Goal: Task Accomplishment & Management: Manage account settings

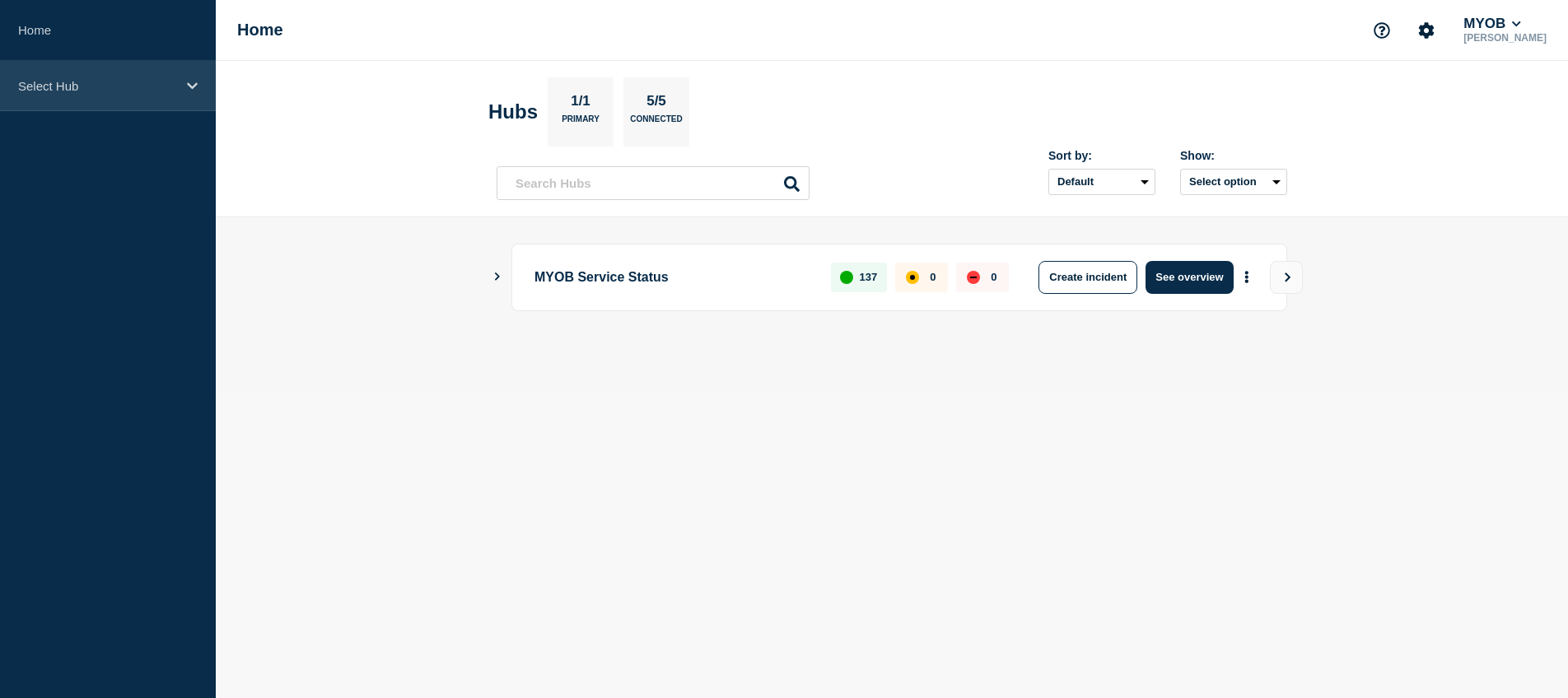
click at [163, 86] on p "Select Hub" at bounding box center [97, 86] width 158 height 14
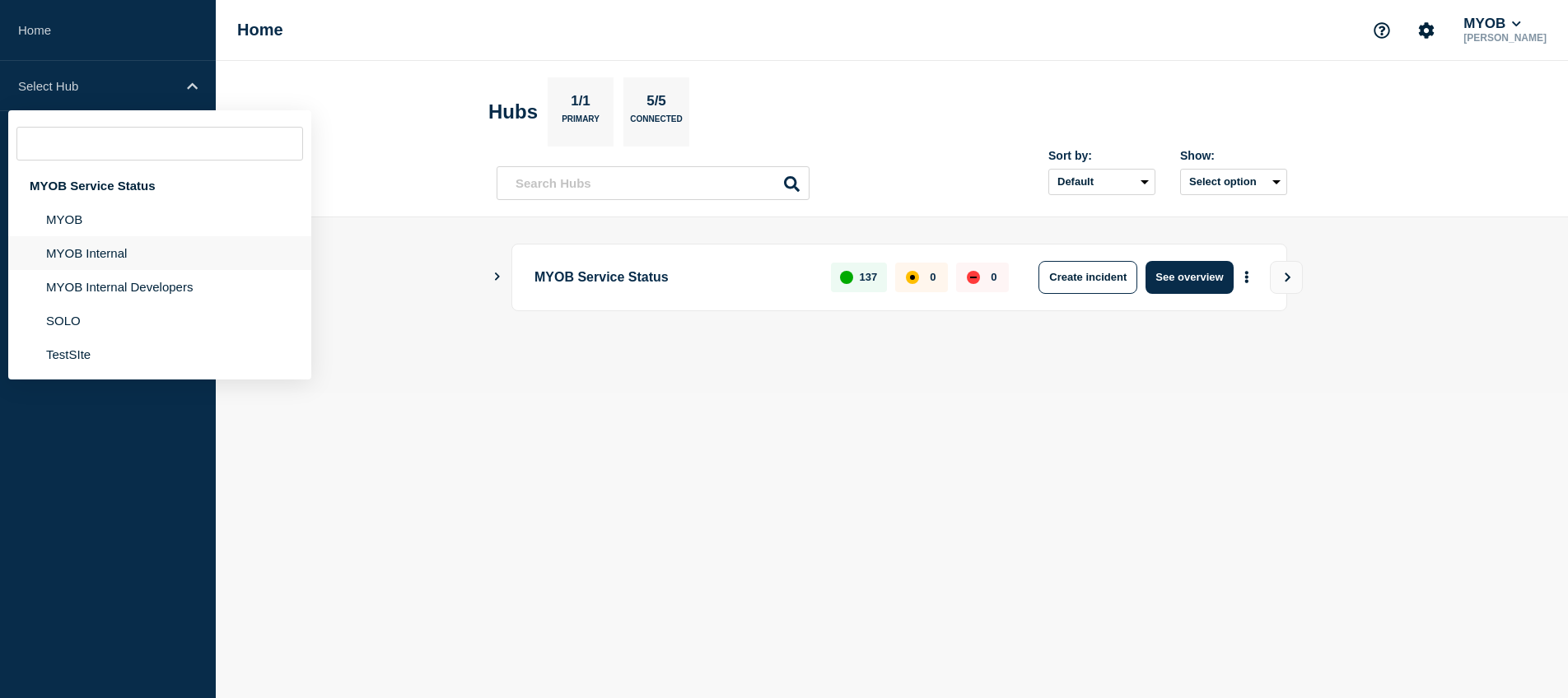
click at [116, 263] on li "MYOB Internal" at bounding box center [160, 254] width 303 height 34
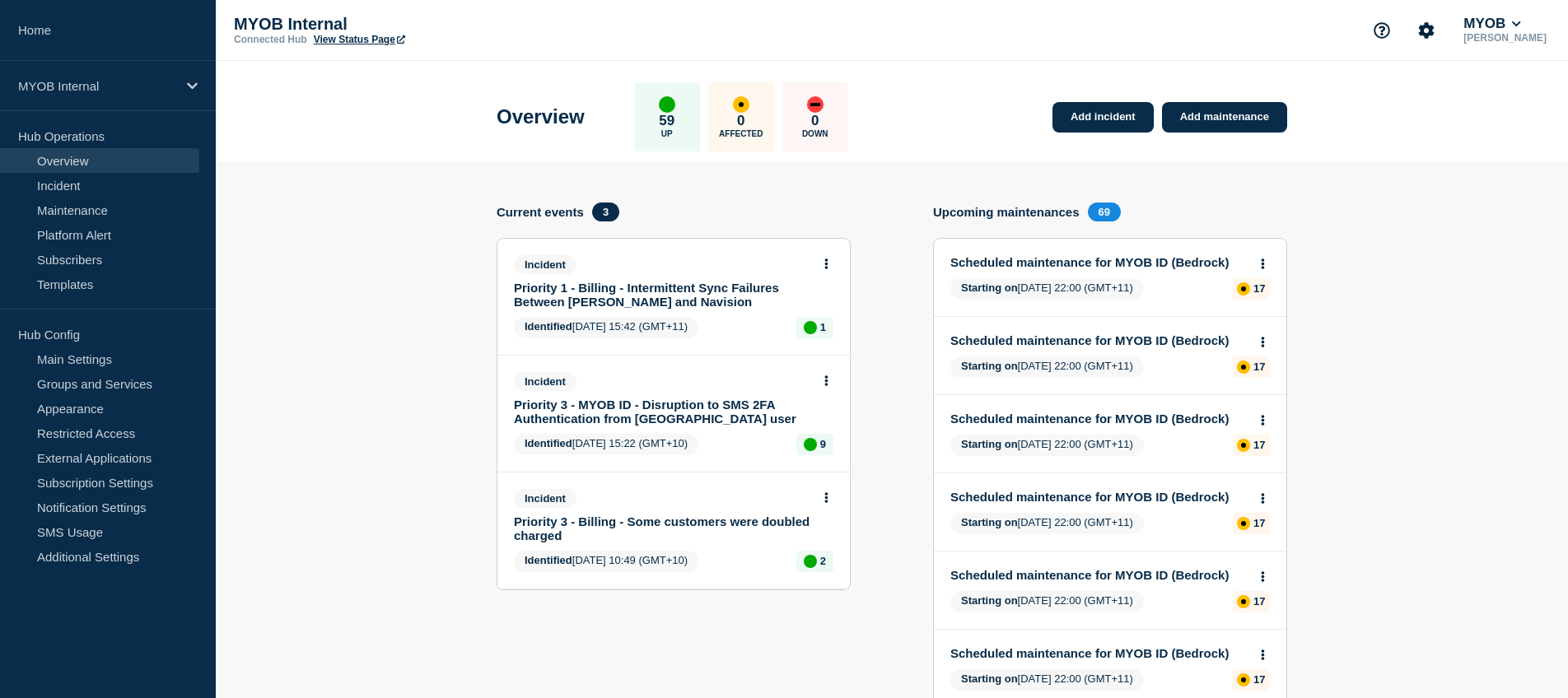
click at [718, 293] on link "Priority 1 - Billing - Intermittent Sync Failures Between [PERSON_NAME] and Nav…" at bounding box center [662, 295] width 297 height 28
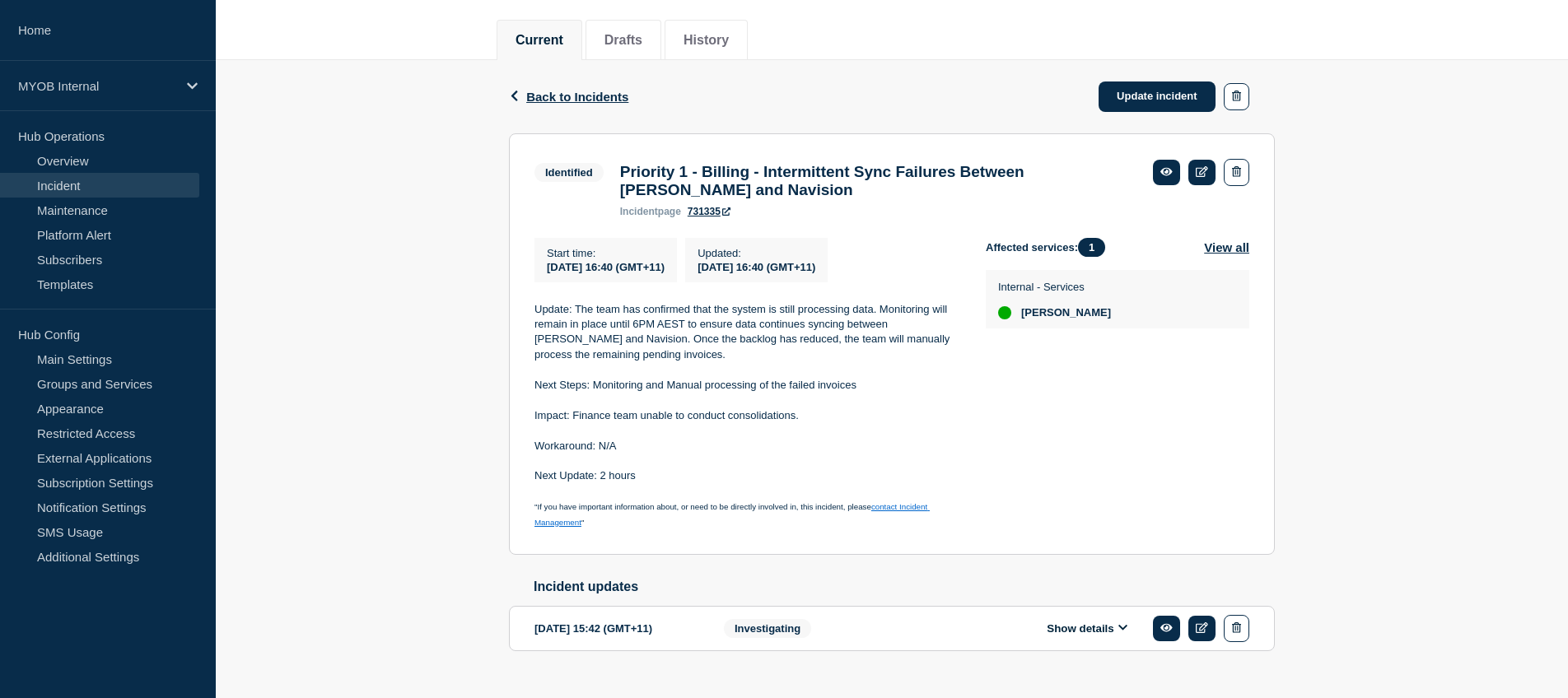
scroll to position [197, 0]
click at [1179, 103] on link "Update incident" at bounding box center [1157, 95] width 117 height 31
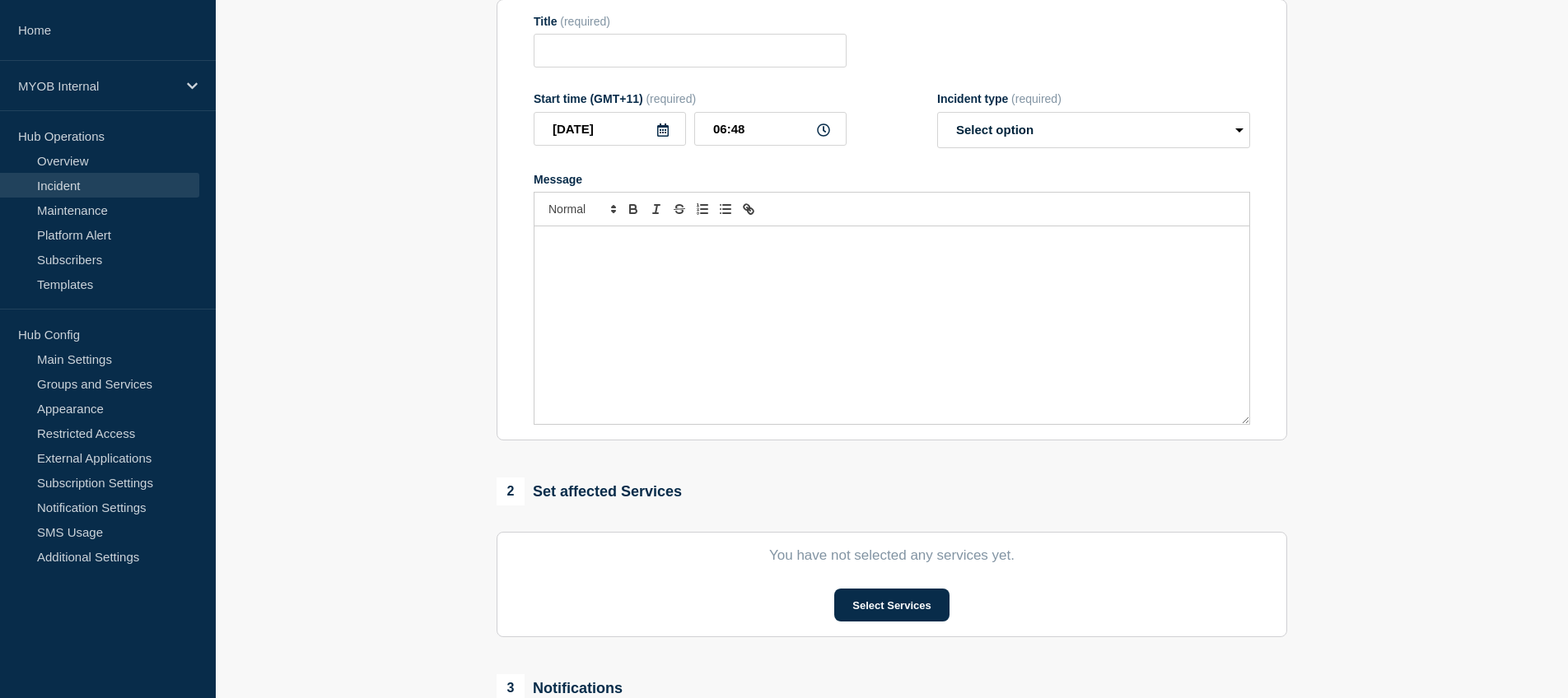
type input "Priority 1 - Billing - Intermittent Sync Failures Between [PERSON_NAME] and Nav…"
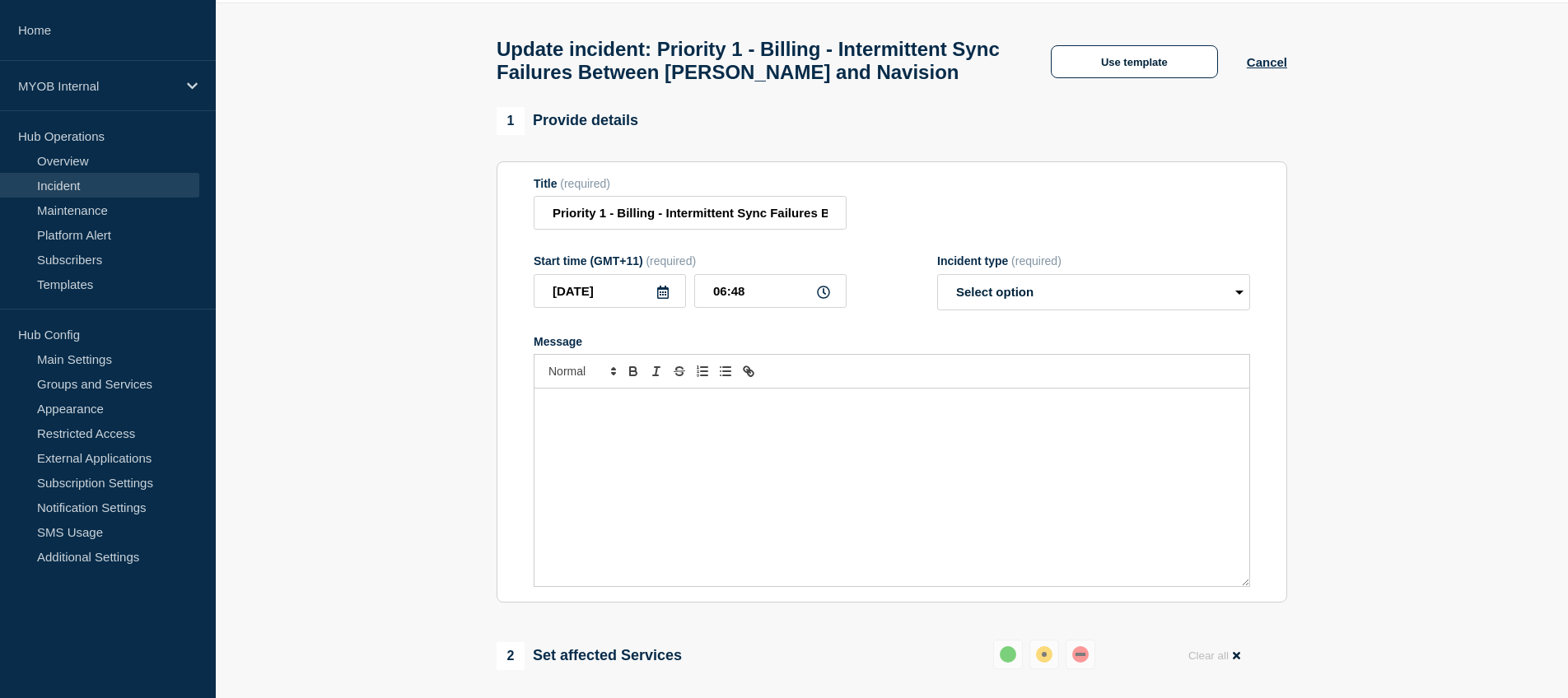
scroll to position [21, 0]
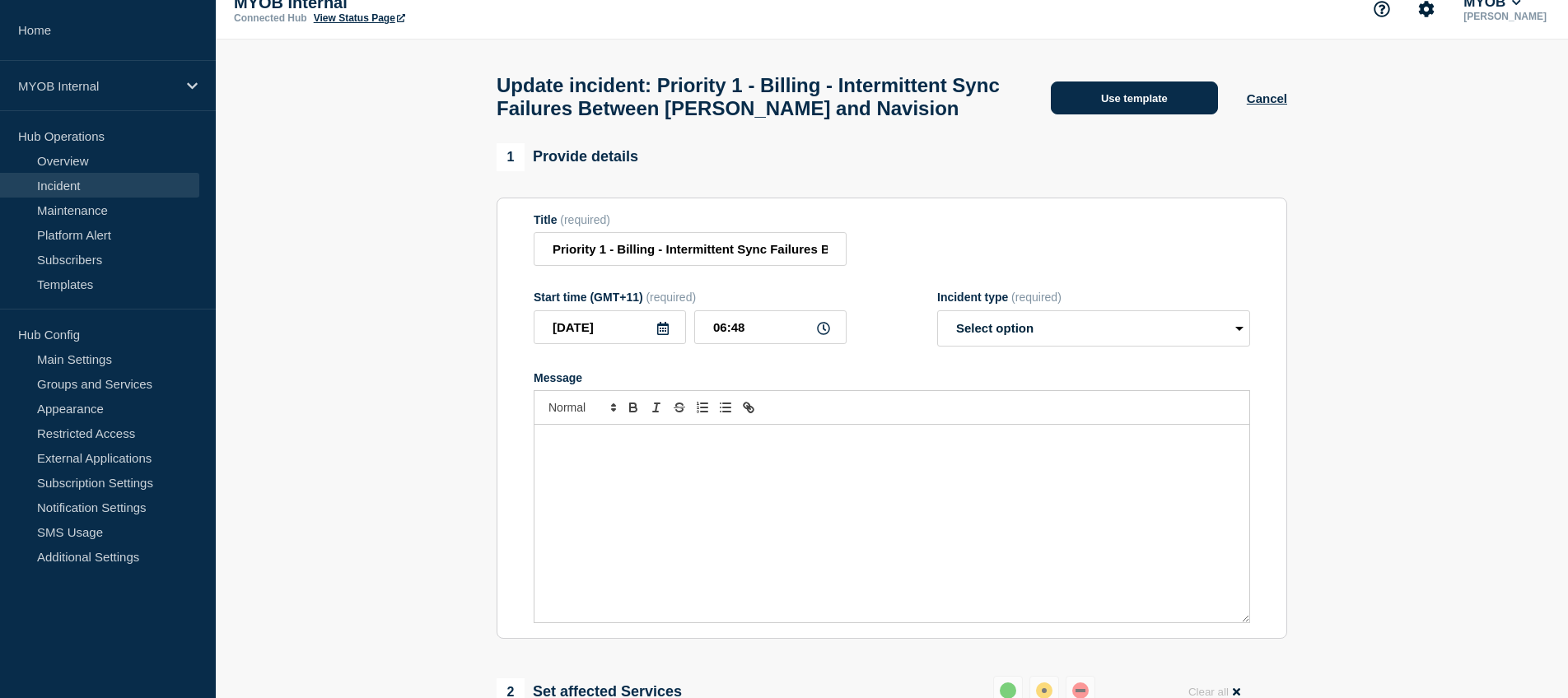
click at [1161, 111] on button "Use template" at bounding box center [1134, 98] width 167 height 33
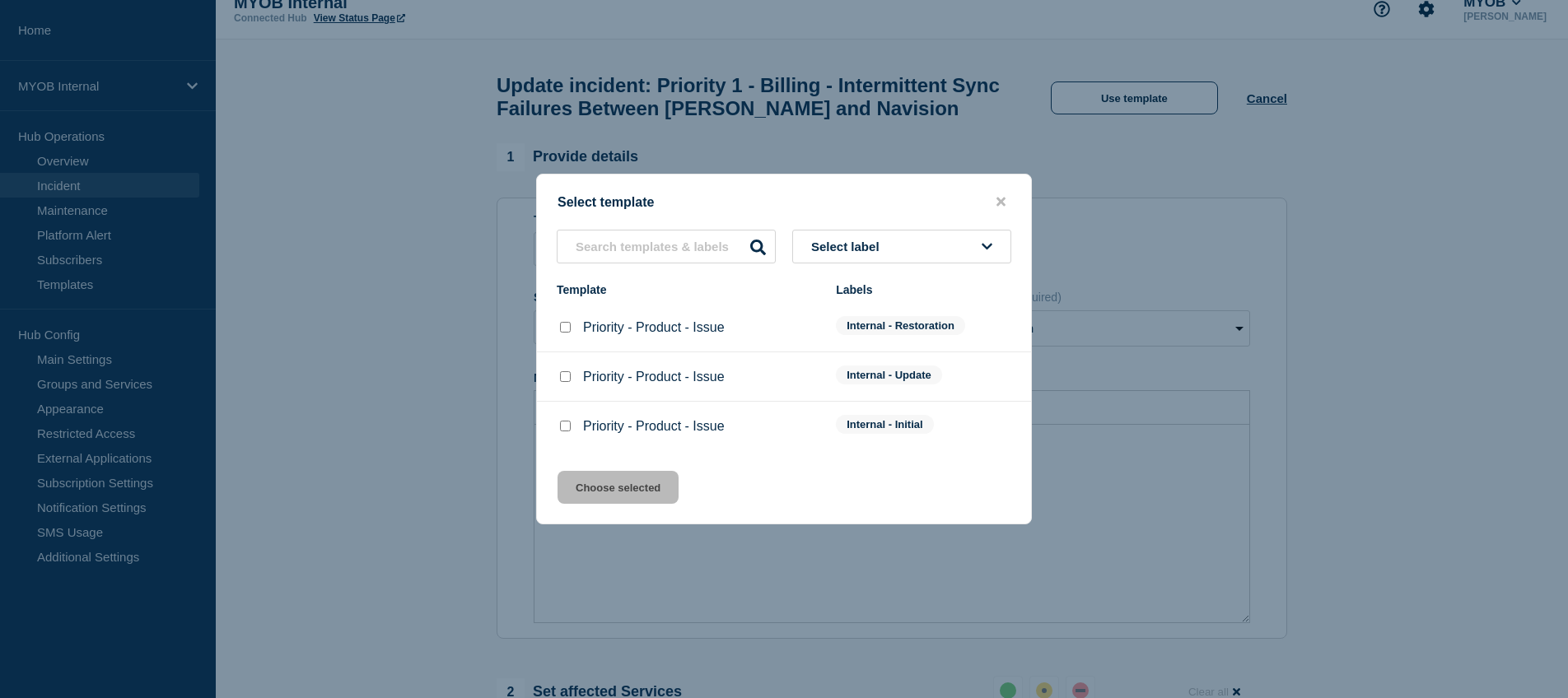
click at [564, 381] on input "Priority - Product - Issue checkbox" at bounding box center [566, 376] width 11 height 11
checkbox input "true"
click at [598, 501] on button "Choose selected" at bounding box center [618, 487] width 121 height 33
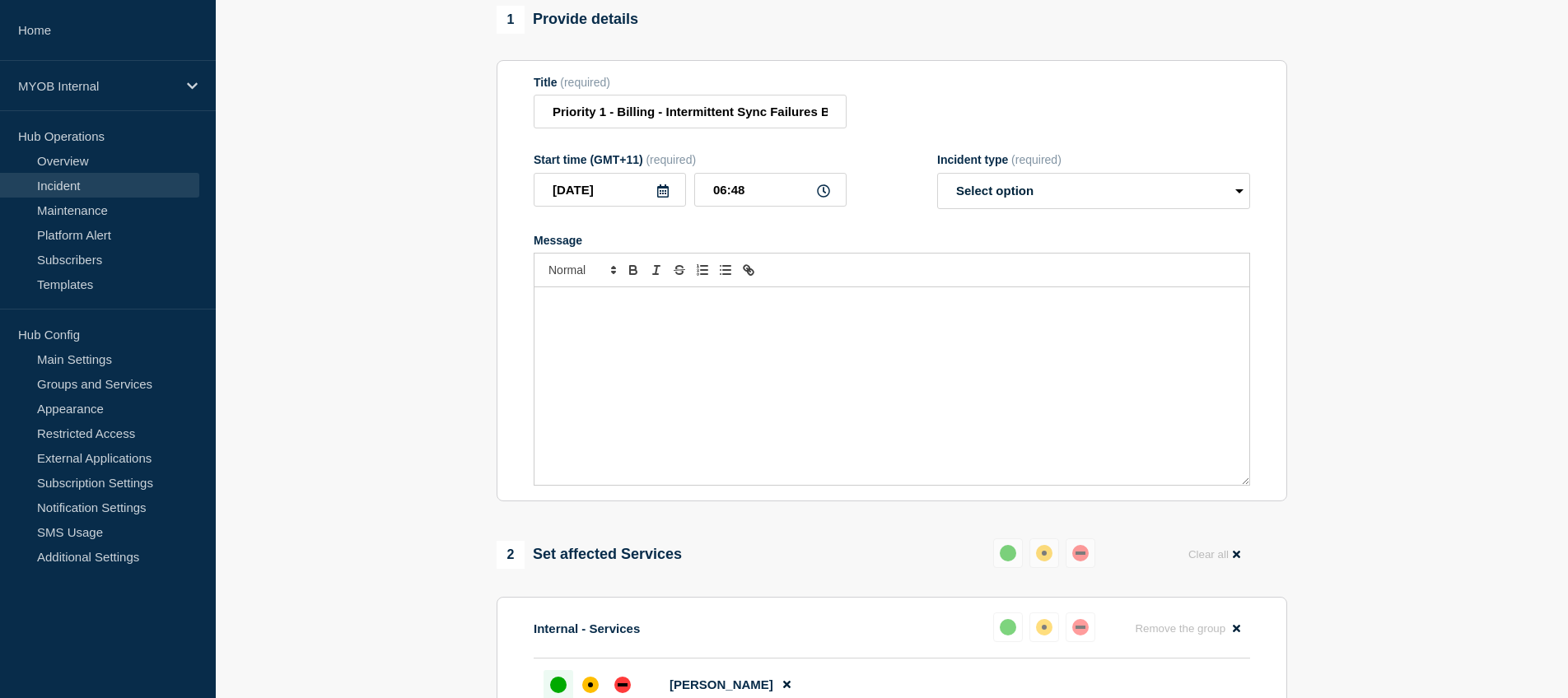
select select "identified"
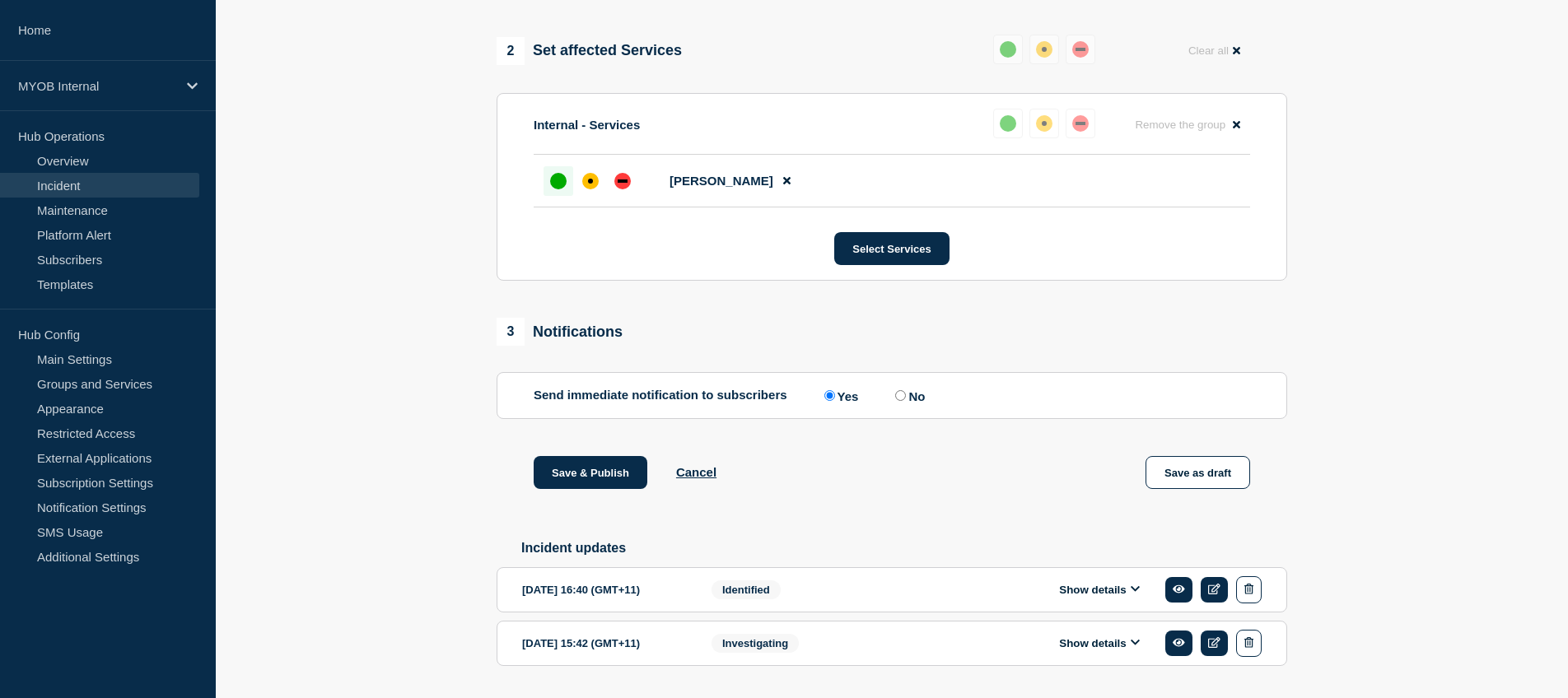
scroll to position [729, 0]
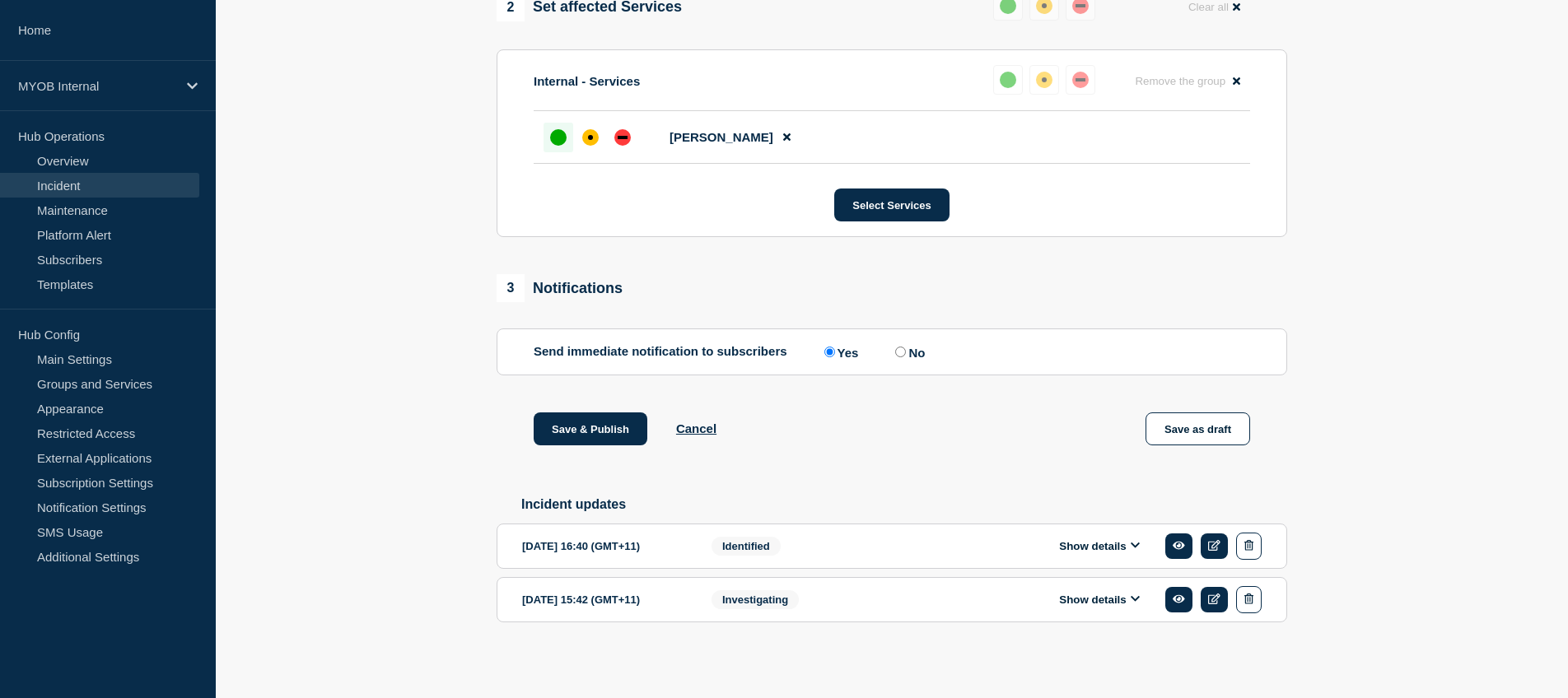
click at [1129, 550] on button "Show details" at bounding box center [1100, 546] width 90 height 14
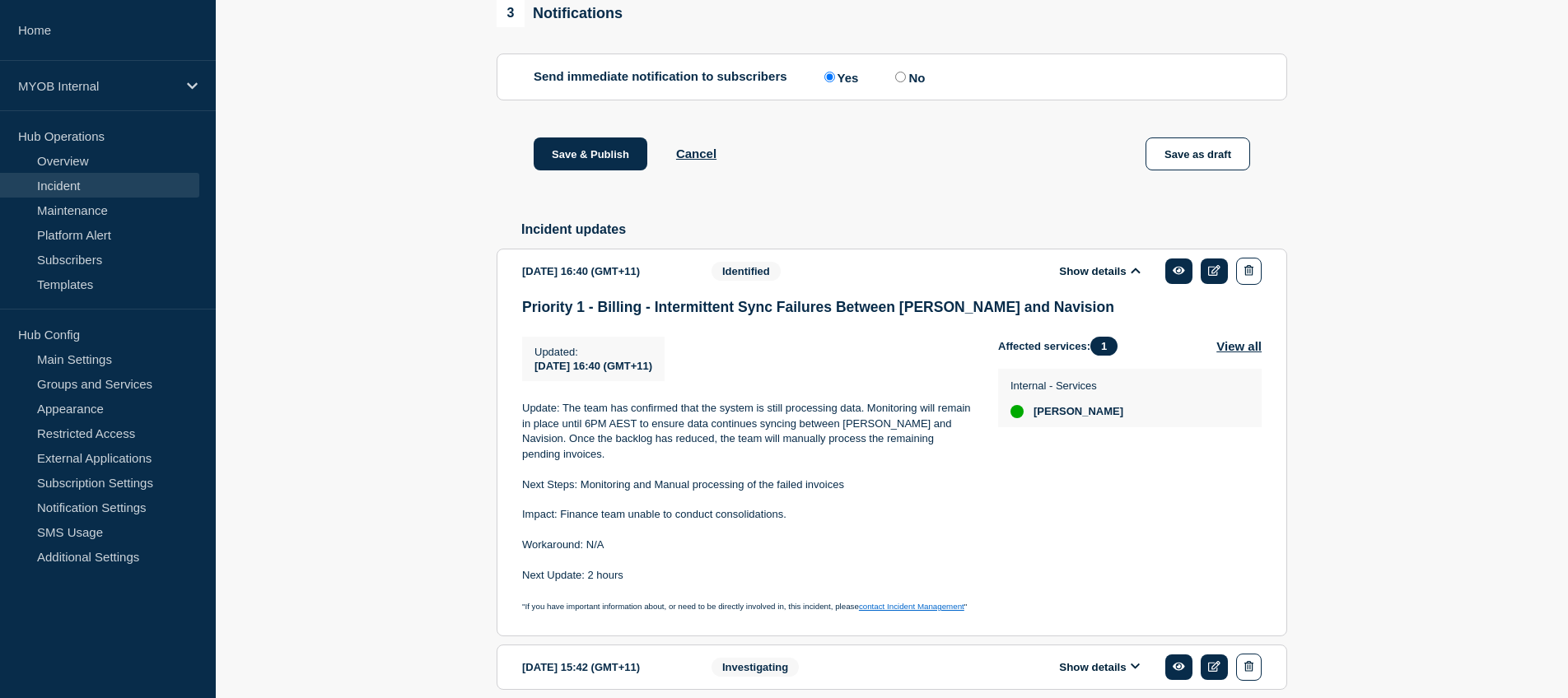
scroll to position [1079, 0]
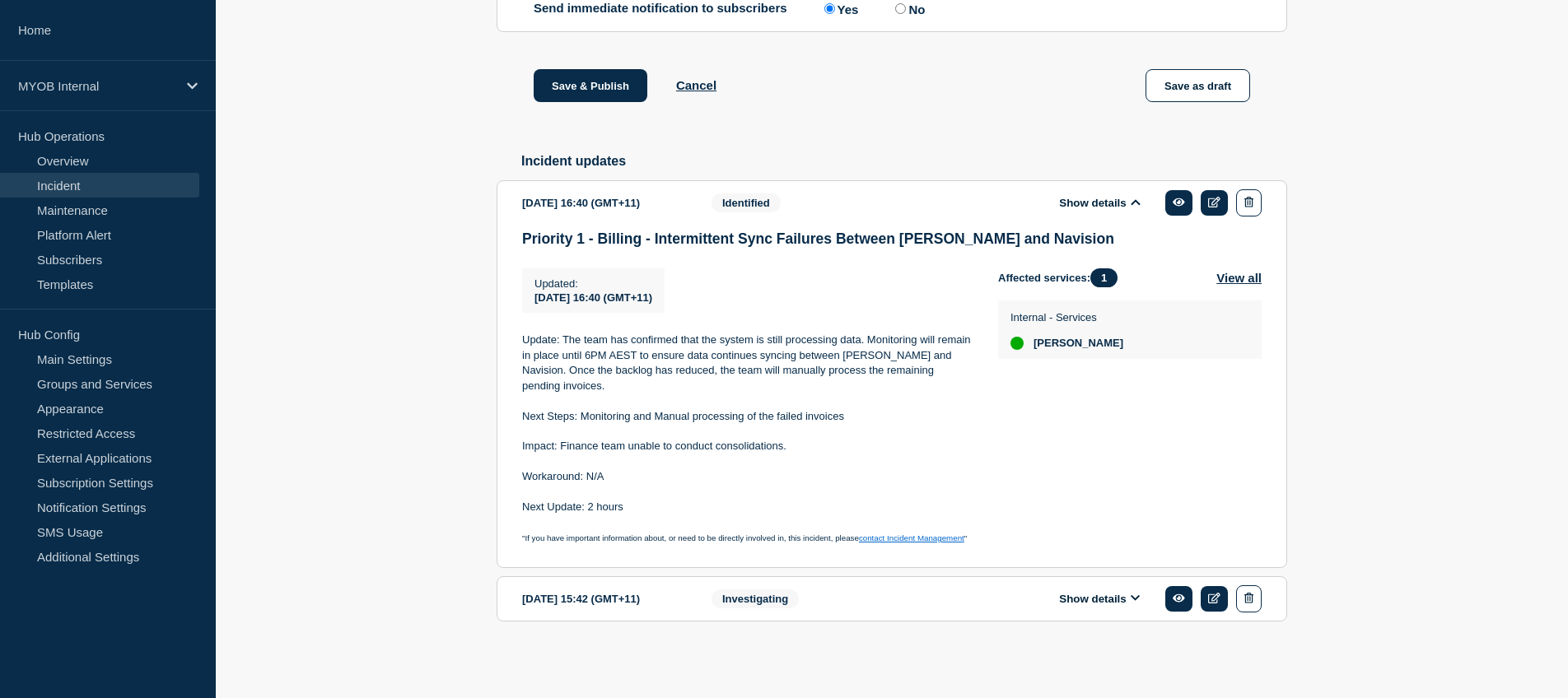
click at [1084, 605] on button "Show details" at bounding box center [1100, 598] width 90 height 14
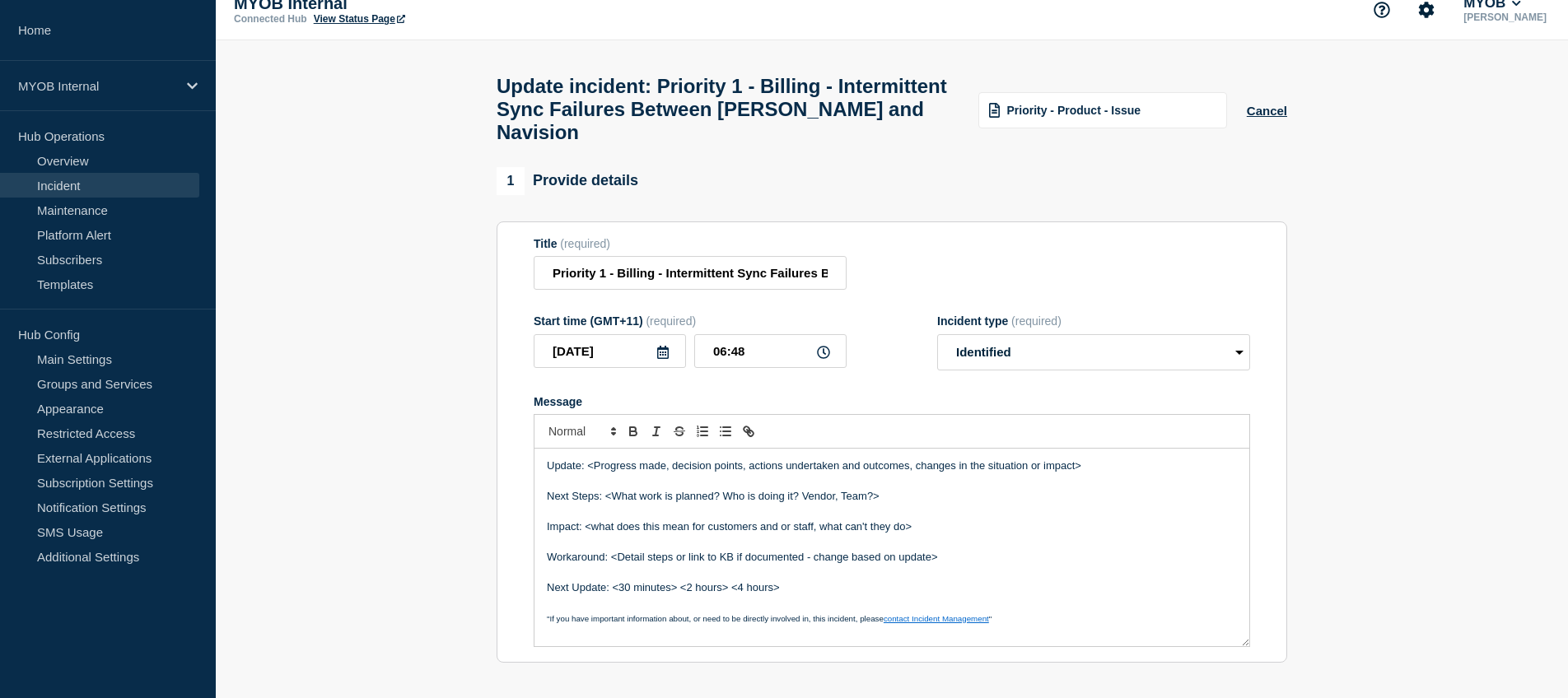
scroll to position [20, 0]
drag, startPoint x: 667, startPoint y: 464, endPoint x: 588, endPoint y: 460, distance: 79.1
click at [588, 460] on p "Update: <Progress made, decision points, actions undertaken and outcomes, chang…" at bounding box center [892, 466] width 690 height 14
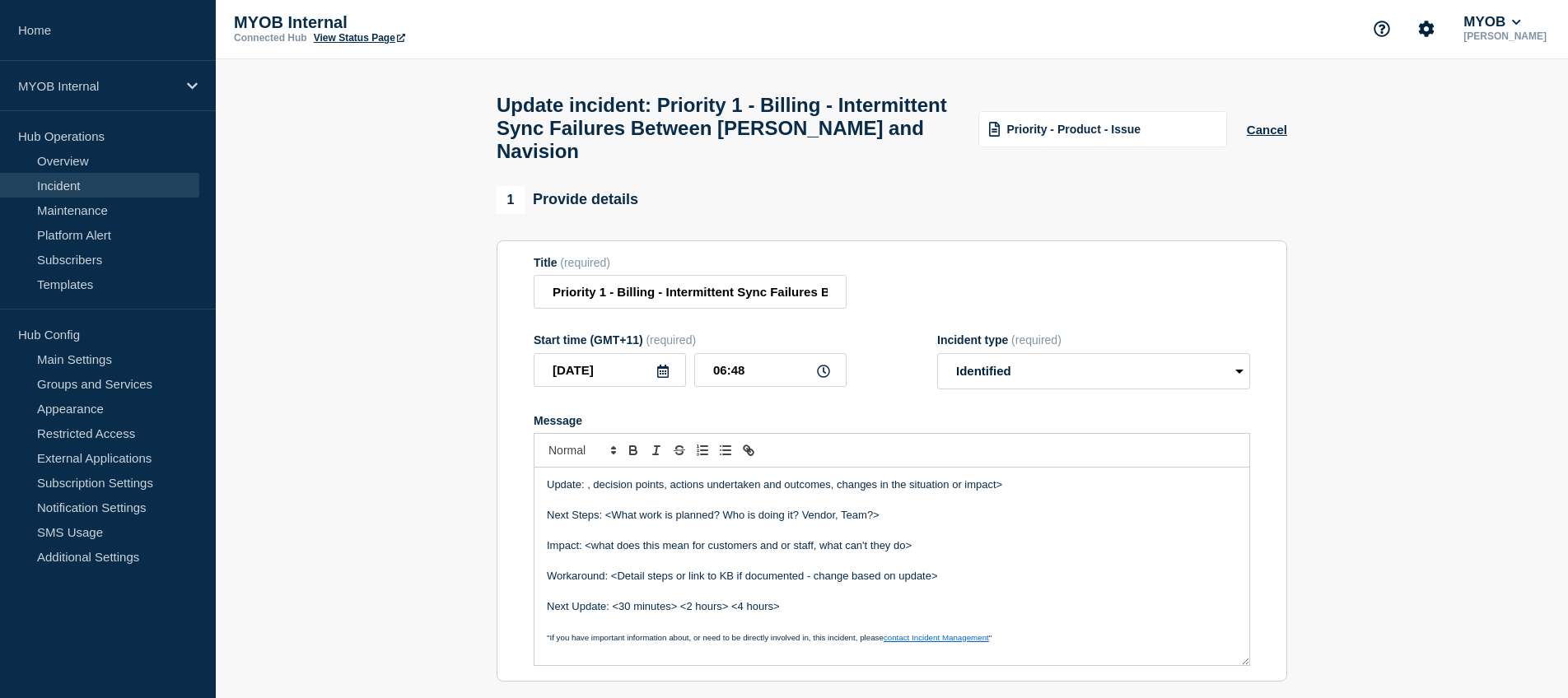
scroll to position [0, 0]
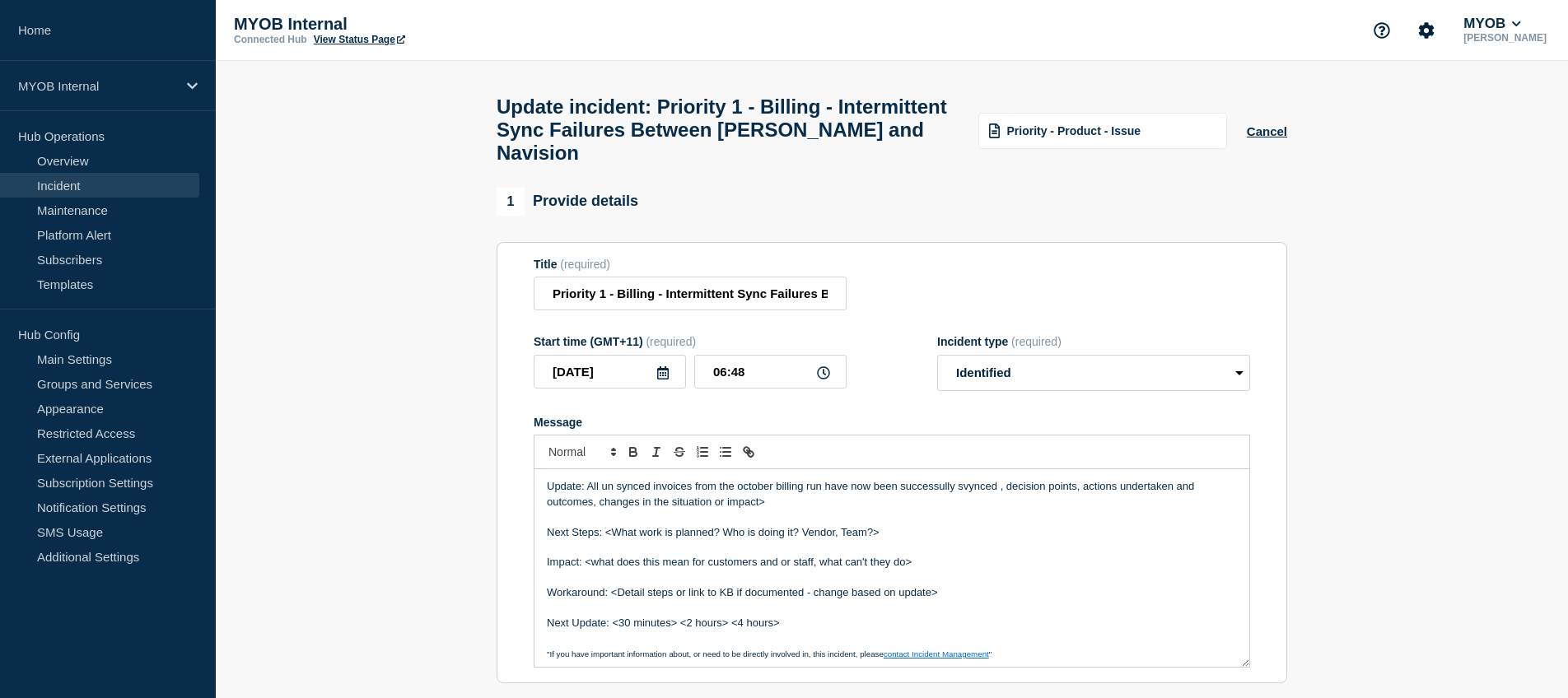
click at [968, 482] on p "Update: All un synced invoices from the october billing run have now been succe…" at bounding box center [892, 495] width 690 height 31
click at [968, 527] on p "Next Steps: <What work is planned? Who is doing it? Vendor, Team?>" at bounding box center [892, 532] width 690 height 14
click at [998, 484] on p "Update: All un synced invoices from the october billing run have now been succe…" at bounding box center [892, 495] width 690 height 31
click at [632, 486] on p "Update: All un synced invoices from the october billing run have now been succe…" at bounding box center [892, 495] width 690 height 31
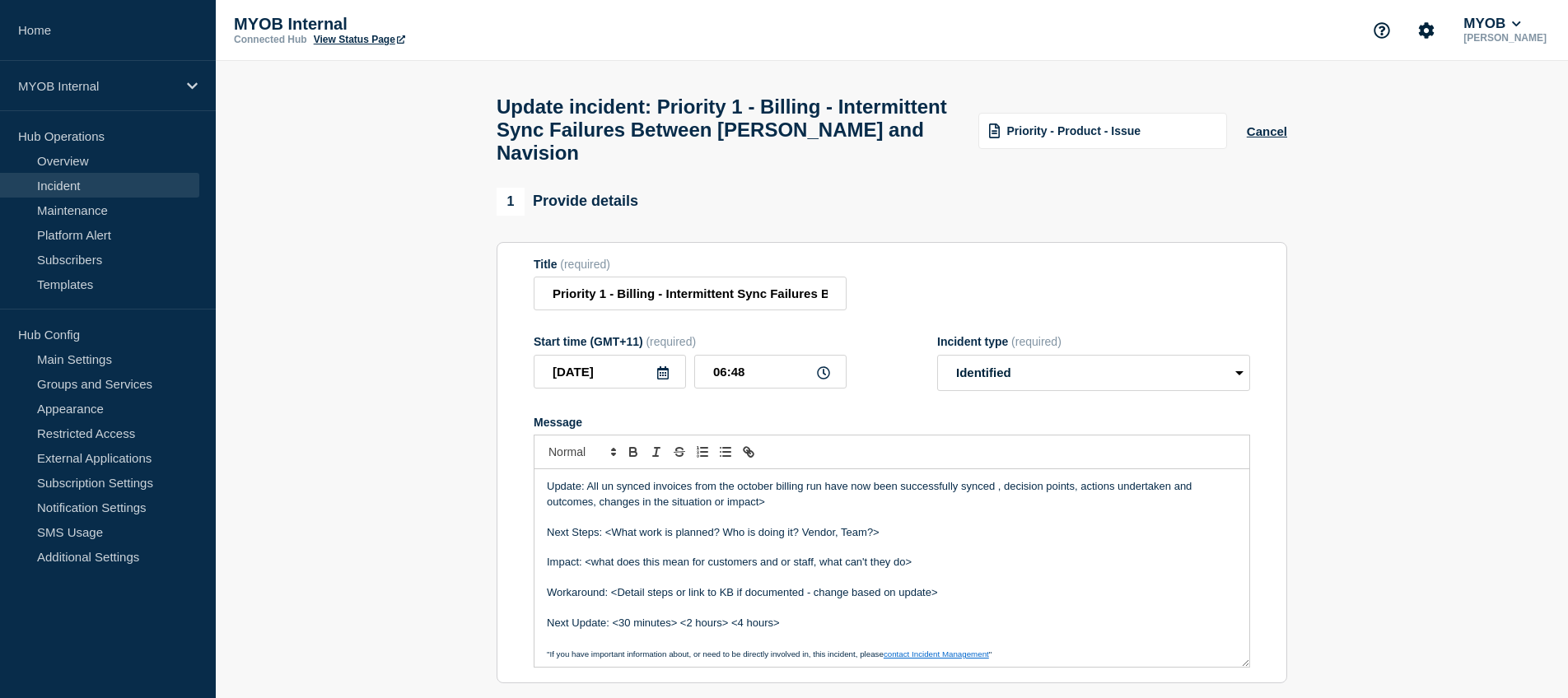
click at [612, 484] on p "Update: All un synced invoices from the october billing run have now been succe…" at bounding box center [892, 495] width 690 height 31
click at [616, 484] on p "Update: All un synced invoices from the october billing run have now been succe…" at bounding box center [892, 495] width 690 height 31
click at [705, 510] on p "Message" at bounding box center [892, 517] width 690 height 14
click at [992, 482] on p "Update: All unsynced invoices from the october billing run have now been succes…" at bounding box center [892, 495] width 690 height 31
click at [995, 487] on p "Update: All unsynced invoices from the october billing run have now been succes…" at bounding box center [892, 495] width 690 height 31
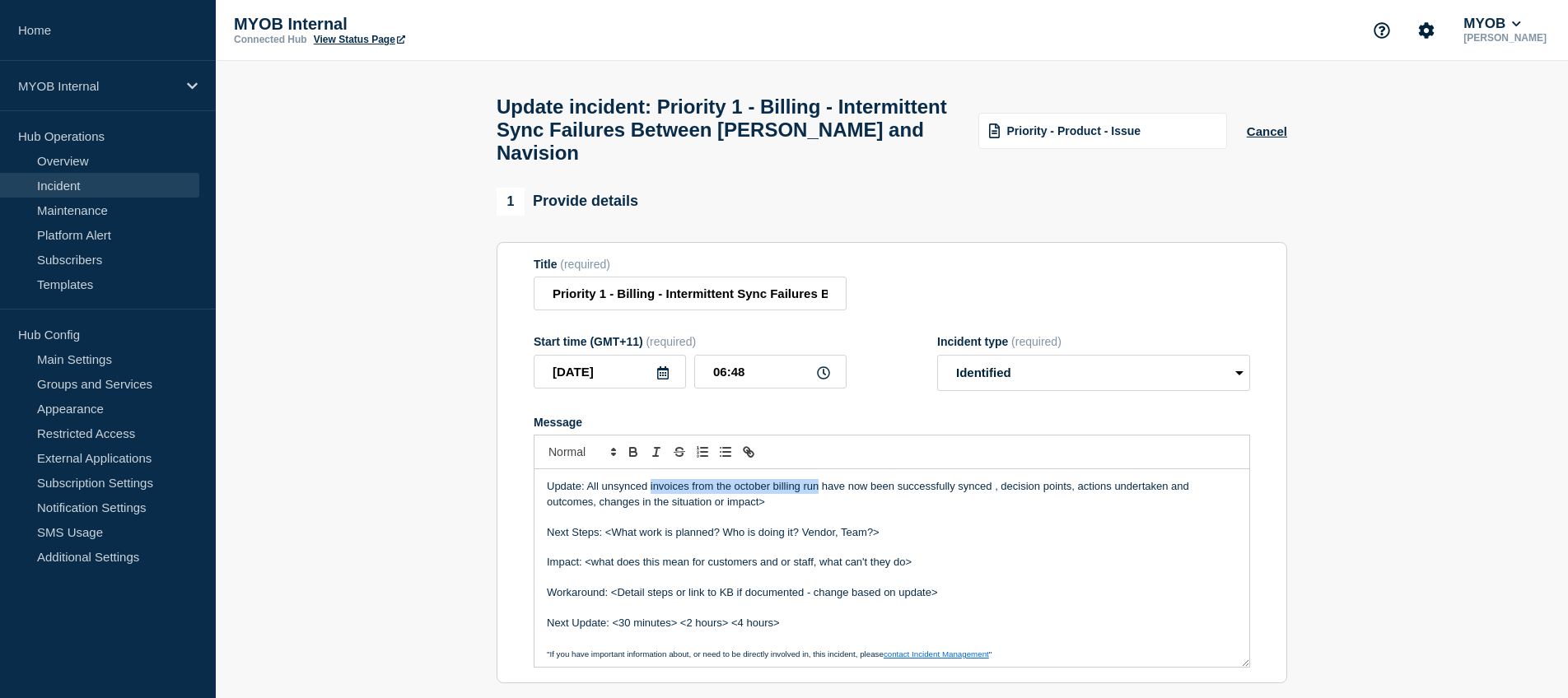
drag, startPoint x: 651, startPoint y: 485, endPoint x: 817, endPoint y: 486, distance: 166.0
click at [817, 486] on p "Update: All unsynced invoices from the october billing run have now been succes…" at bounding box center [892, 495] width 690 height 31
click at [723, 485] on p "Update: All unsynced historical recors have now been have now been successfully…" at bounding box center [892, 495] width 690 height 31
drag, startPoint x: 811, startPoint y: 483, endPoint x: 881, endPoint y: 483, distance: 70.0
click at [882, 483] on p "Update: All unsynced historical records have now been have now been successfull…" at bounding box center [892, 495] width 690 height 31
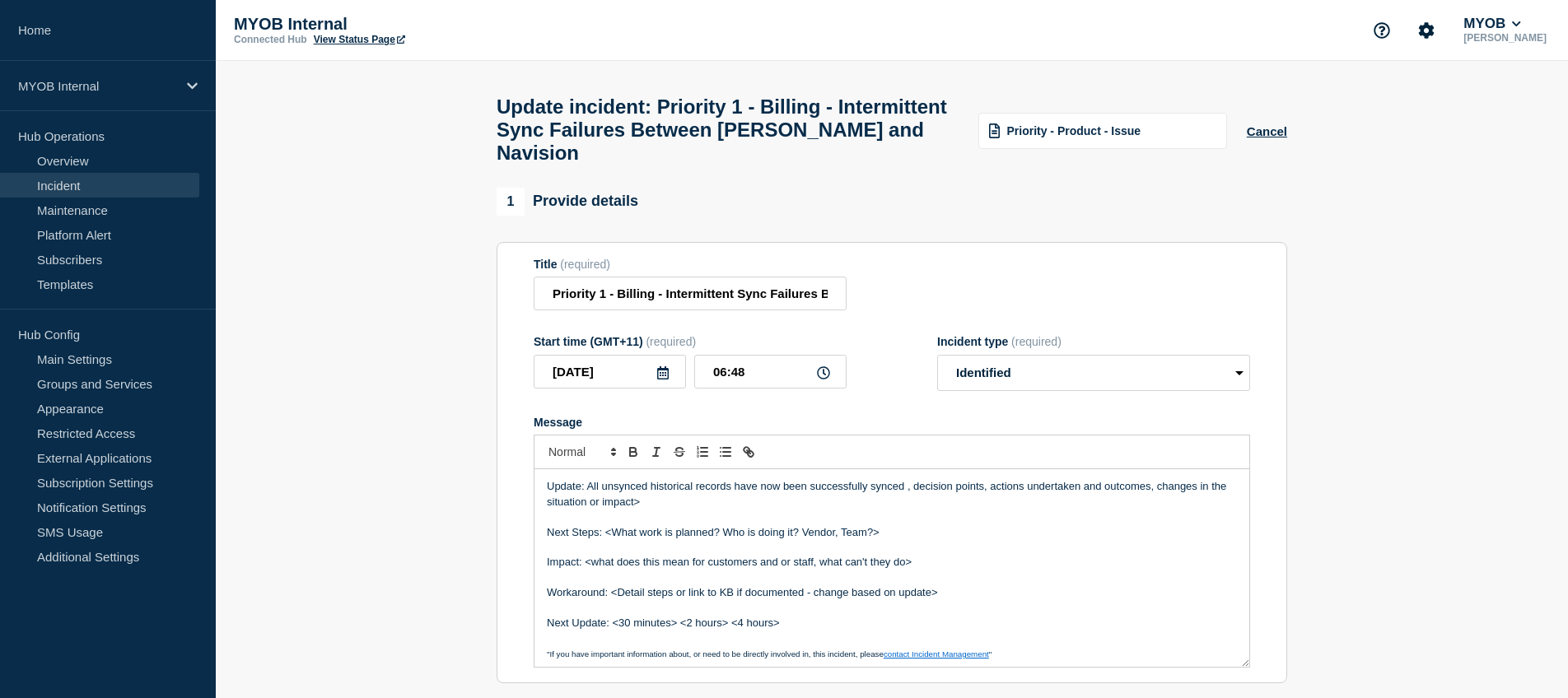
click at [906, 480] on p "Update: All unsynced historical records have now been successfully synced , dec…" at bounding box center [892, 495] width 690 height 31
drag, startPoint x: 988, startPoint y: 483, endPoint x: 909, endPoint y: 482, distance: 79.0
click at [909, 483] on p "Update: All unsynced historical records have now been successfully synced resto…" at bounding box center [892, 495] width 690 height 31
click at [949, 488] on p "Update: All unsynced historical records have now been successfully synced with …" at bounding box center [892, 495] width 690 height 31
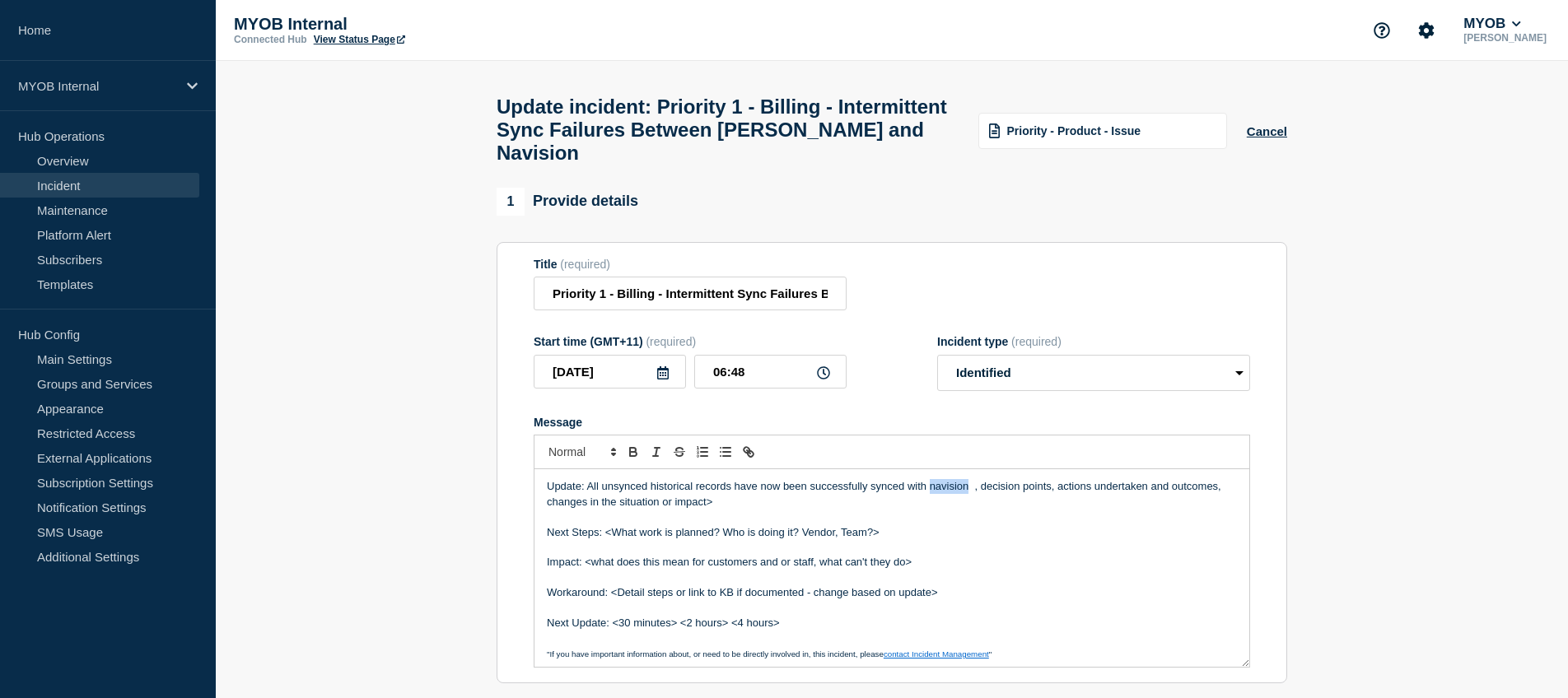
click at [952, 483] on p "Update: All unsynced historical records have now been successfully synced with …" at bounding box center [892, 495] width 690 height 31
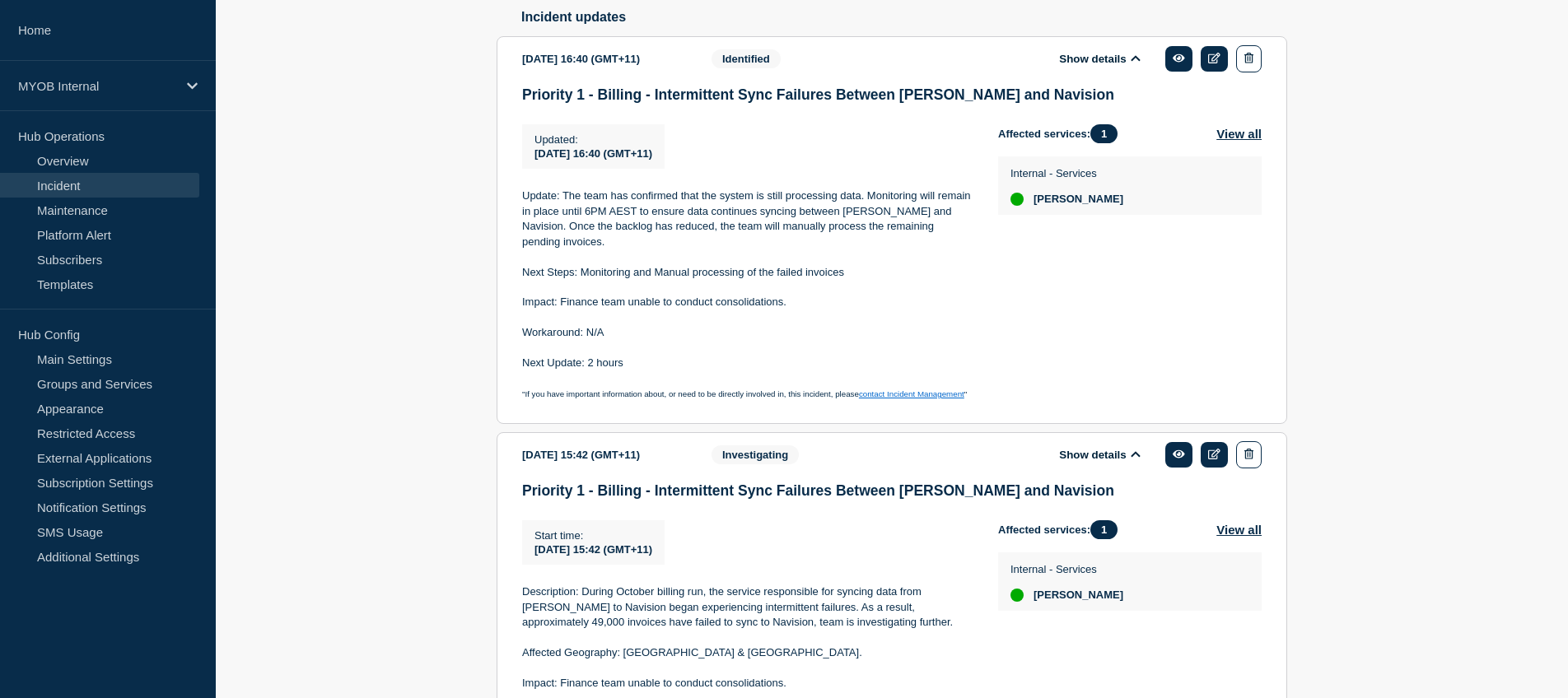
scroll to position [1413, 0]
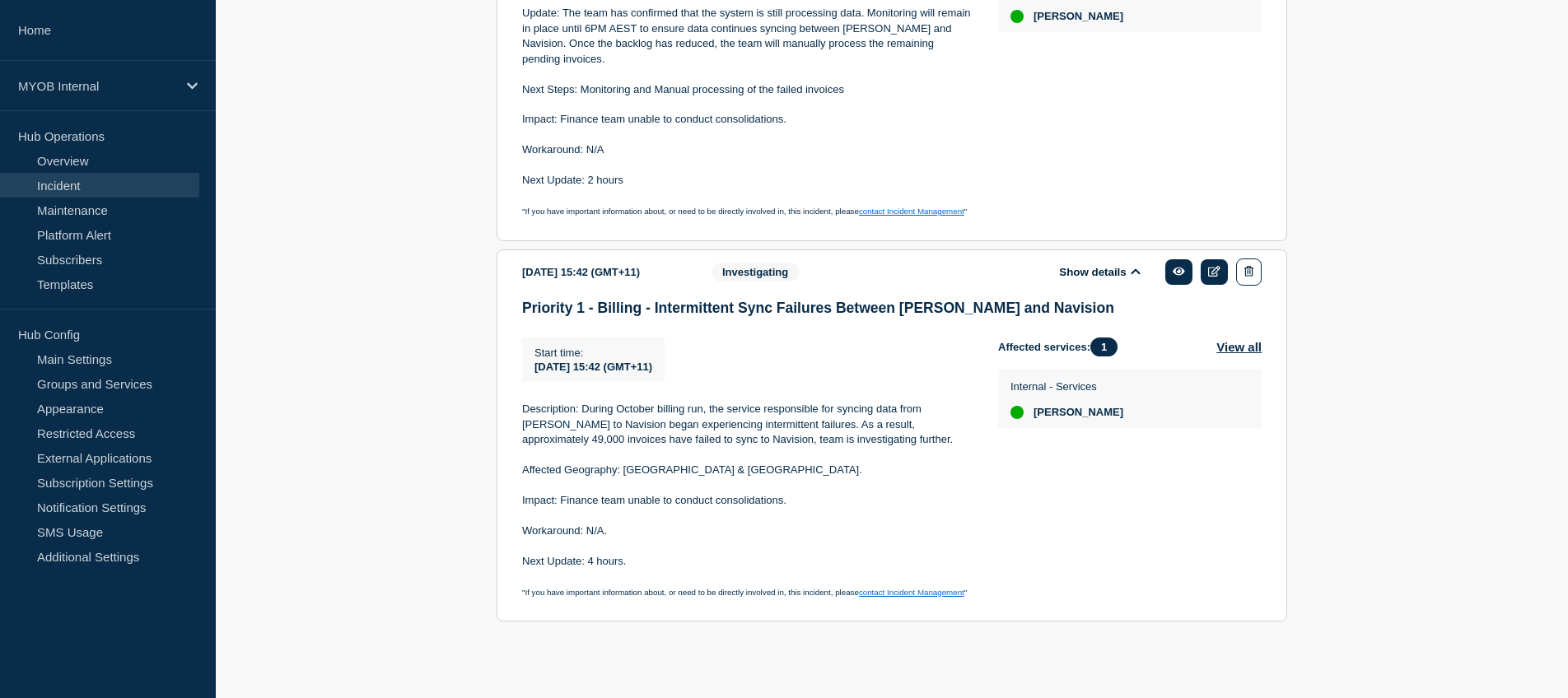
click at [540, 426] on p "Description: During October billing run, the service responsible for syncing da…" at bounding box center [747, 424] width 450 height 45
copy p "Navision"
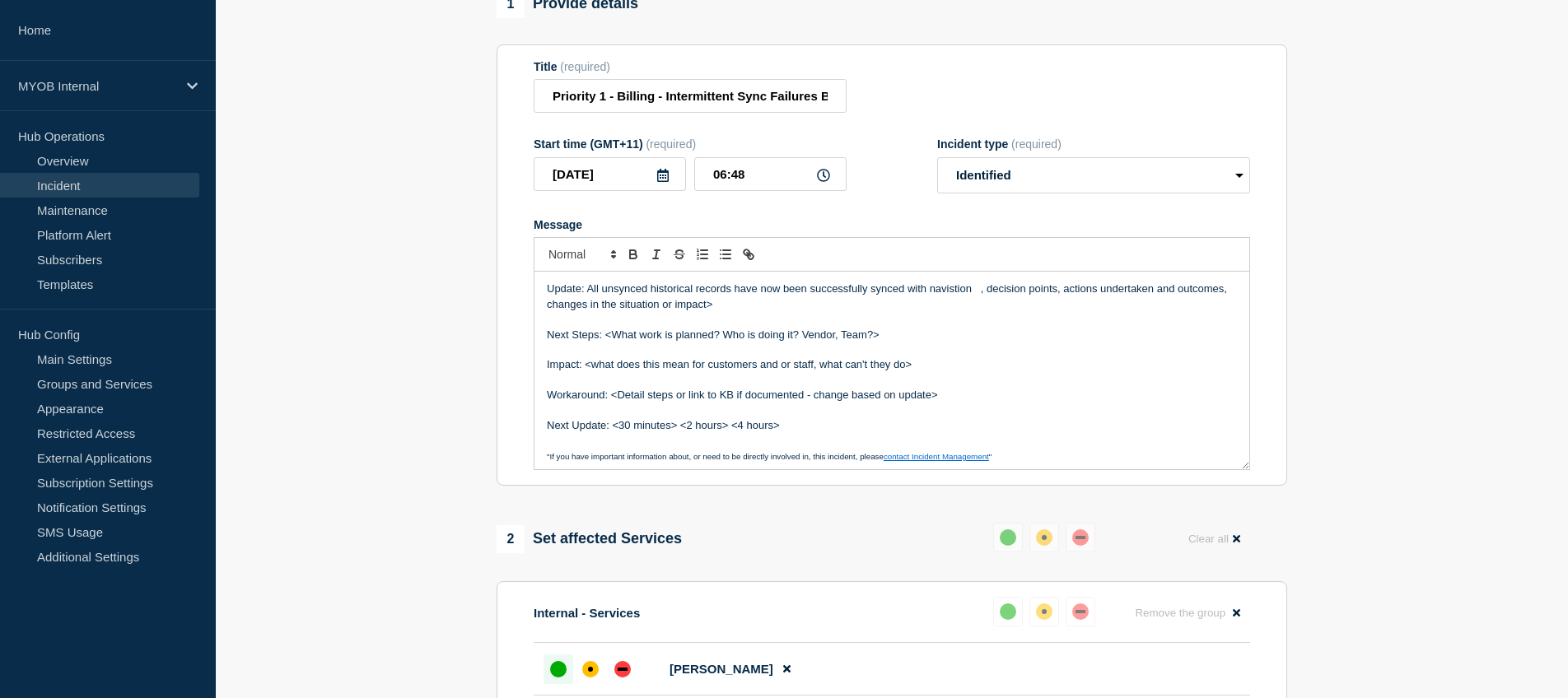
scroll to position [0, 0]
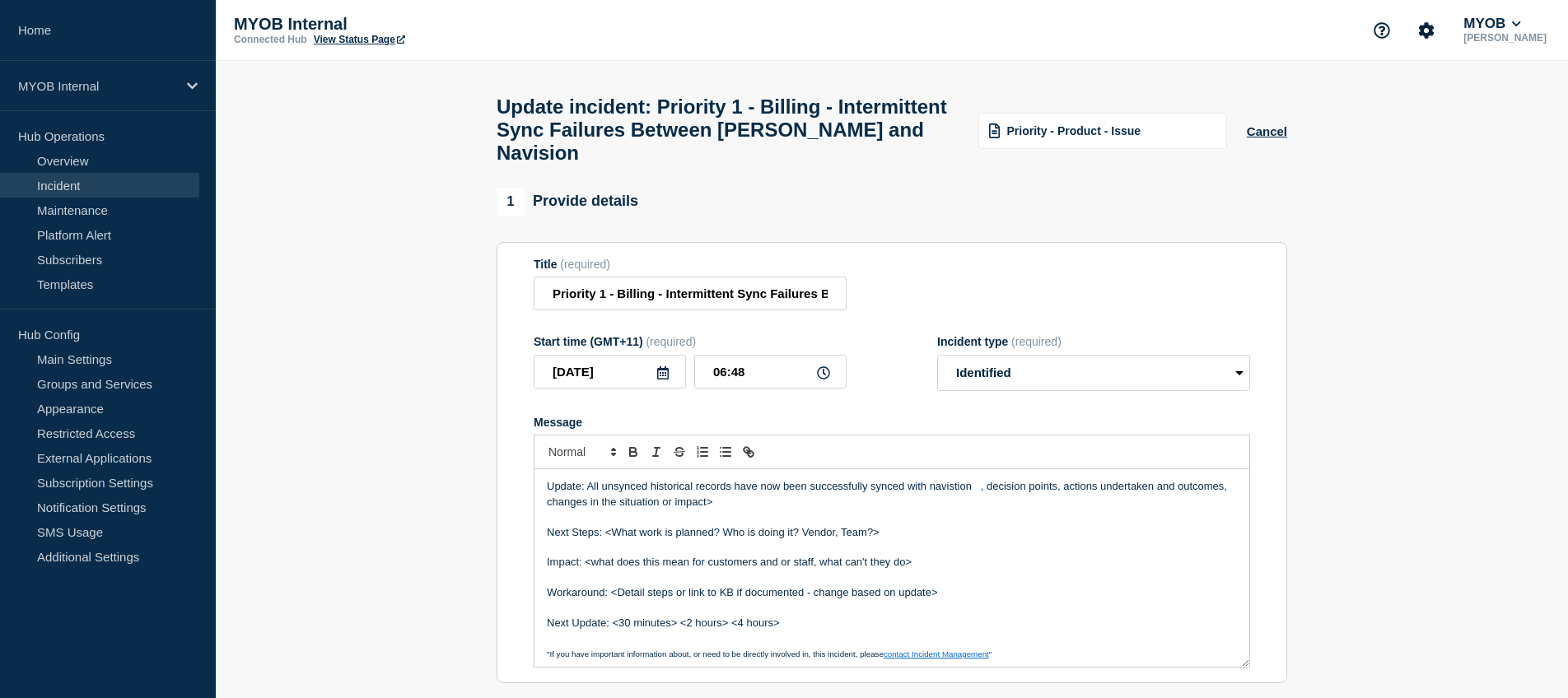
click at [956, 483] on p "Update: All unsynced historical records have now been successfully synced with …" at bounding box center [892, 495] width 690 height 31
click at [936, 480] on p "Update: All unsynced historical records have now been successfully synced with …" at bounding box center [892, 495] width 690 height 31
click at [974, 483] on p "Update: All unsynced historical records have now been successfully synced with …" at bounding box center [892, 495] width 690 height 31
click at [1061, 484] on p "Update: All unsynced historical records have now been successfully synced with …" at bounding box center [892, 495] width 690 height 31
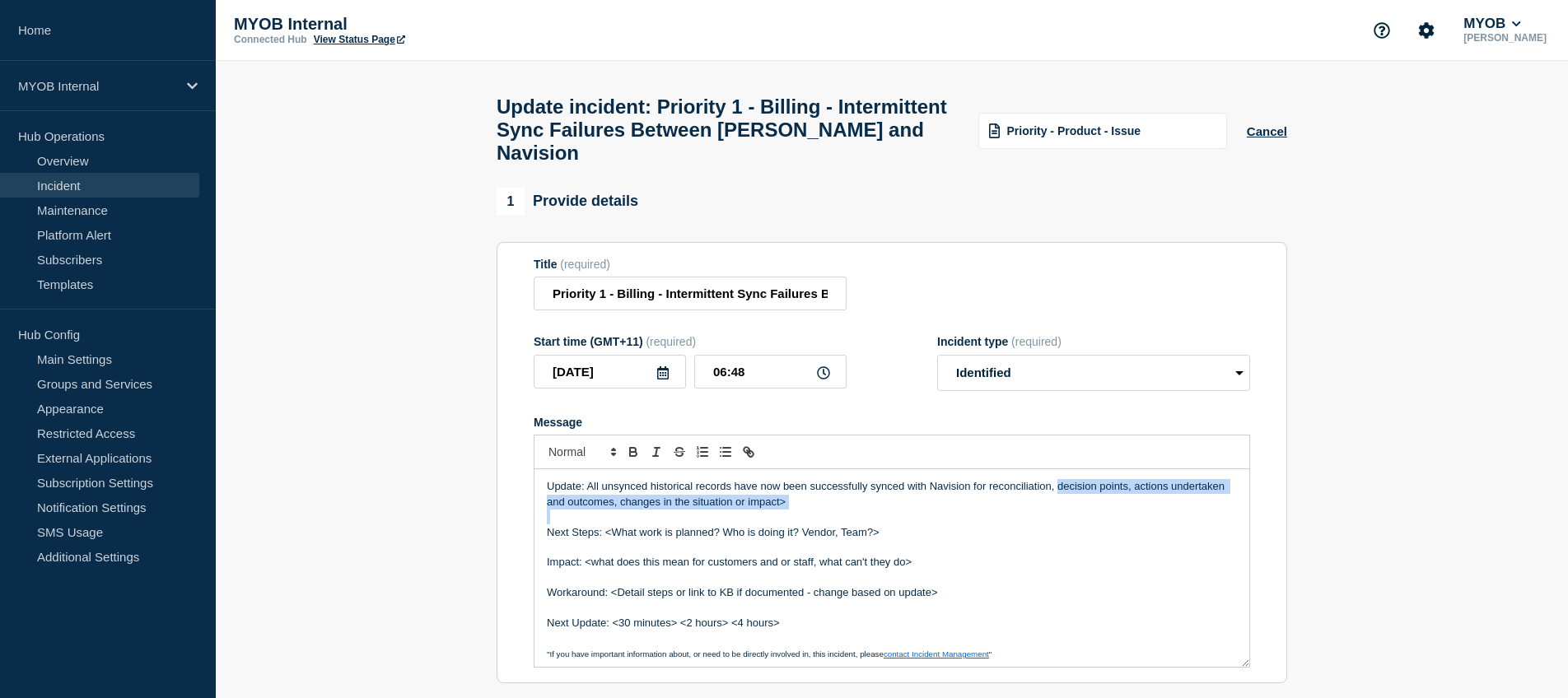
drag, startPoint x: 1058, startPoint y: 485, endPoint x: 1127, endPoint y: 508, distance: 72.7
click at [1127, 508] on div "Update: All unsynced historical records have now been successfully synced with …" at bounding box center [892, 568] width 715 height 197
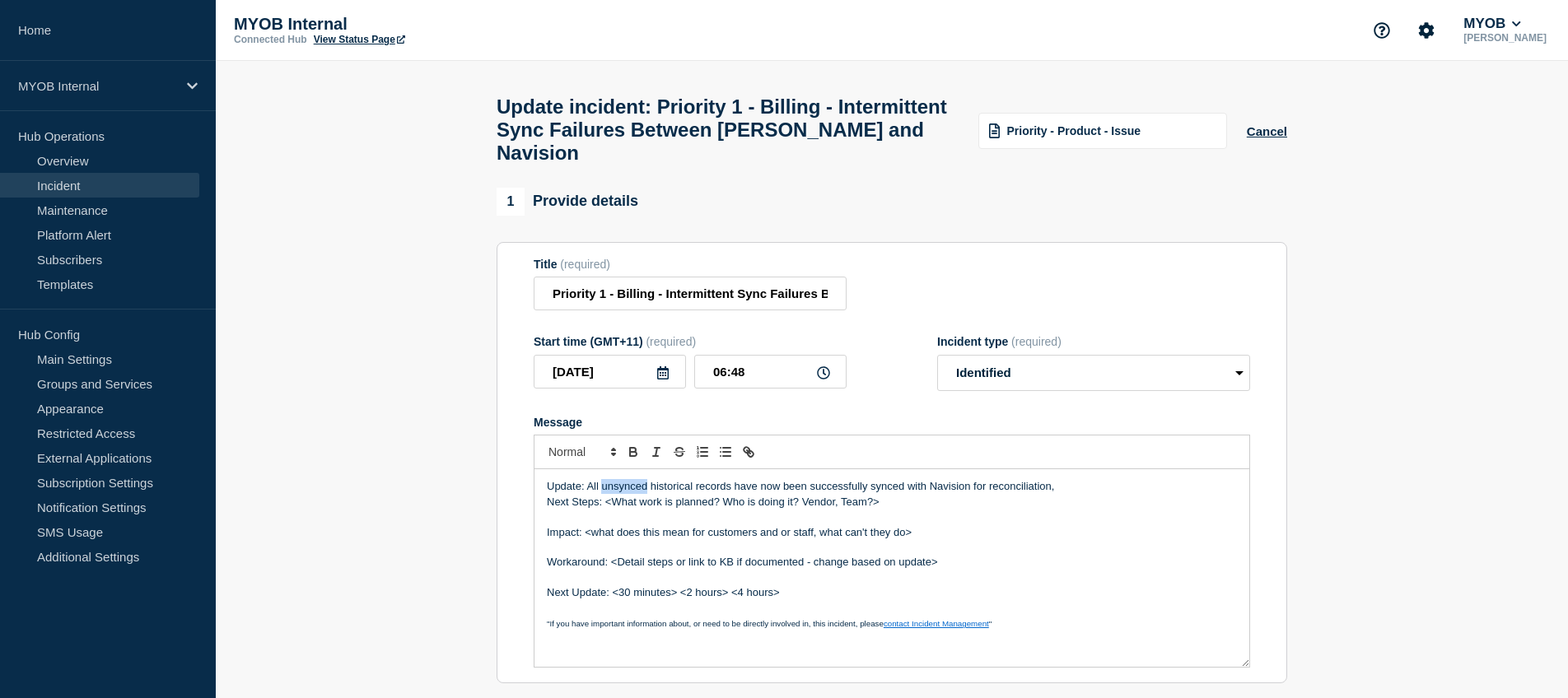
click at [615, 488] on p "Update: All unsynced historical records have now been successfully synced with …" at bounding box center [892, 486] width 690 height 14
click at [1060, 486] on p "Update: All un-synced historical records have now been successfully synced with…" at bounding box center [892, 486] width 690 height 14
click at [1058, 485] on p "Update: All un-synced historical records have now been successfully synced with…" at bounding box center [892, 486] width 690 height 14
drag, startPoint x: 699, startPoint y: 488, endPoint x: 753, endPoint y: 489, distance: 54.0
click at [699, 488] on p "Update: All un-synced historical records have now been successfully synced with…" at bounding box center [892, 486] width 690 height 14
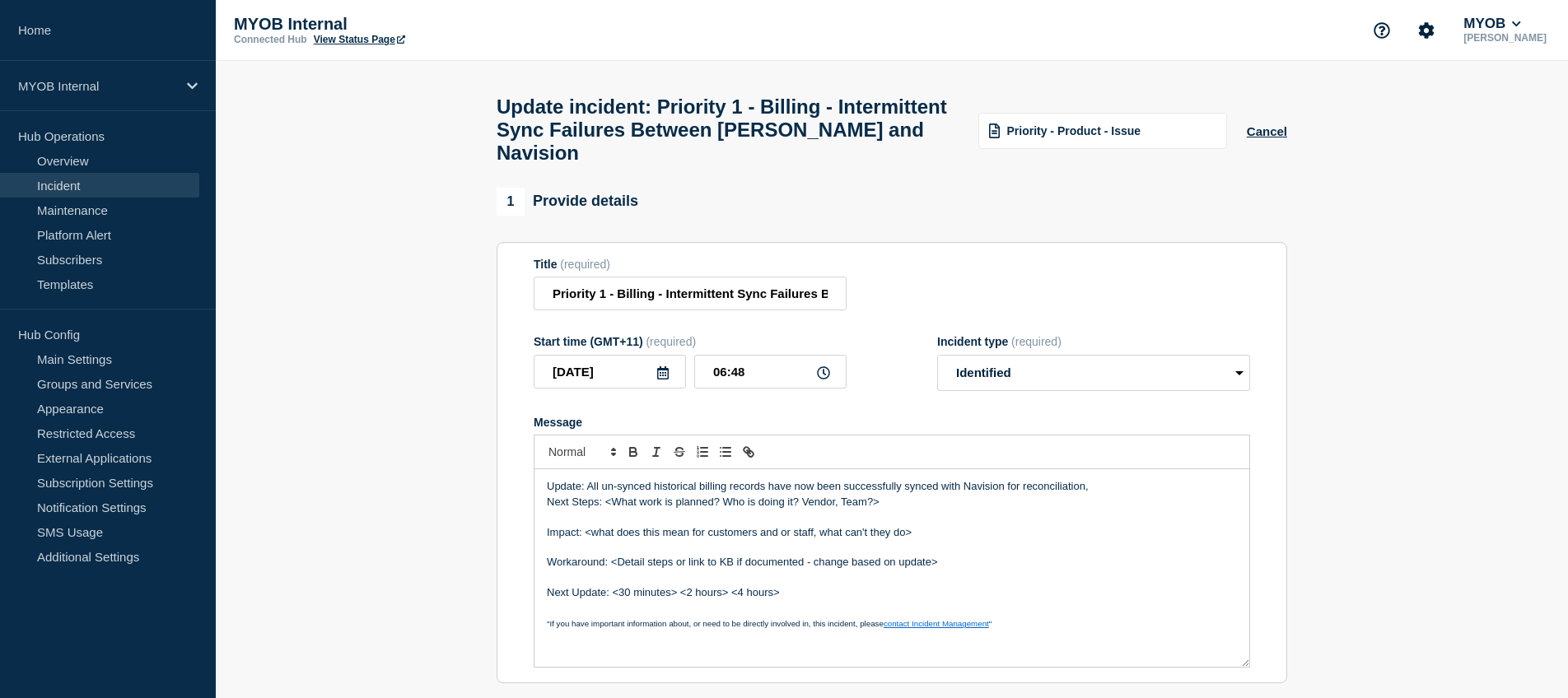
click at [1100, 484] on p "Update: All un-synced historical billing records have now been successfully syn…" at bounding box center [892, 486] width 690 height 14
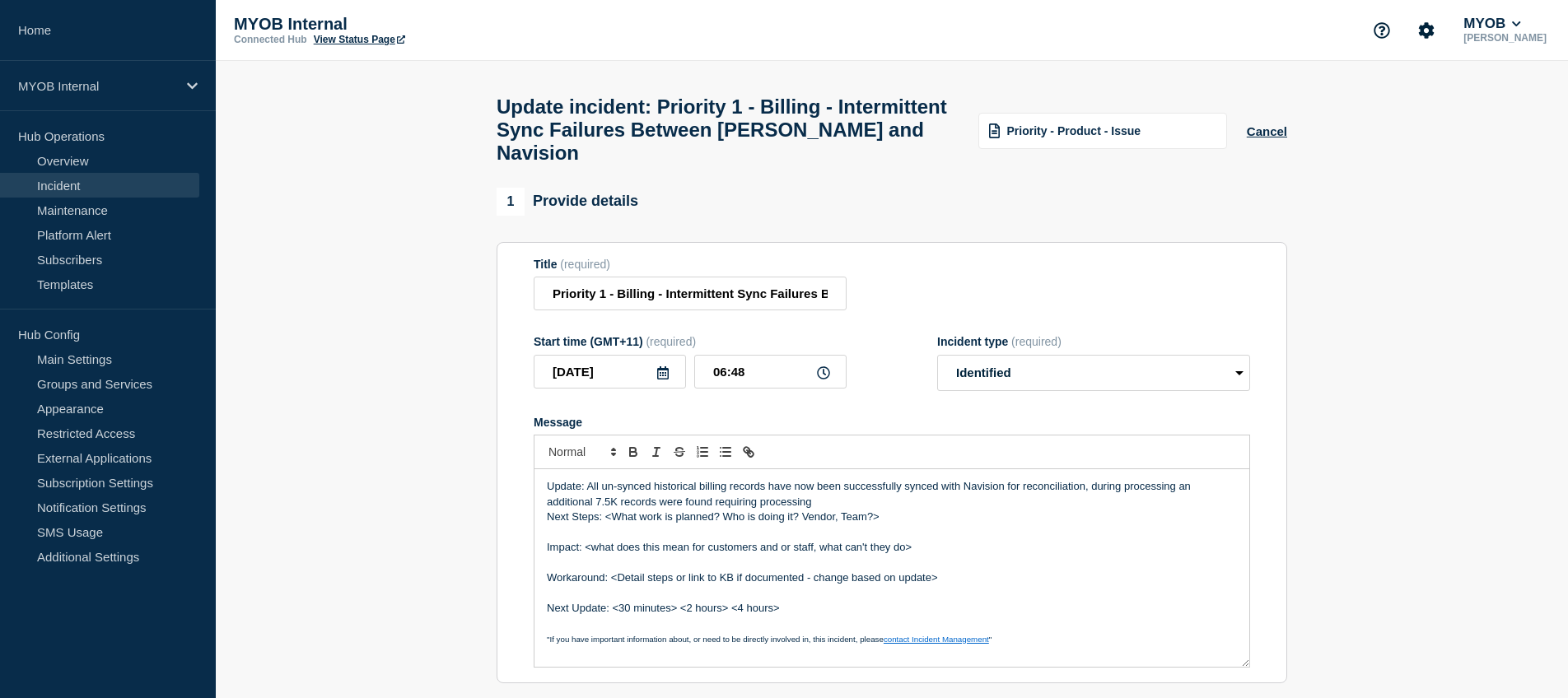
click at [818, 495] on p "Update: All un-synced historical billing records have now been successfully syn…" at bounding box center [892, 495] width 690 height 31
drag, startPoint x: 814, startPoint y: 499, endPoint x: 717, endPoint y: 494, distance: 97.1
click at [716, 493] on p "Update: All un-synced historical billing records have now been successfully syn…" at bounding box center [892, 495] width 690 height 31
drag, startPoint x: 845, startPoint y: 501, endPoint x: 787, endPoint y: 501, distance: 58.0
click at [787, 501] on p "Update: All un-synced historical billing records have now been successfully syn…" at bounding box center [892, 495] width 690 height 31
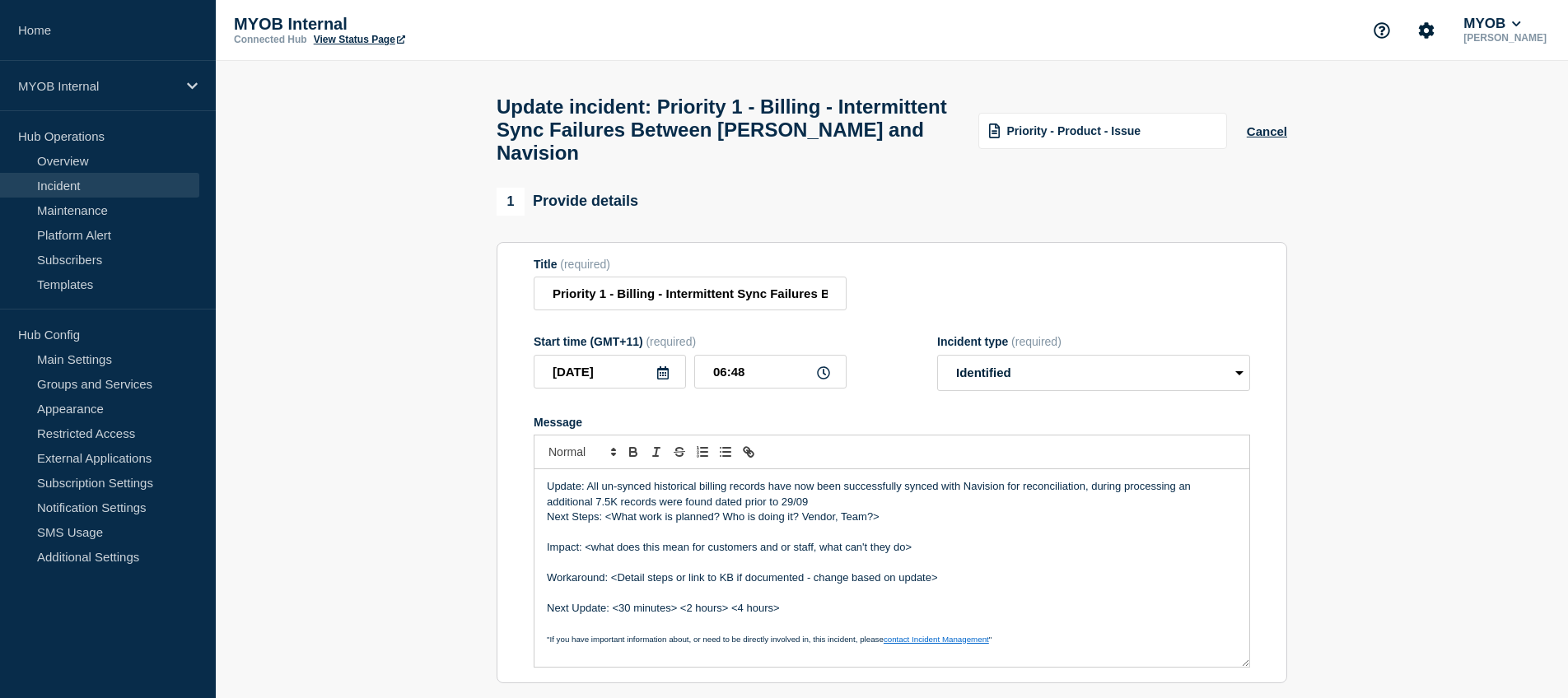
click at [822, 501] on p "Update: All un-synced historical billing records have now been successfully syn…" at bounding box center [892, 495] width 690 height 31
click at [871, 495] on p "Update: All un-synced historical billing records have now been successfully syn…" at bounding box center [892, 495] width 690 height 31
click at [773, 496] on p "Update: All un-synced historical billing records have now been successfully syn…" at bounding box center [892, 495] width 690 height 31
click at [769, 495] on p "Update: All un-synced historical billing records have now been successfully syn…" at bounding box center [892, 495] width 690 height 31
click at [822, 497] on p "Update: All un-synced historical billing records have now been successfully syn…" at bounding box center [892, 495] width 690 height 31
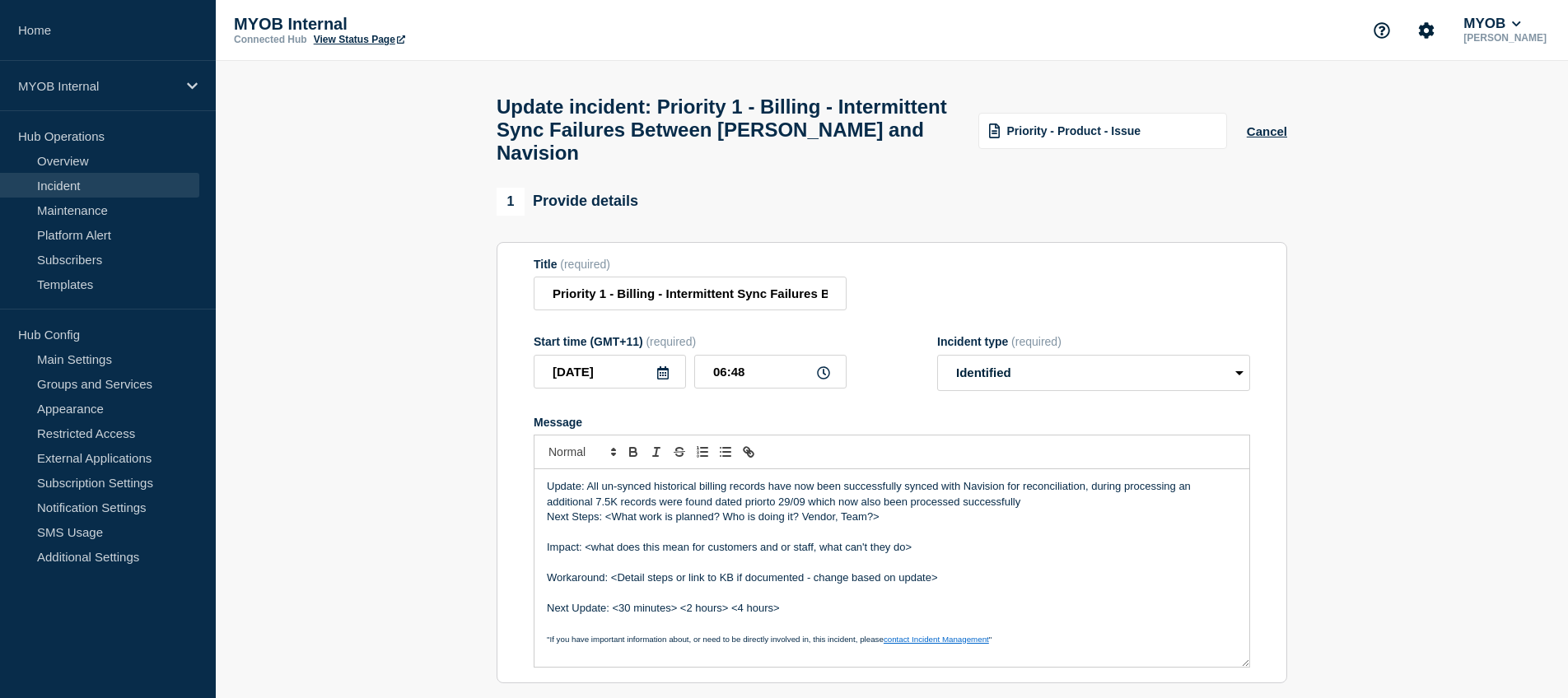
click at [1091, 515] on p "Next Steps: <What work is planned? Who is doing it? Vendor, Team?>" at bounding box center [892, 517] width 690 height 14
click at [763, 501] on p "Update: All un-synced historical billing records have now been successfully syn…" at bounding box center [892, 495] width 690 height 31
click at [1031, 499] on p "Update: All un-synced historical billing records have now been successfully syn…" at bounding box center [892, 495] width 690 height 31
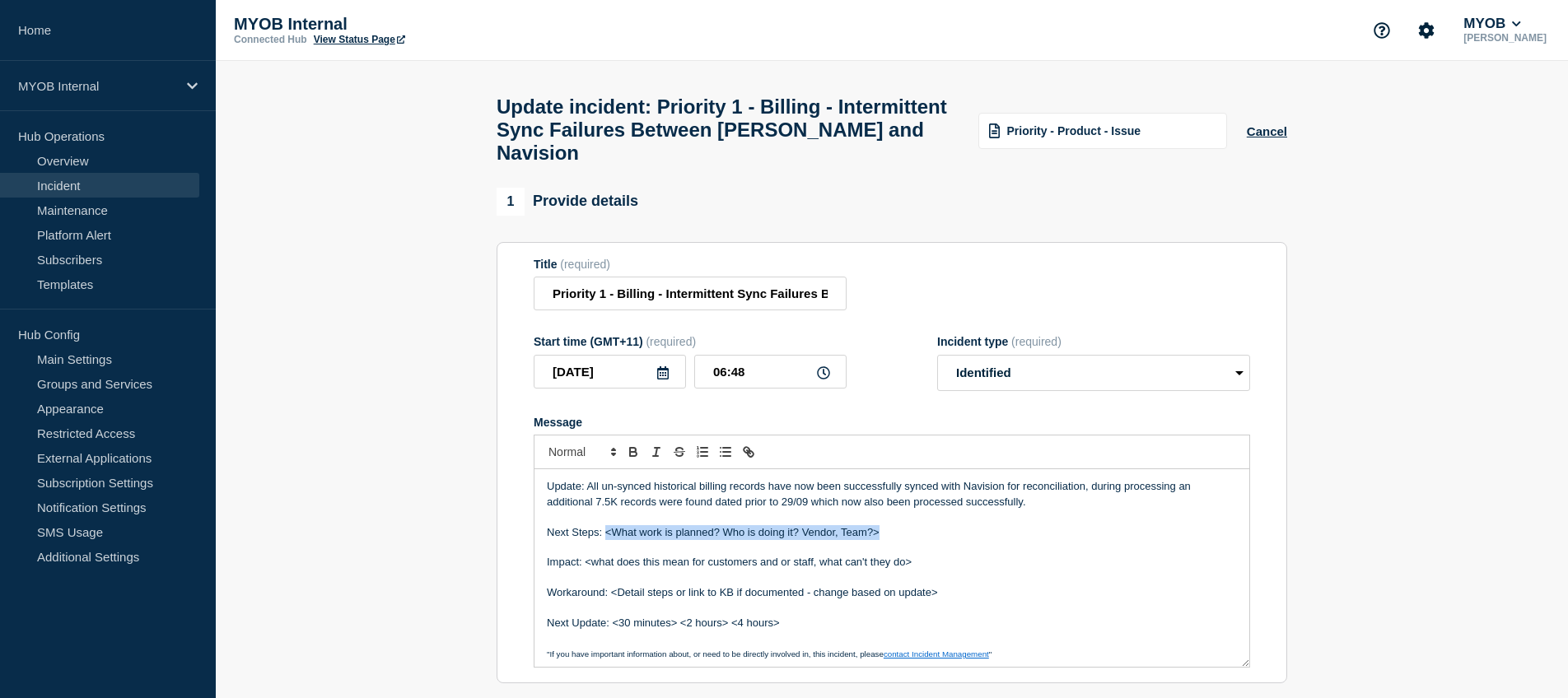
drag, startPoint x: 887, startPoint y: 527, endPoint x: 605, endPoint y: 533, distance: 282.1
click at [605, 533] on p "Next Steps: <What work is planned? Who is doing it? Vendor, Team?>" at bounding box center [892, 532] width 690 height 14
drag, startPoint x: 652, startPoint y: 483, endPoint x: 601, endPoint y: 482, distance: 51.0
click at [601, 482] on p "Update: All un-synced historical billing records have now been successfully syn…" at bounding box center [892, 495] width 690 height 31
click at [606, 483] on p "Update: Majority historical billing records have now been successfully synced w…" at bounding box center [892, 495] width 690 height 31
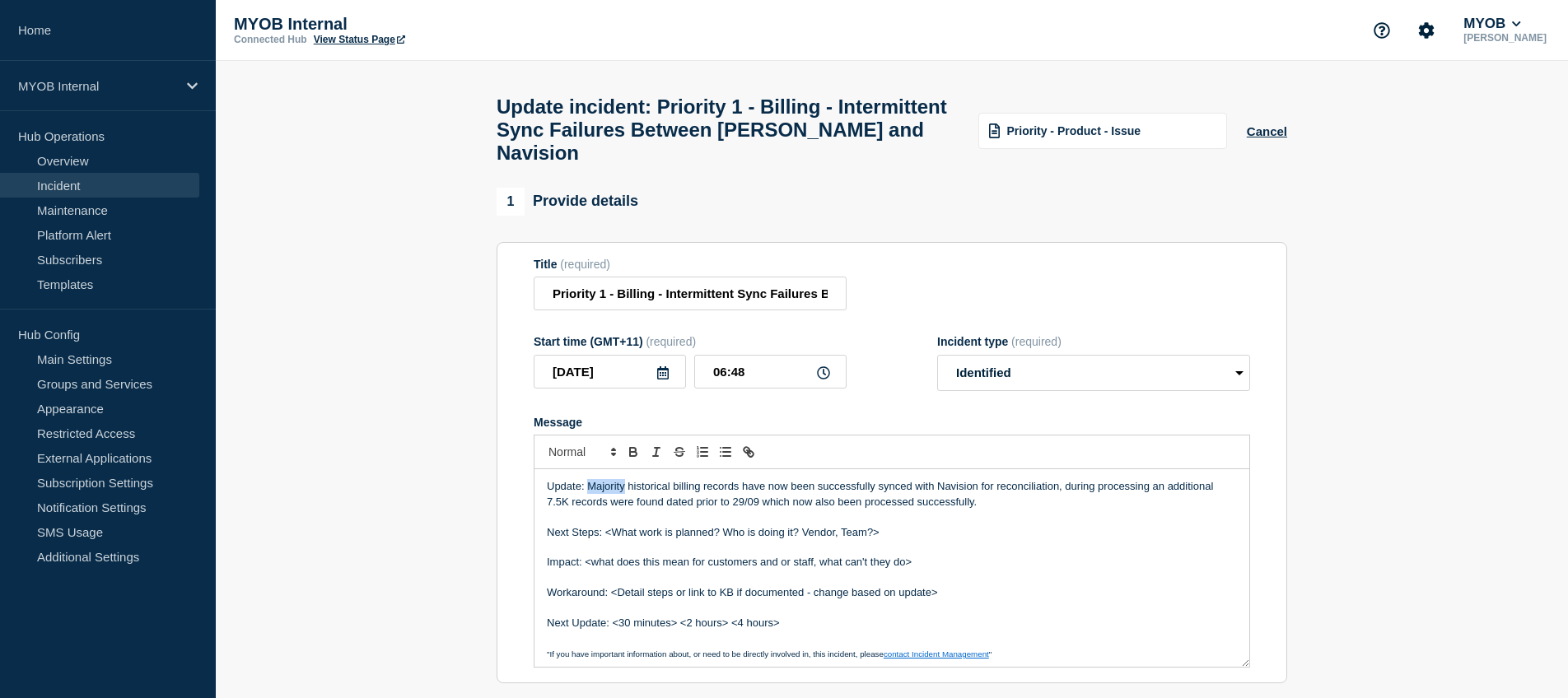
click at [606, 483] on p "Update: Majority historical billing records have now been successfully synced w…" at bounding box center [892, 495] width 690 height 31
click at [971, 510] on p "Message" at bounding box center [892, 517] width 690 height 14
click at [962, 496] on p "Update: All historical billing records have now been successfully synced with N…" at bounding box center [892, 495] width 690 height 31
drag, startPoint x: 642, startPoint y: 484, endPoint x: 587, endPoint y: 483, distance: 55.0
click at [587, 483] on p "Update: All historical billing records have now been successfully synced with N…" at bounding box center [892, 495] width 690 height 31
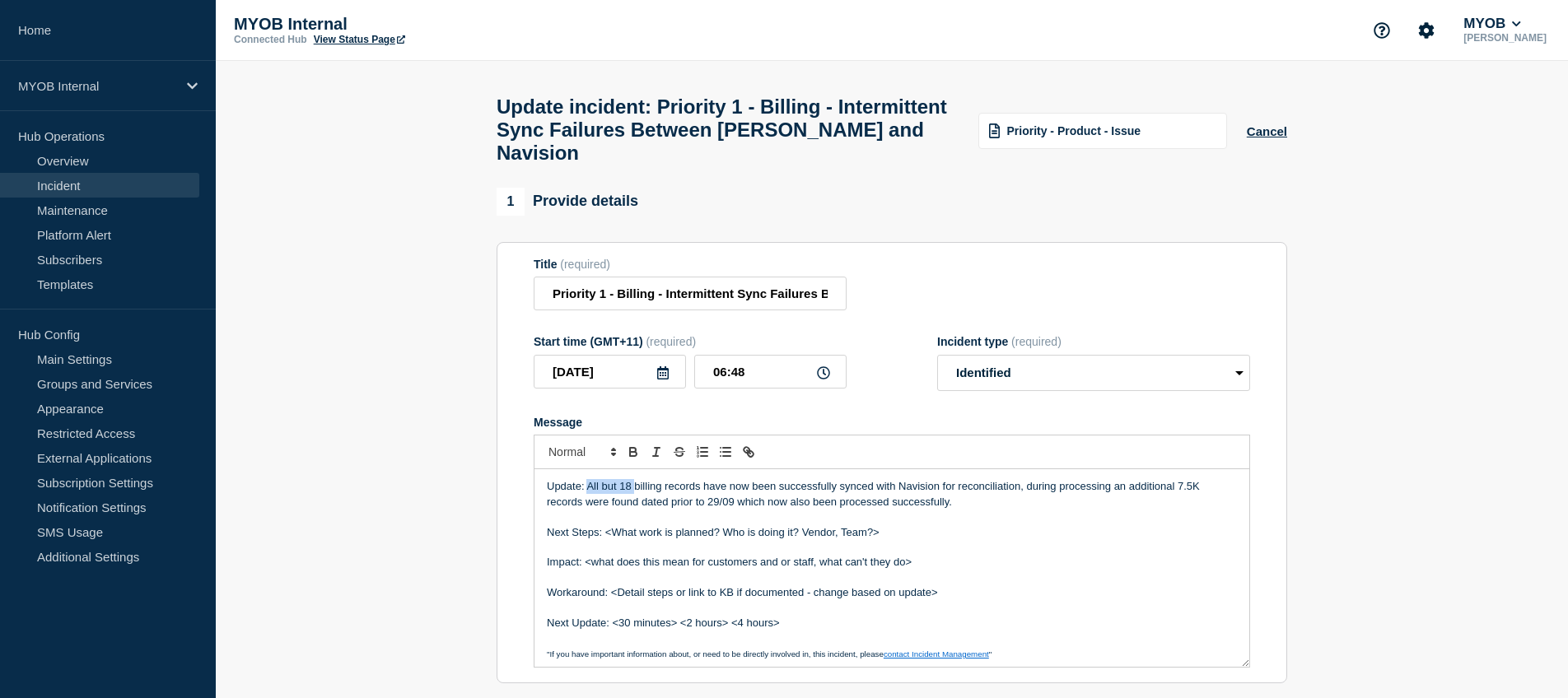
drag, startPoint x: 634, startPoint y: 483, endPoint x: 589, endPoint y: 478, distance: 45.3
click at [589, 479] on p "Update: All but 18 billing records have now been successfully synced with Navis…" at bounding box center [892, 495] width 690 height 31
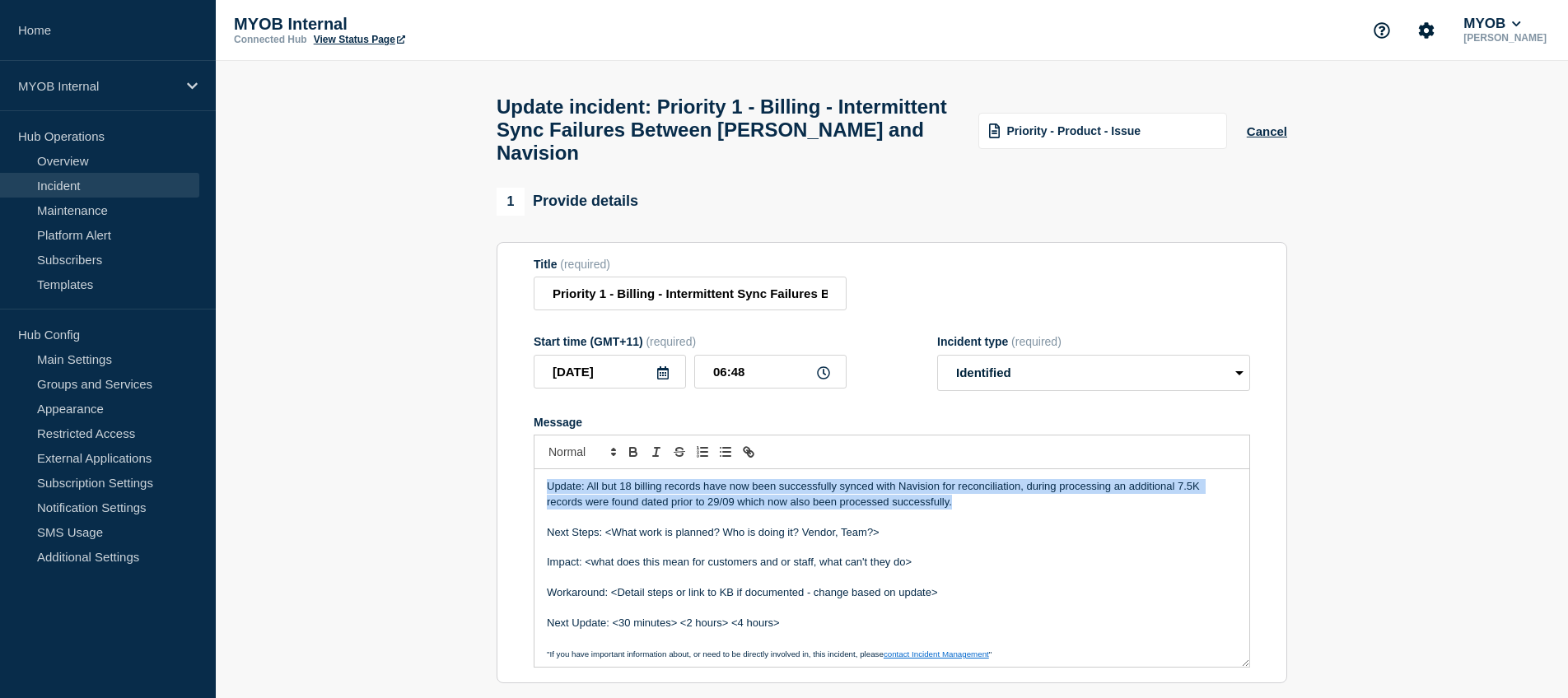
drag, startPoint x: 960, startPoint y: 501, endPoint x: 525, endPoint y: 487, distance: 435.2
click at [525, 487] on section "Title (required) Priority 1 - Billing - Intermittent Sync Failures Between [PER…" at bounding box center [892, 462] width 790 height 442
copy p "Update: All but 18 billing records have now been successfully synced with Navis…"
click at [747, 486] on p "Update: All but 18 billing records have now been successfully synced with Navis…" at bounding box center [892, 495] width 690 height 31
drag, startPoint x: 969, startPoint y: 493, endPoint x: 588, endPoint y: 485, distance: 381.1
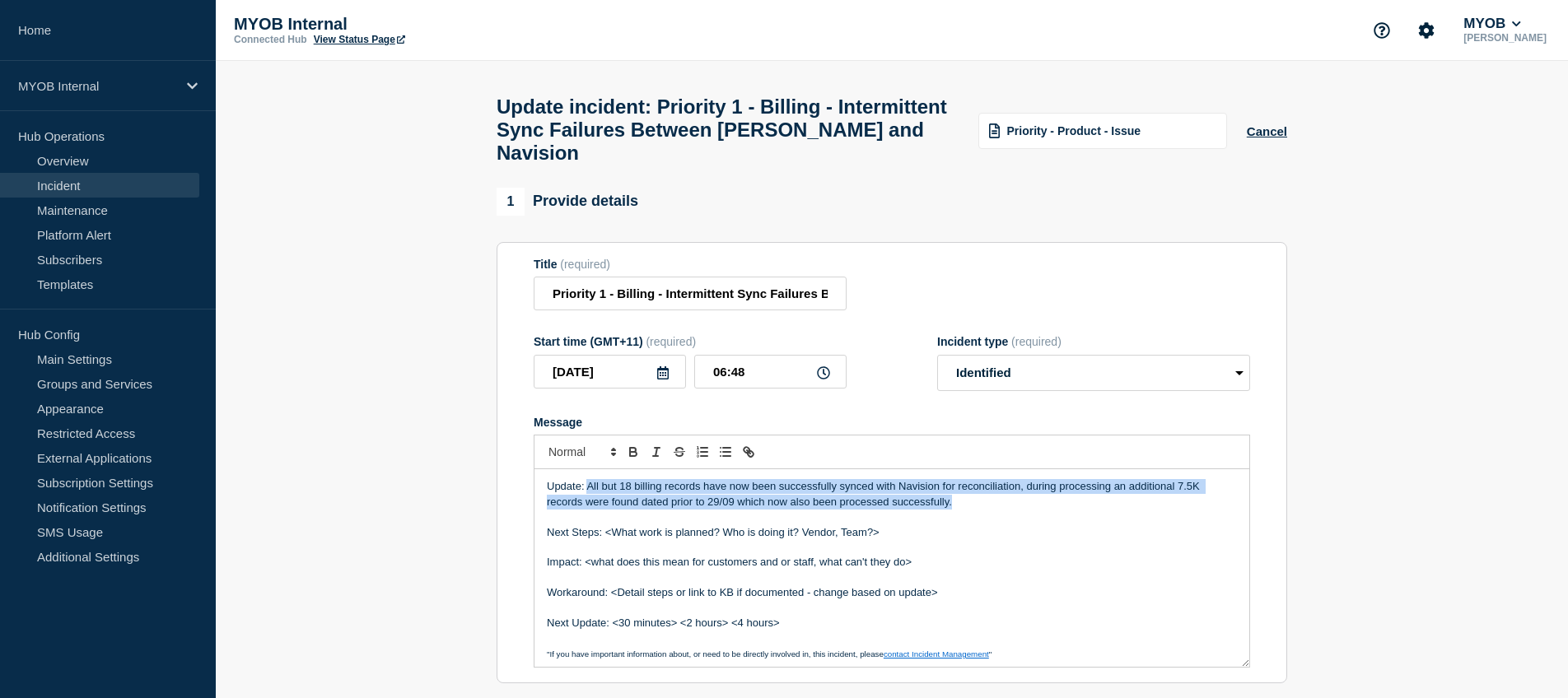
click at [588, 486] on p "Update: All but 18 billing records have now been successfully synced with Navis…" at bounding box center [892, 495] width 690 height 31
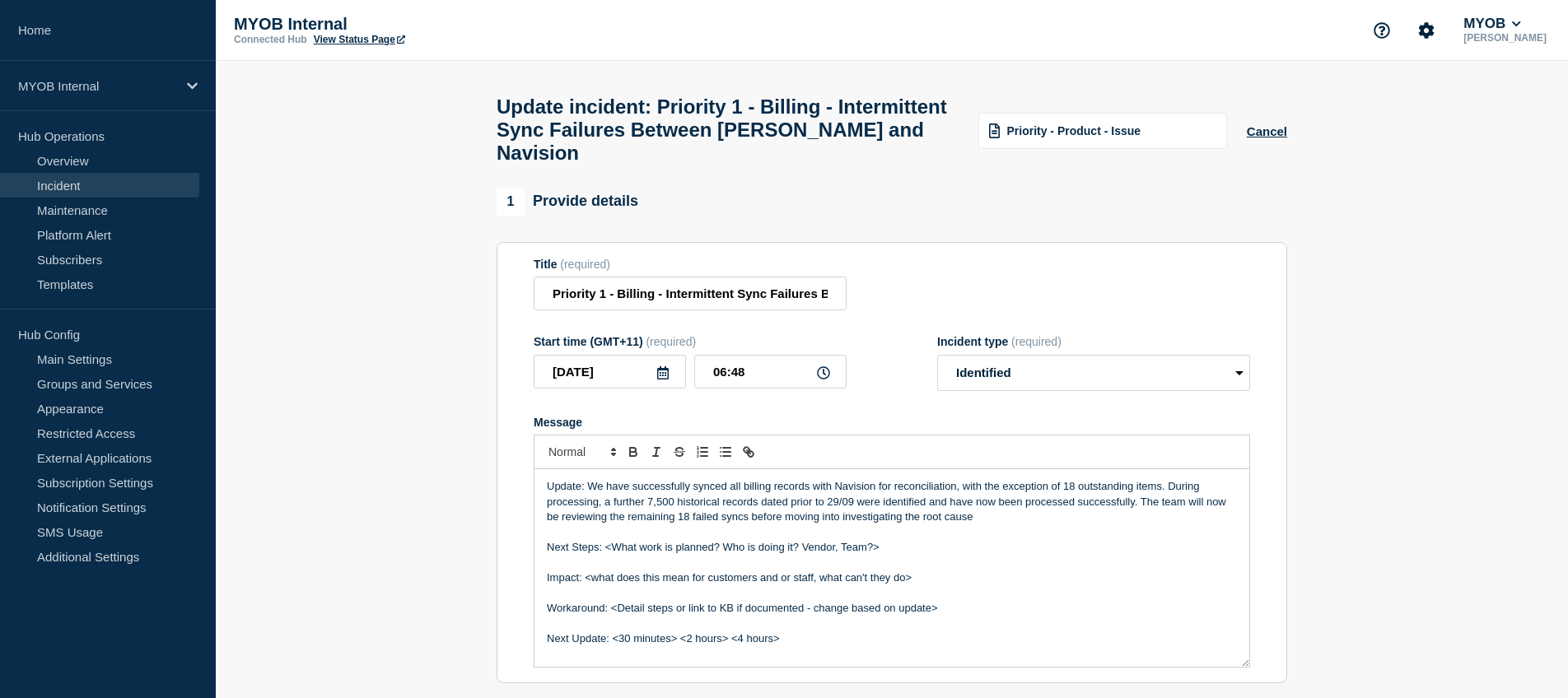
click at [982, 525] on p "Message" at bounding box center [892, 532] width 690 height 14
click at [979, 512] on p "Update: We have successfully synced all billing records with Navision for recon…" at bounding box center [892, 501] width 690 height 45
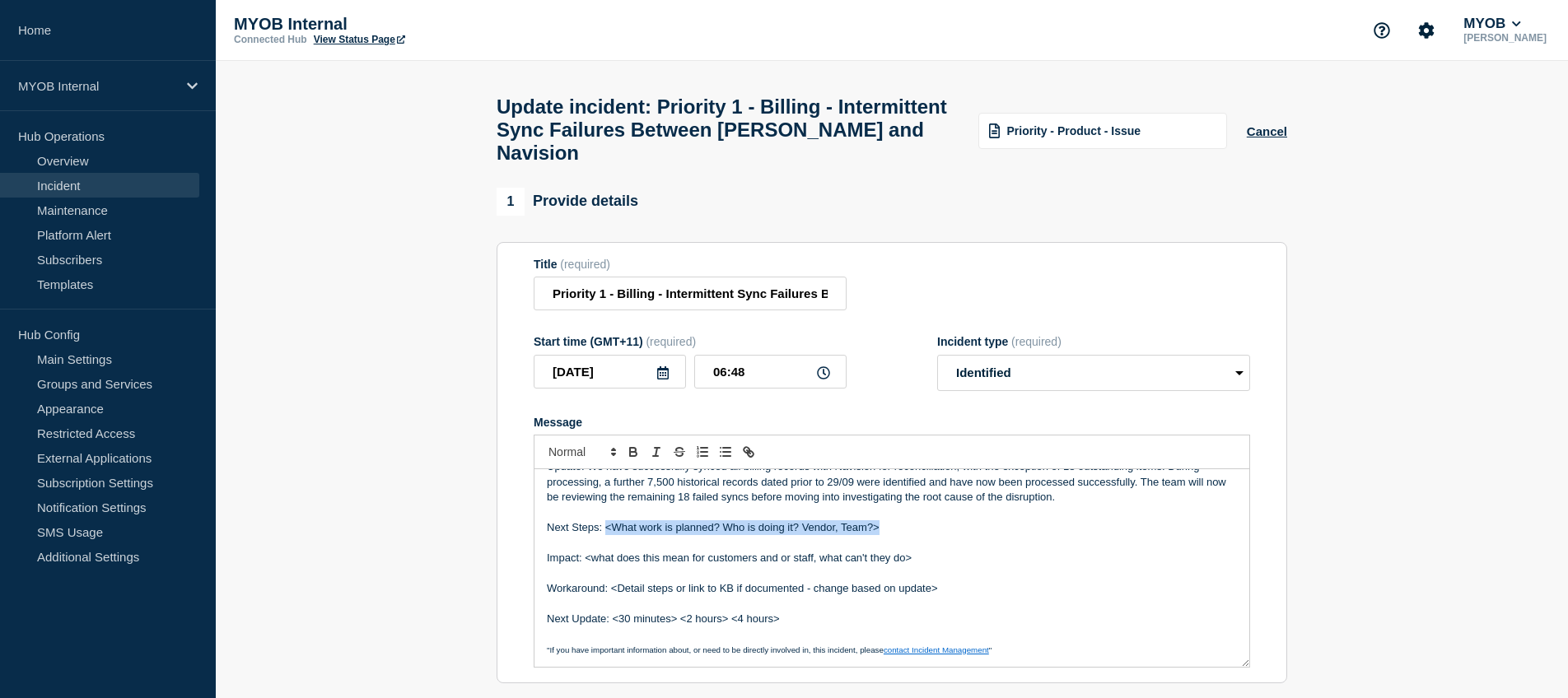
drag, startPoint x: 892, startPoint y: 522, endPoint x: 606, endPoint y: 525, distance: 286.0
click at [606, 525] on p "Next Steps: <What work is planned? Who is doing it? Vendor, Team?>" at bounding box center [892, 527] width 690 height 14
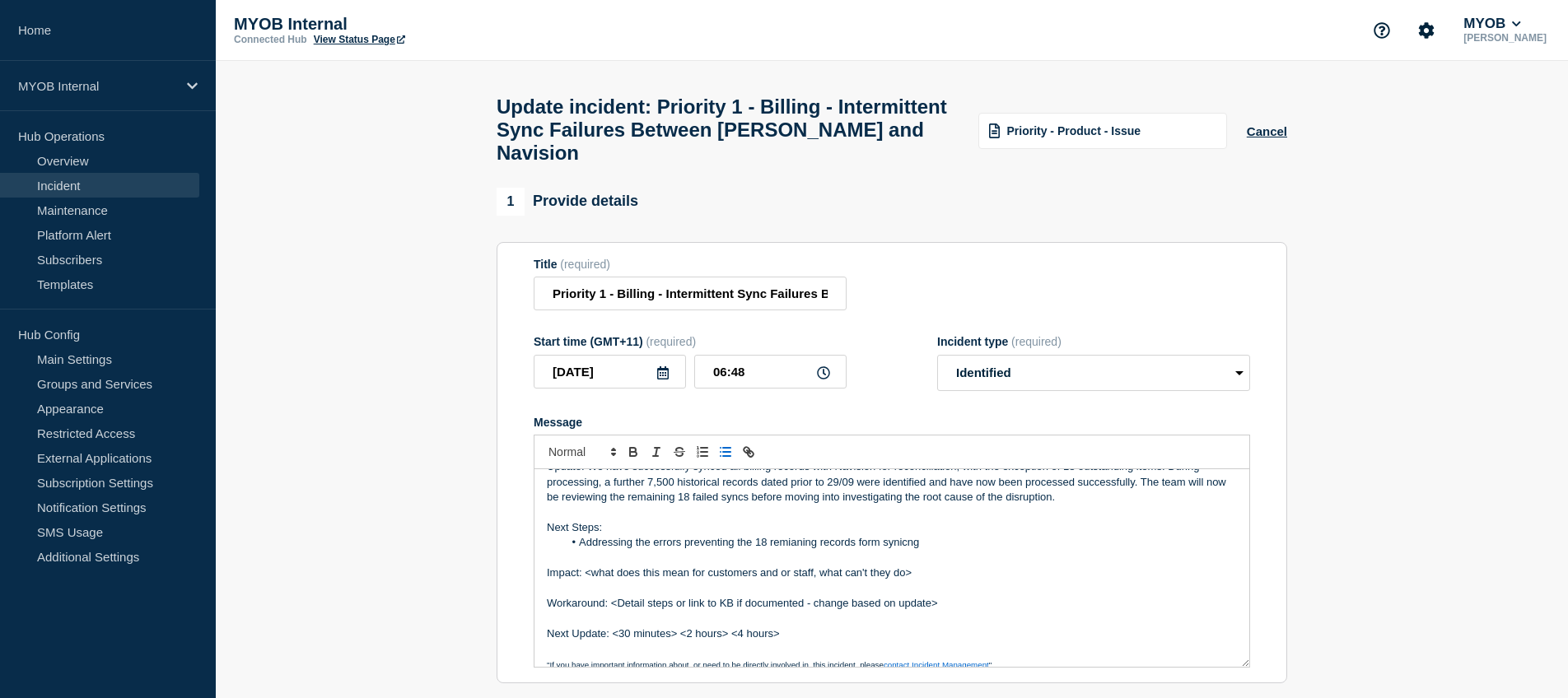
click at [801, 537] on li "Addressing the errors preventing the 18 remianing records form synicng" at bounding box center [900, 542] width 675 height 14
click at [899, 538] on li "Addressing the errors preventing the 18 remaining records form synicng" at bounding box center [900, 542] width 675 height 14
drag, startPoint x: 928, startPoint y: 538, endPoint x: 882, endPoint y: 538, distance: 46.0
click at [882, 538] on li "Addressing the errors preventing the 18 remaining records form synicng" at bounding box center [900, 542] width 675 height 14
click at [955, 557] on p "Message" at bounding box center [892, 558] width 690 height 14
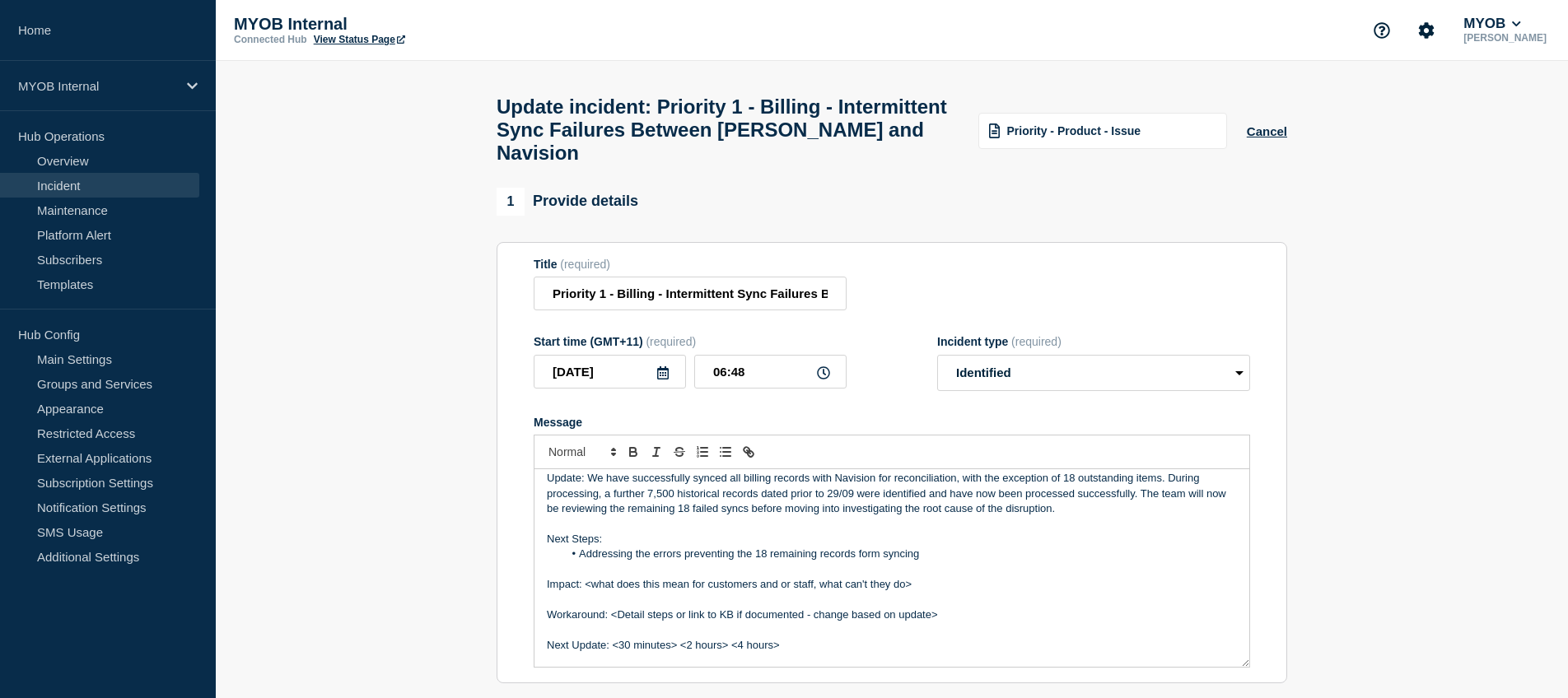
scroll to position [8, 0]
click at [931, 554] on li "Addressing the errors preventing the 18 remaining records form syncing" at bounding box center [900, 554] width 675 height 14
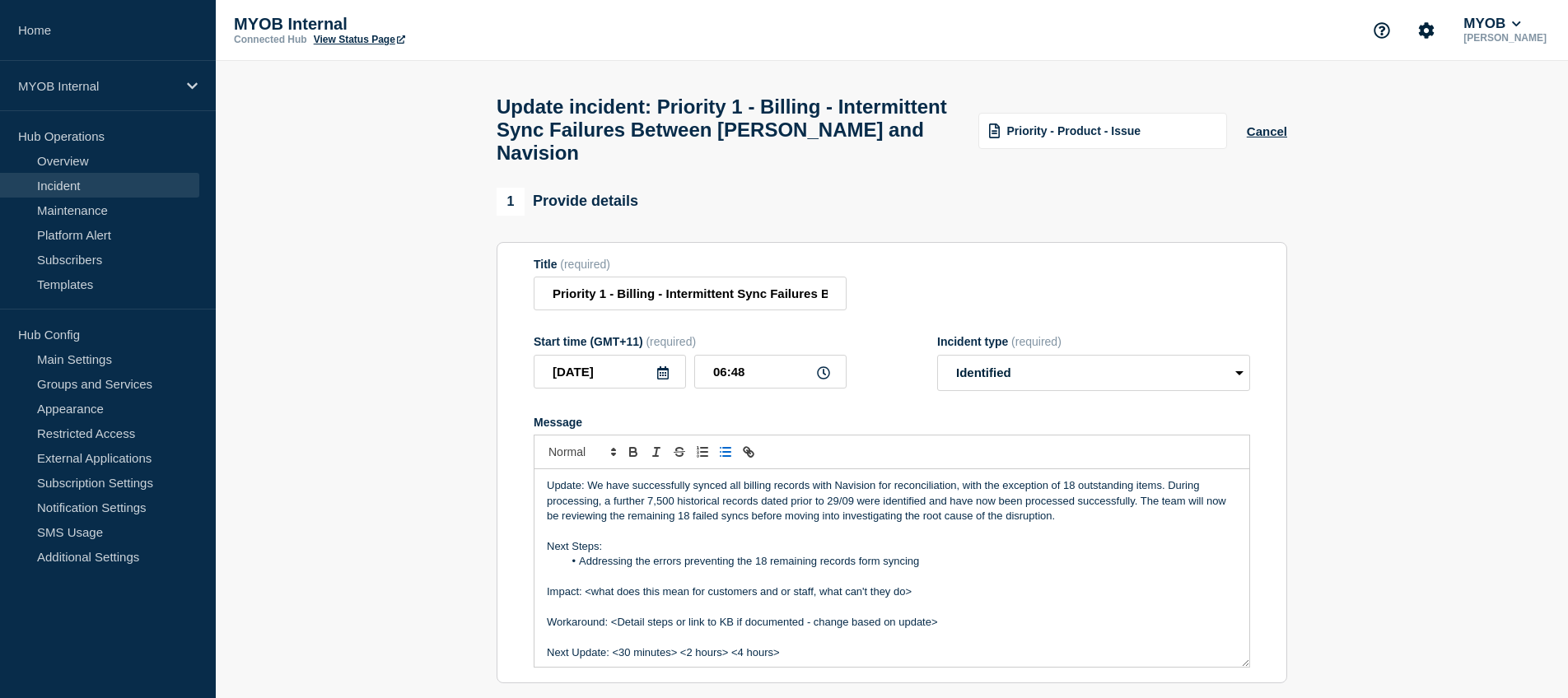
scroll to position [0, 0]
click at [1002, 544] on p "Next Steps:" at bounding box center [892, 546] width 690 height 14
click at [868, 558] on li "Addressing the errors preventing the 18 remaining records form syncing" at bounding box center [900, 562] width 675 height 14
drag, startPoint x: 755, startPoint y: 563, endPoint x: 580, endPoint y: 559, distance: 175.0
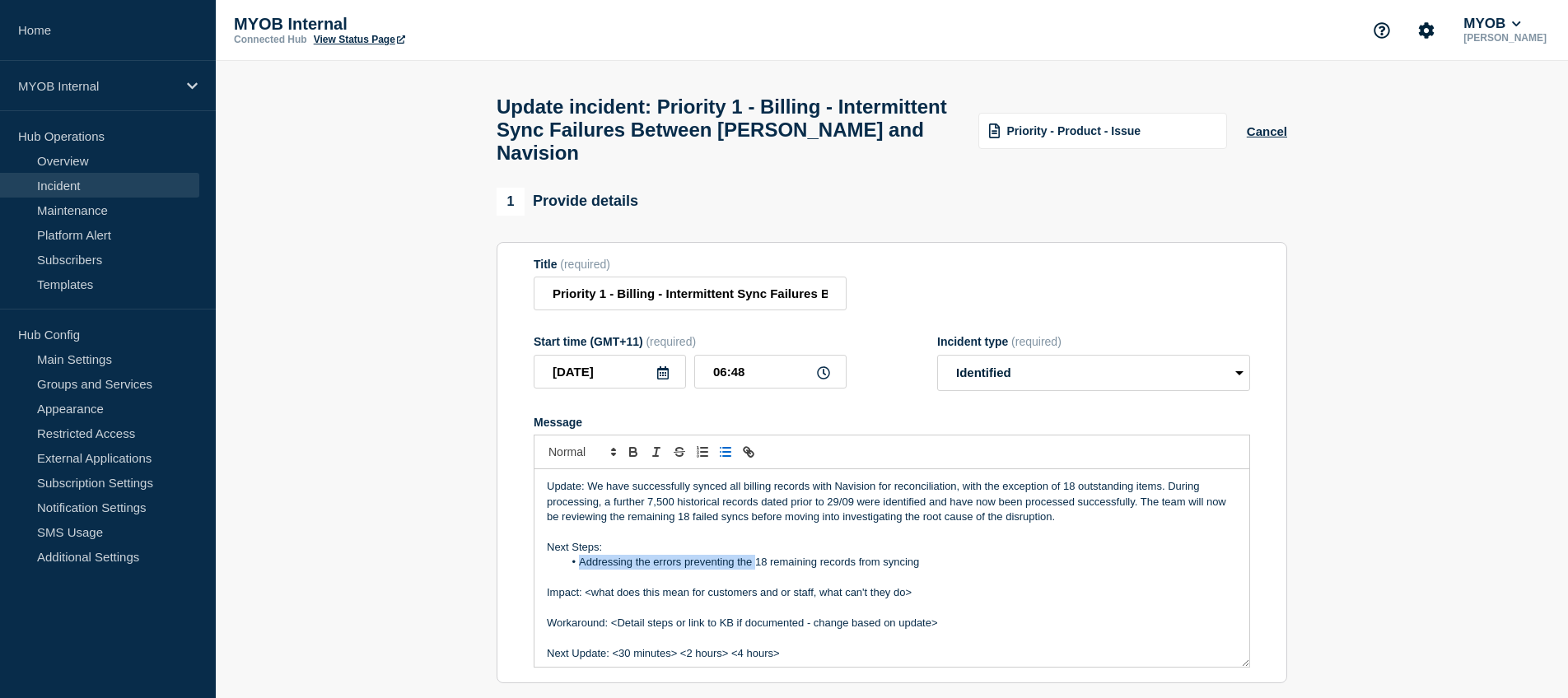
click at [580, 559] on li "Addressing the errors preventing the 18 remaining records from syncing" at bounding box center [900, 562] width 675 height 14
drag, startPoint x: 859, startPoint y: 561, endPoint x: 936, endPoint y: 555, distance: 77.2
click at [937, 555] on li "Addressing the errors preventing the 18 remaining records from syncing" at bounding box center [900, 562] width 675 height 14
drag, startPoint x: 754, startPoint y: 559, endPoint x: 579, endPoint y: 562, distance: 175.0
click at [579, 562] on li "Addressing the errors preventing the 18 remaining records" at bounding box center [900, 562] width 675 height 14
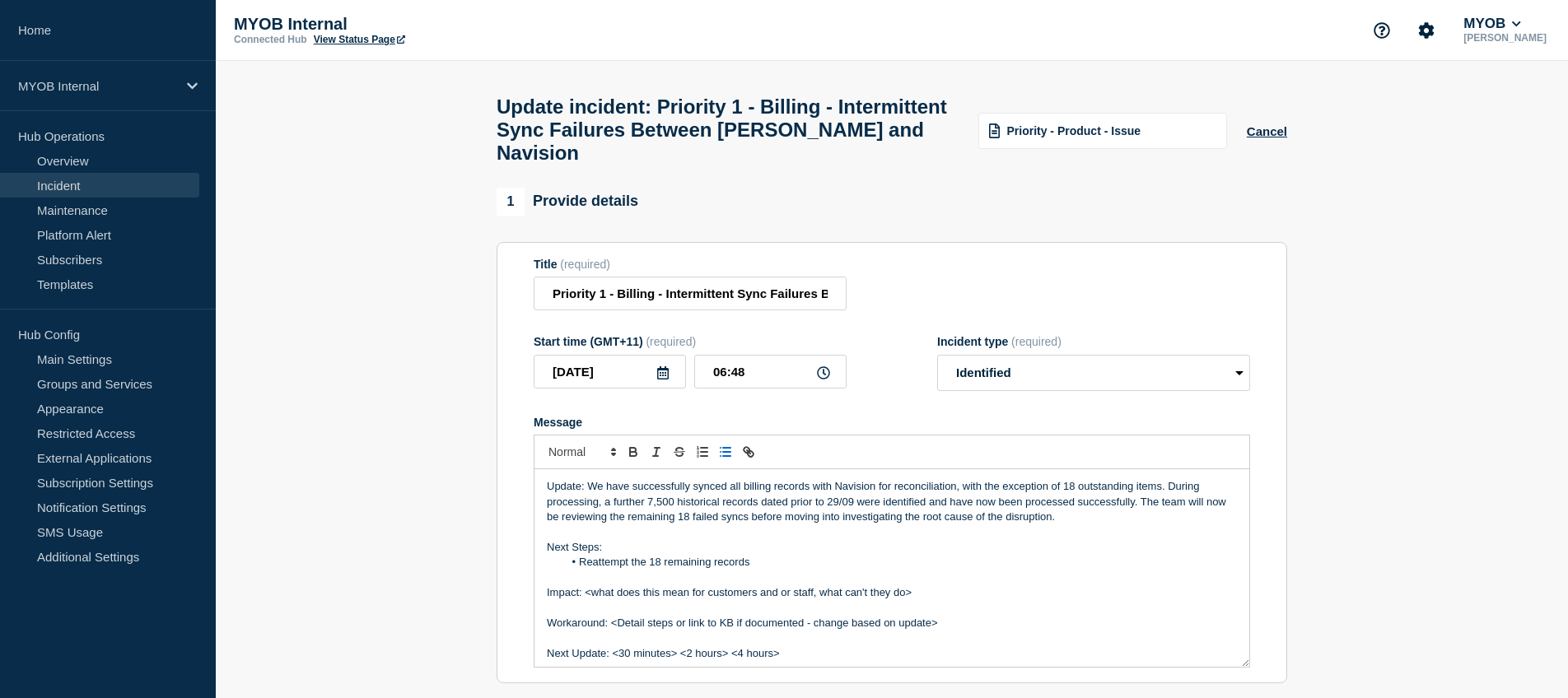
click at [755, 556] on li "Reattempt the 18 remaining records" at bounding box center [900, 562] width 675 height 14
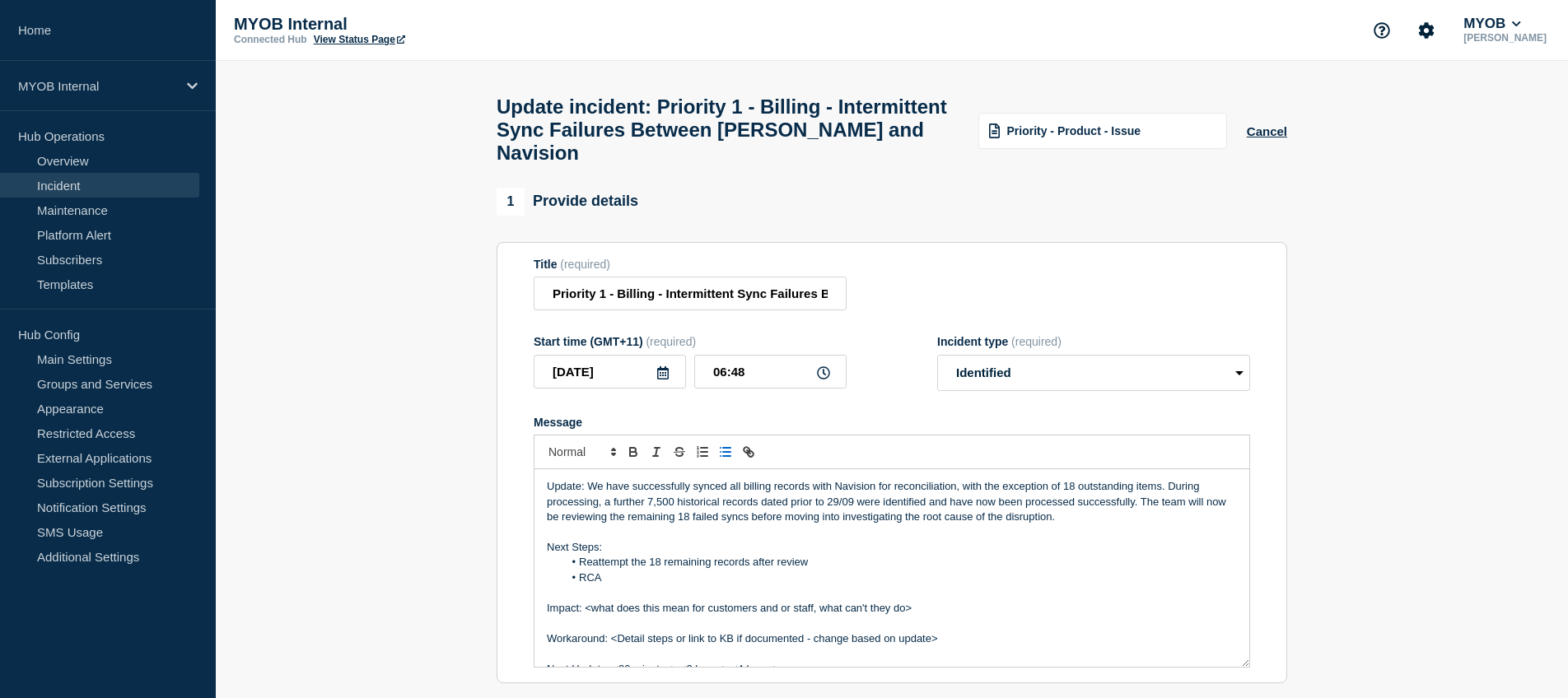
scroll to position [37, 0]
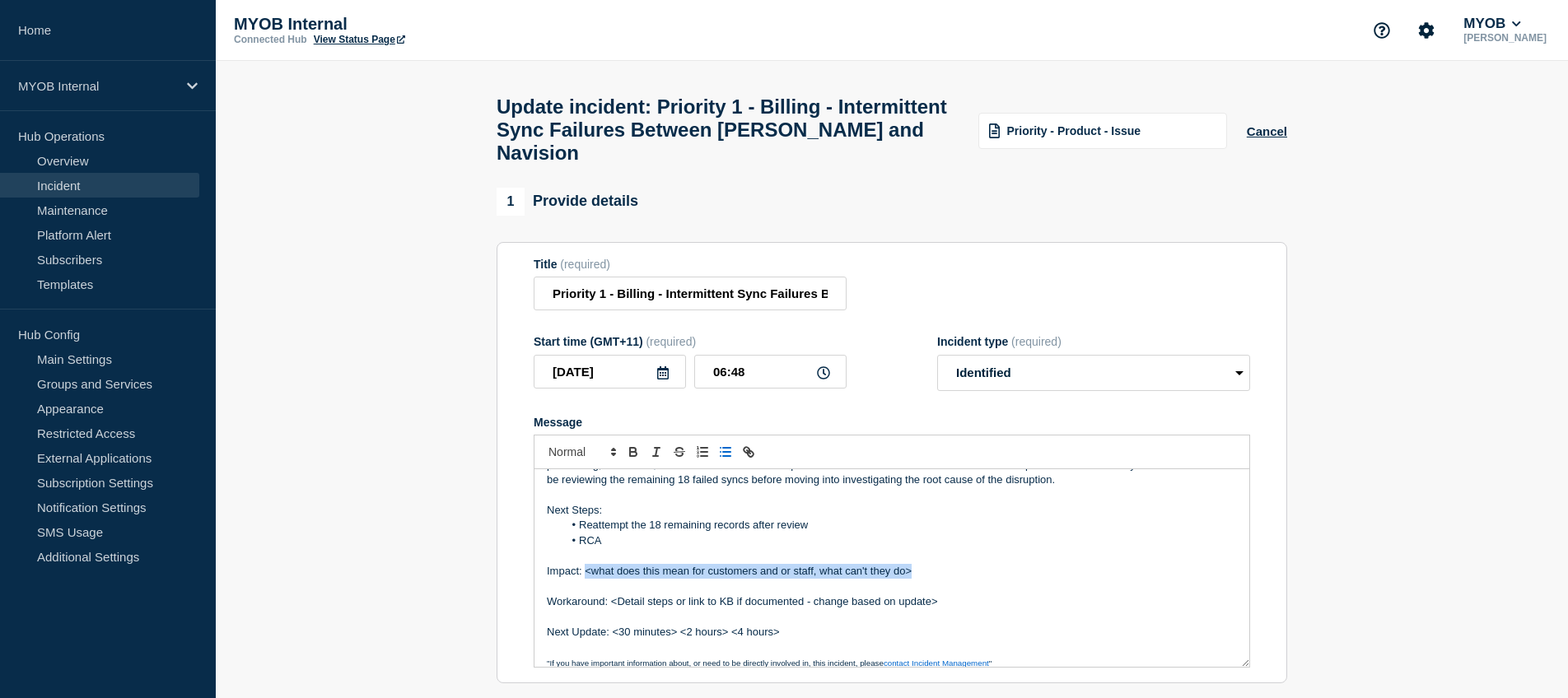
drag, startPoint x: 956, startPoint y: 568, endPoint x: 587, endPoint y: 570, distance: 369.0
click at [587, 570] on p "Impact: <what does this mean for customers and or staff, what can't they do>" at bounding box center [892, 570] width 690 height 14
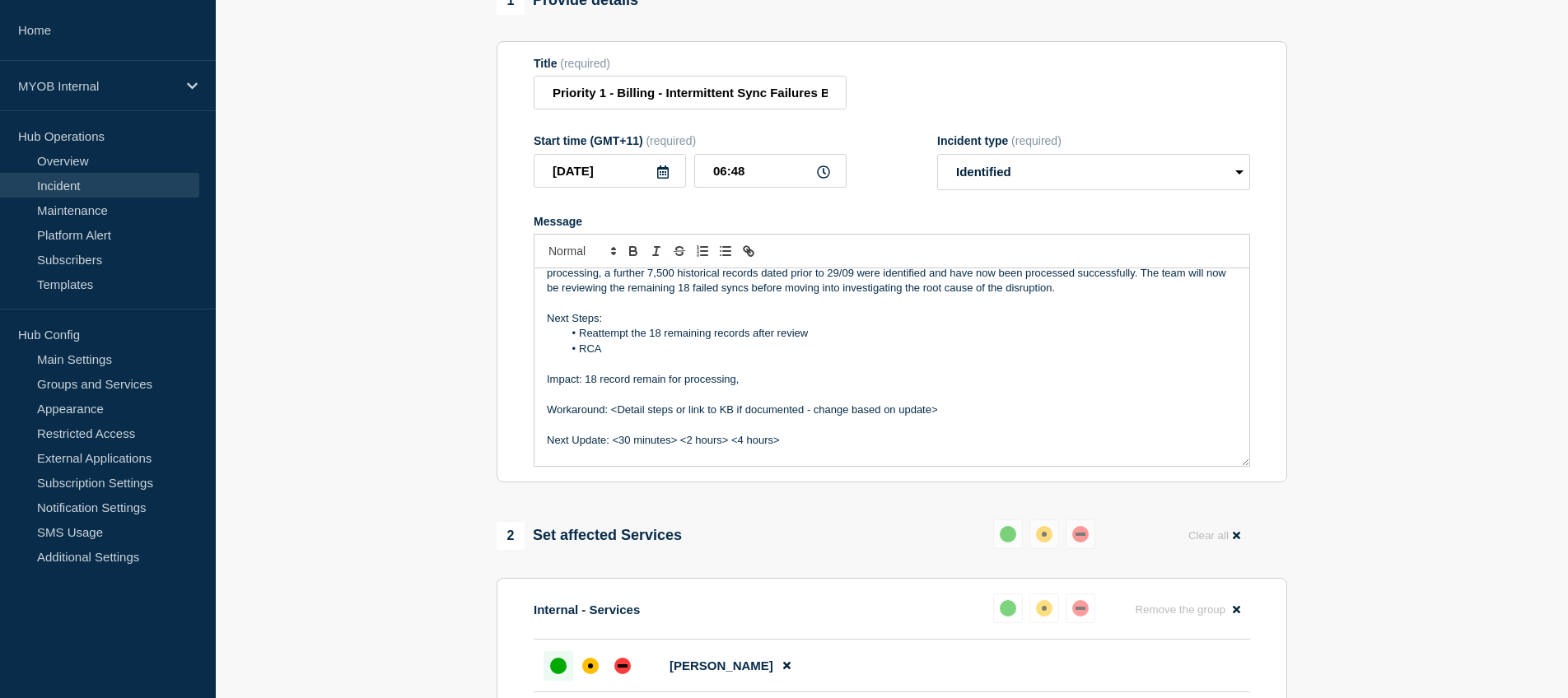
scroll to position [199, 0]
drag, startPoint x: 945, startPoint y: 408, endPoint x: 675, endPoint y: 405, distance: 270.0
click at [675, 405] on p "Workaround: <Detail steps or link to KB if documented - change based on update>" at bounding box center [892, 411] width 690 height 14
drag, startPoint x: 635, startPoint y: 379, endPoint x: 736, endPoint y: 379, distance: 101.0
click at [736, 379] on p "Impact: 18 record remain for processing." at bounding box center [892, 380] width 690 height 14
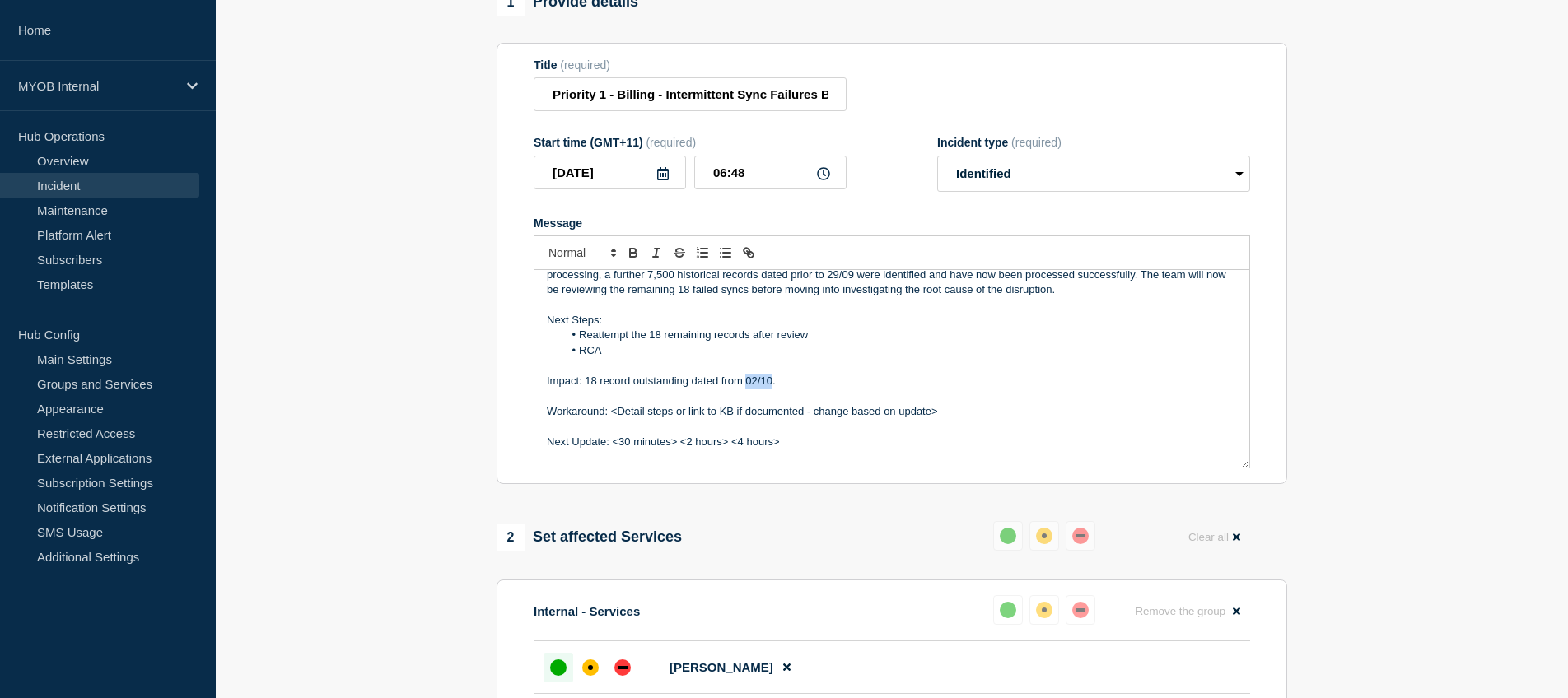
drag, startPoint x: 773, startPoint y: 379, endPoint x: 747, endPoint y: 378, distance: 26.0
click at [747, 378] on p "Impact: 18 record outstanding dated from 02/10." at bounding box center [892, 380] width 690 height 14
click at [631, 377] on p "Impact: 18 record outstanding dated from the [DATE]." at bounding box center [892, 380] width 690 height 14
click at [664, 377] on p "Impact: 18 records outstanding dated from the [DATE]." at bounding box center [892, 380] width 690 height 14
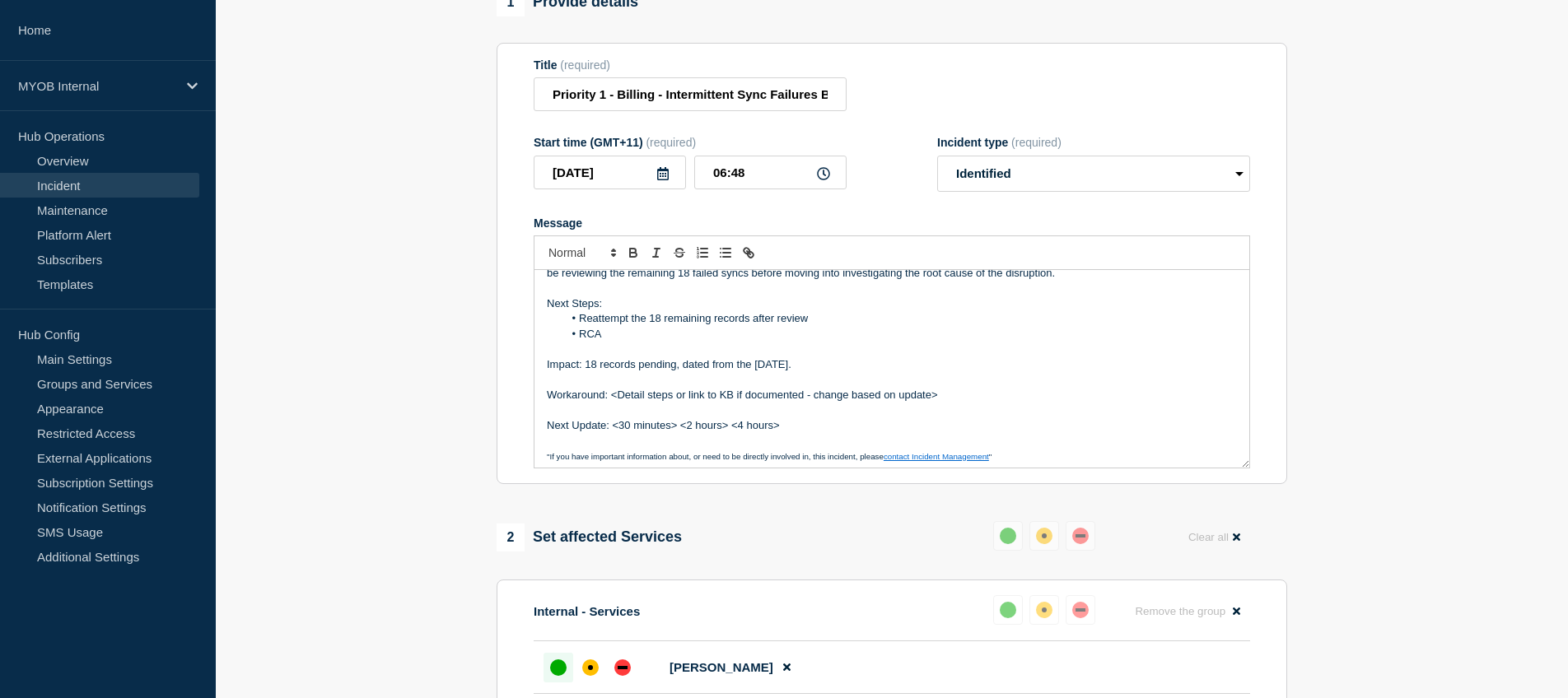
scroll to position [45, 0]
drag, startPoint x: 946, startPoint y: 395, endPoint x: 514, endPoint y: 397, distance: 432.0
click at [514, 397] on section "Title (required) Priority 1 - Billing - Intermittent Sync Failures Between [PER…" at bounding box center [892, 263] width 790 height 442
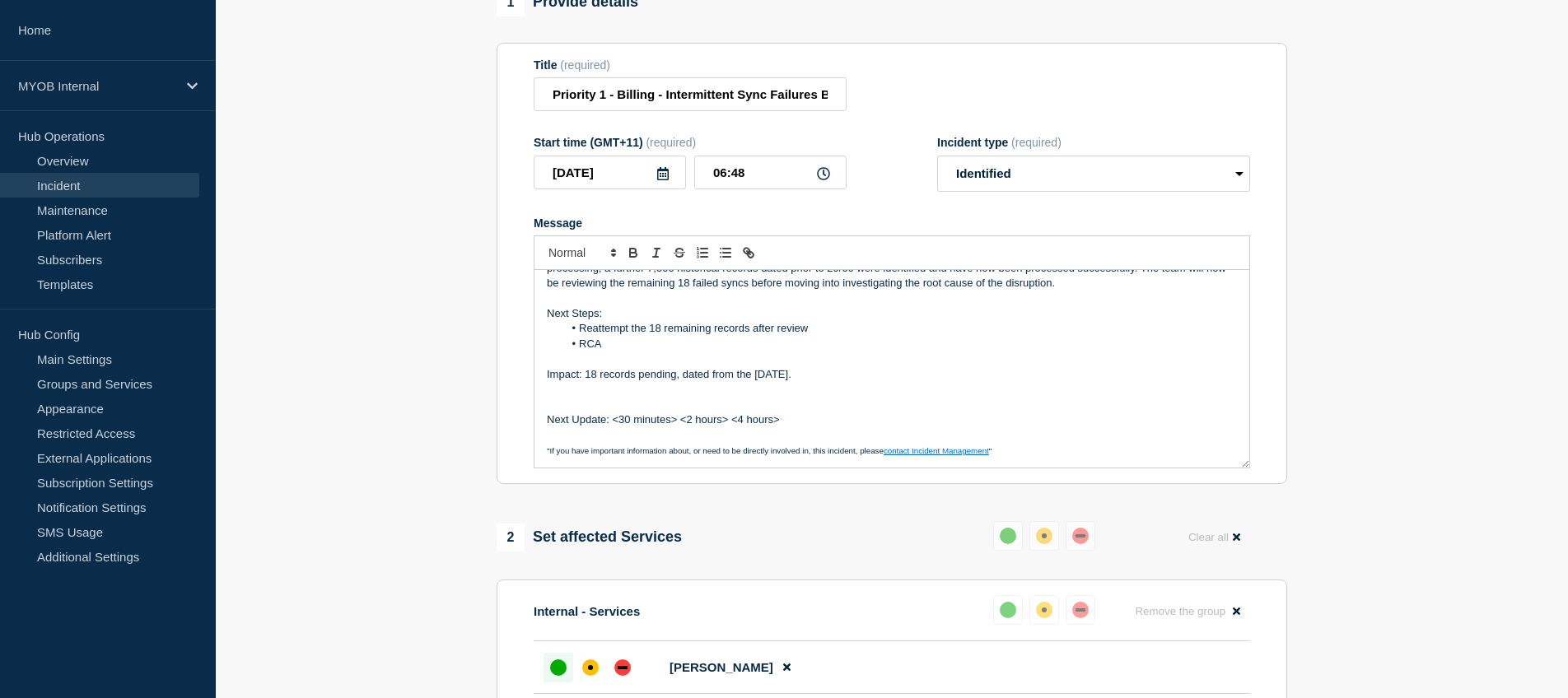
scroll to position [20, 0]
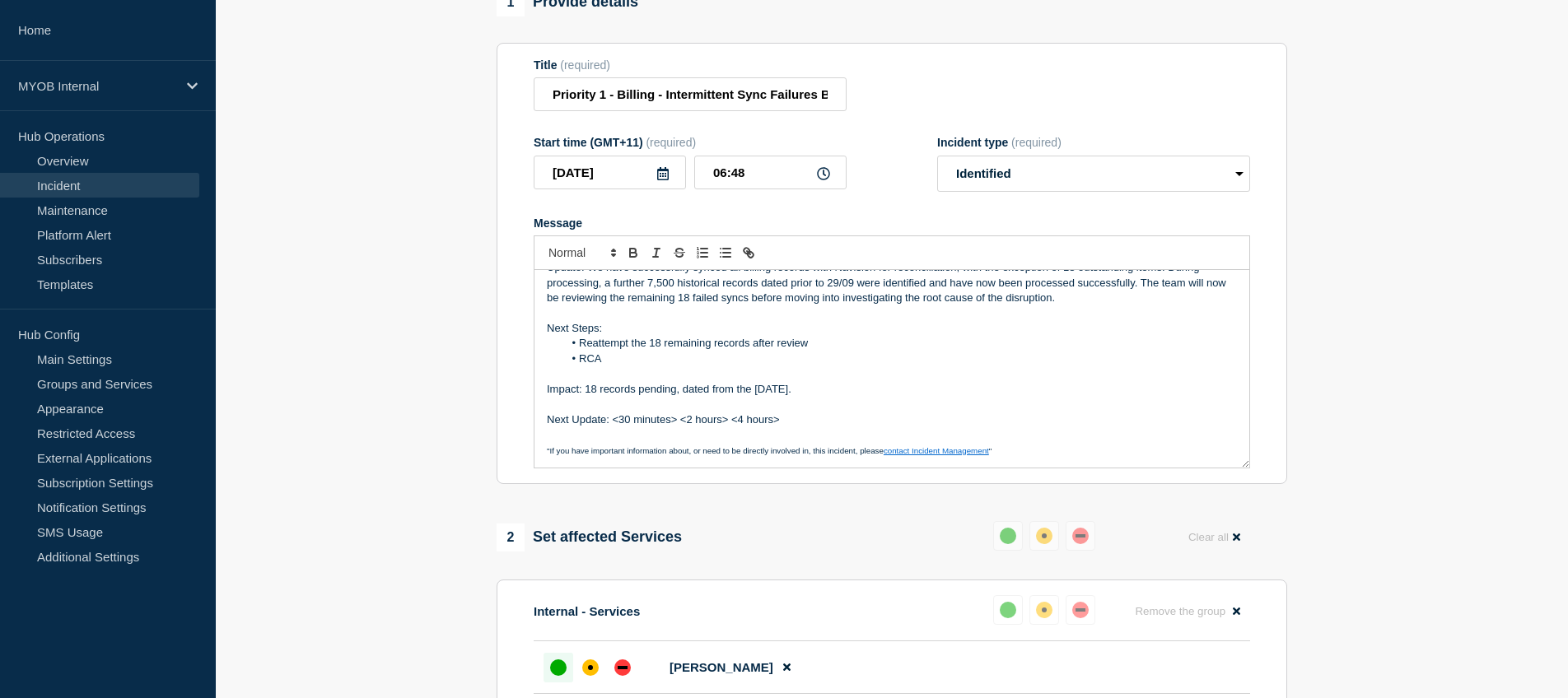
click at [795, 415] on p "Next Update: <30 minutes> <2 hours> <4 hours>" at bounding box center [892, 419] width 690 height 14
drag, startPoint x: 795, startPoint y: 415, endPoint x: 611, endPoint y: 414, distance: 184.0
click at [611, 414] on p "Next Update: <30 minutes> <2 hours> <4 hours>" at bounding box center [892, 419] width 690 height 14
click at [784, 427] on p "Message" at bounding box center [892, 434] width 690 height 14
drag, startPoint x: 793, startPoint y: 415, endPoint x: 612, endPoint y: 416, distance: 181.0
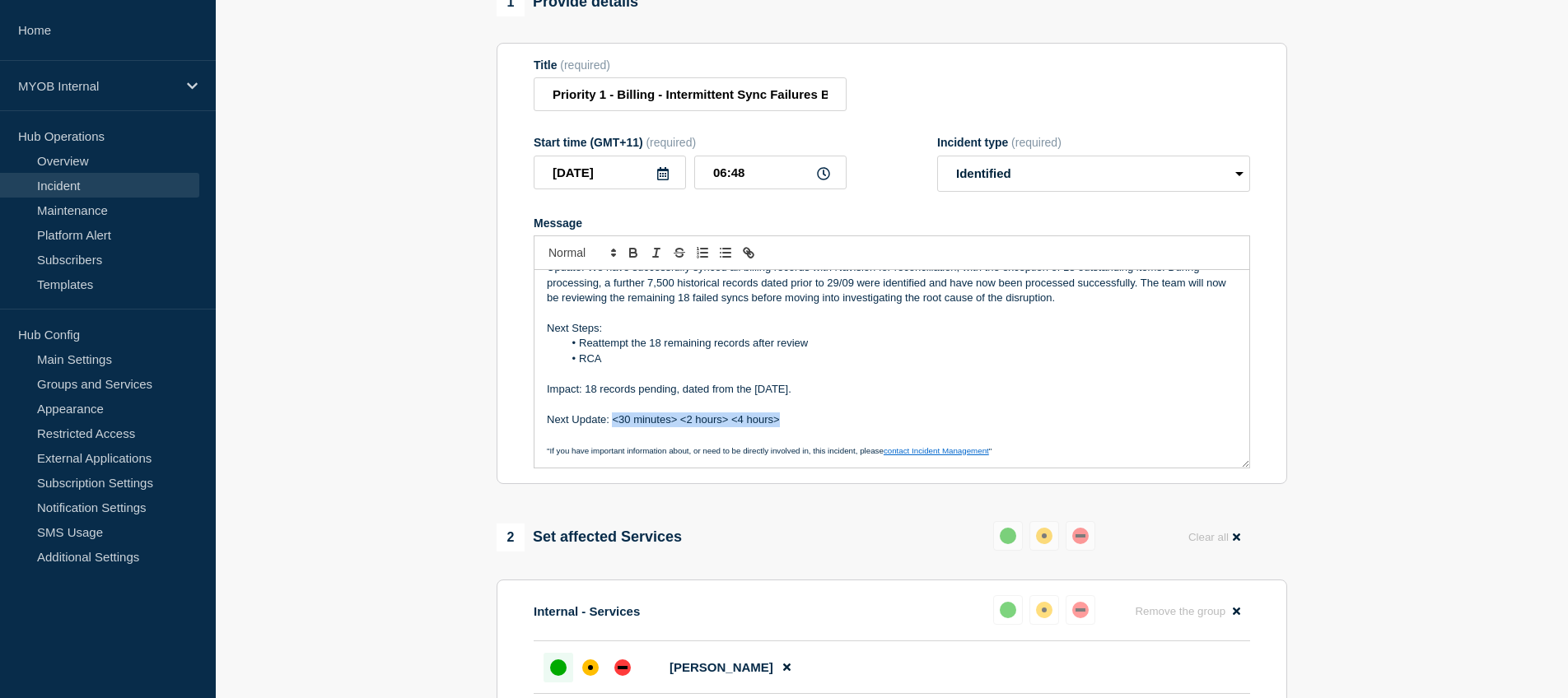
click at [612, 416] on p "Next Update: <30 minutes> <2 hours> <4 hours>" at bounding box center [892, 419] width 690 height 14
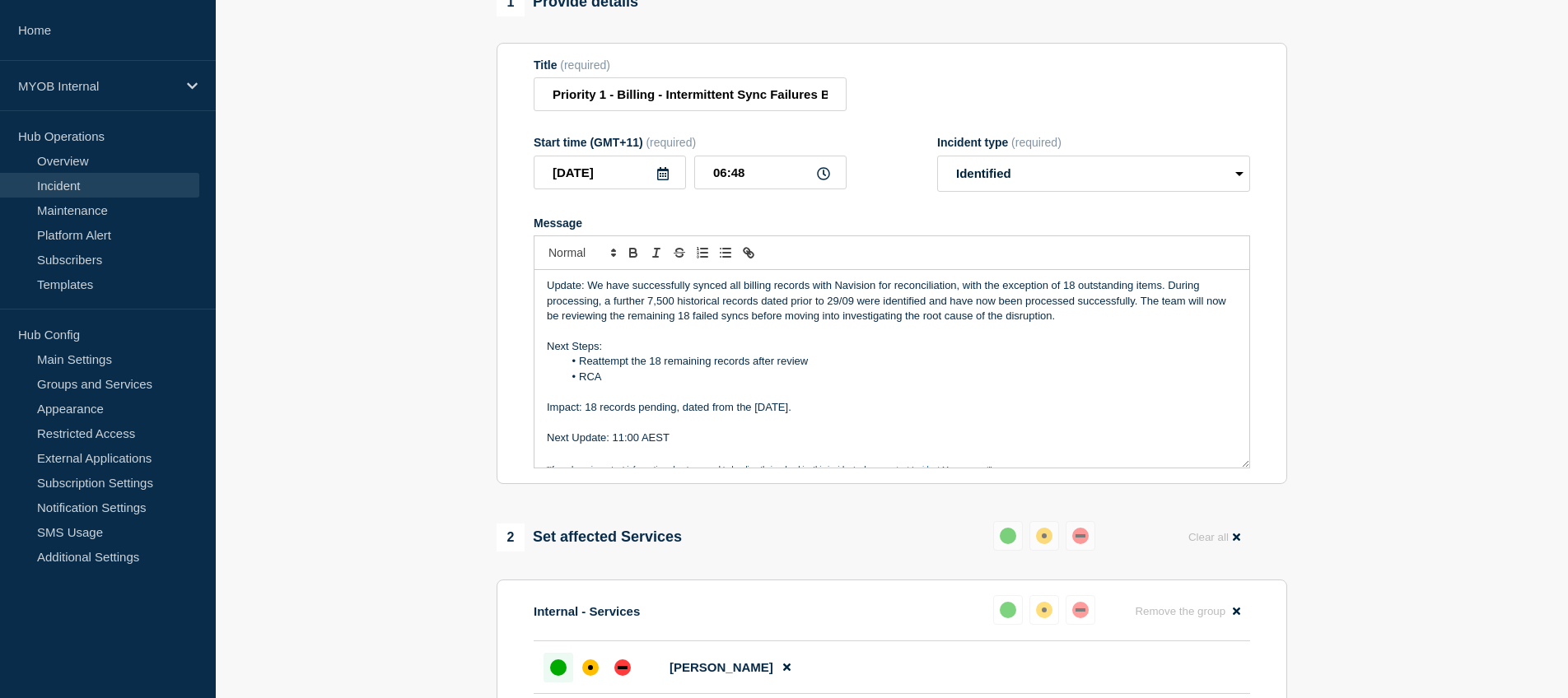
scroll to position [0, 0]
click at [619, 377] on li "RCA" at bounding box center [900, 378] width 675 height 14
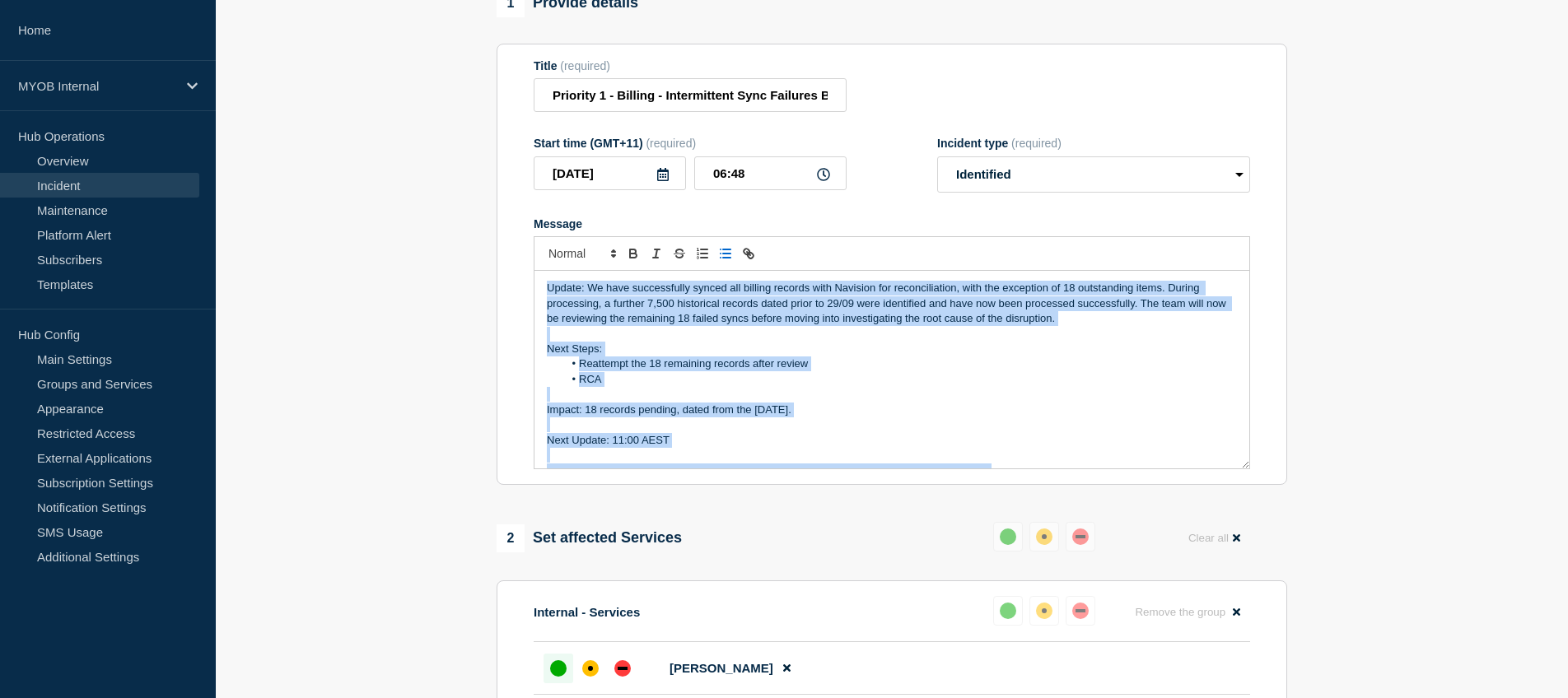
drag, startPoint x: 1031, startPoint y: 453, endPoint x: 525, endPoint y: 262, distance: 540.8
click at [525, 262] on section "Title (required) Priority 1 - Billing - Intermittent Sync Failures Between [PER…" at bounding box center [892, 264] width 790 height 442
copy div "Update: We have successfully synced all billing records with Navision for recon…"
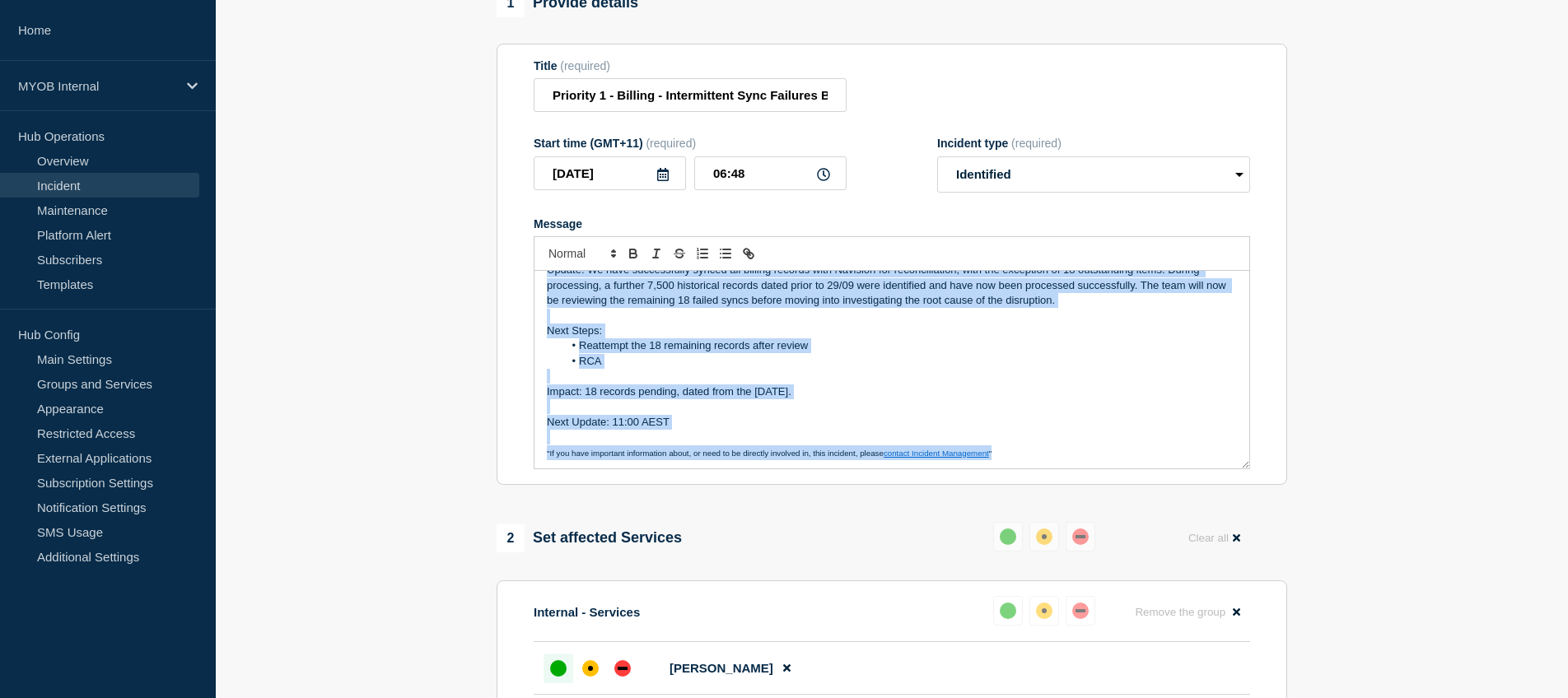
click at [638, 417] on p "Next Update: 11:00 AEST" at bounding box center [892, 421] width 690 height 14
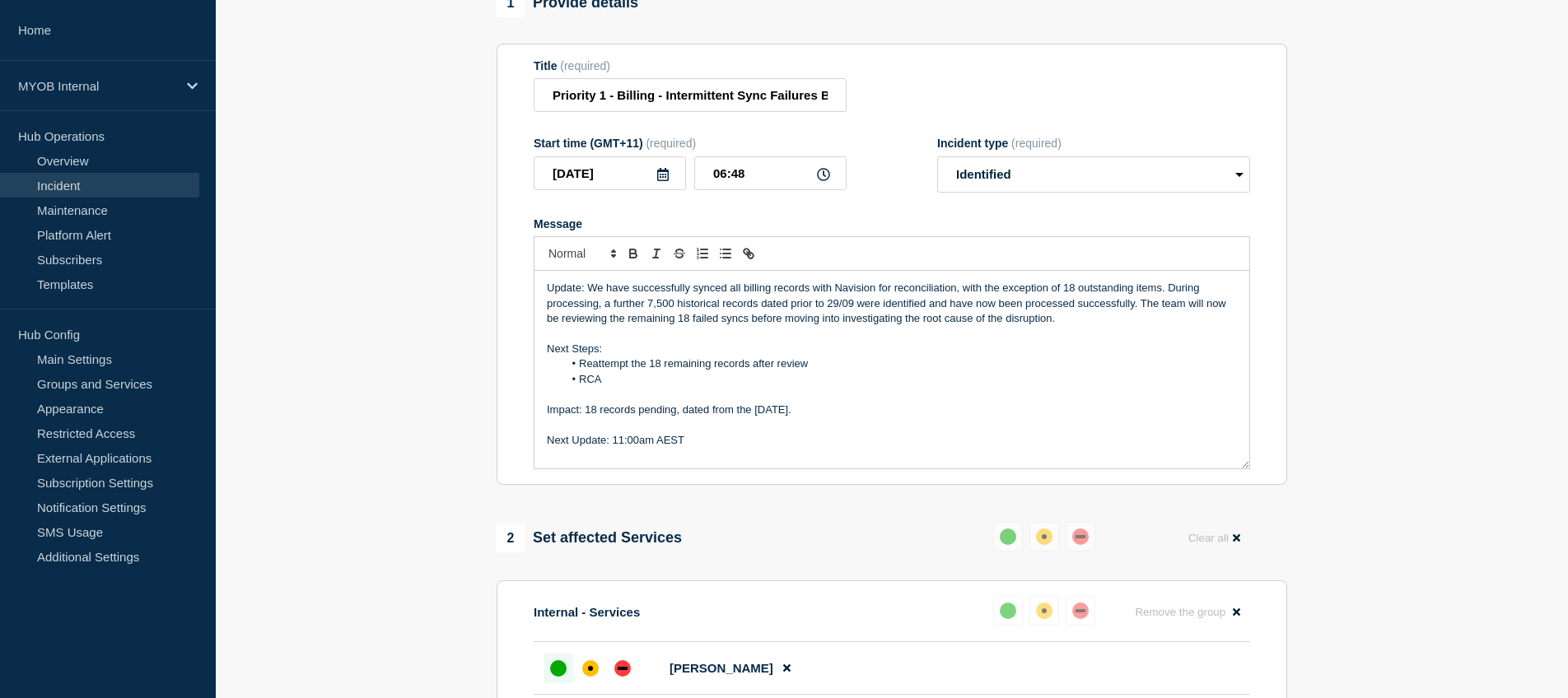
scroll to position [20, 0]
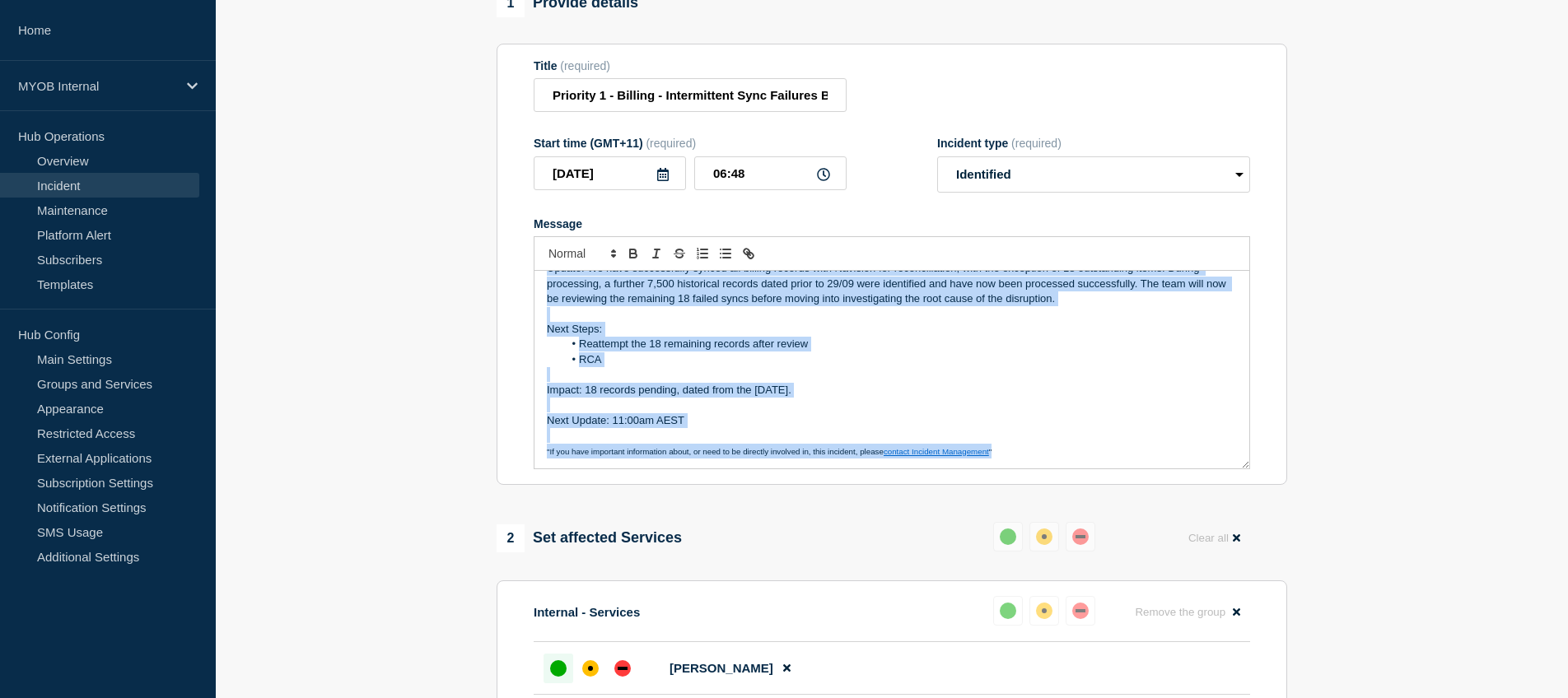
drag, startPoint x: 1017, startPoint y: 450, endPoint x: 458, endPoint y: 256, distance: 591.7
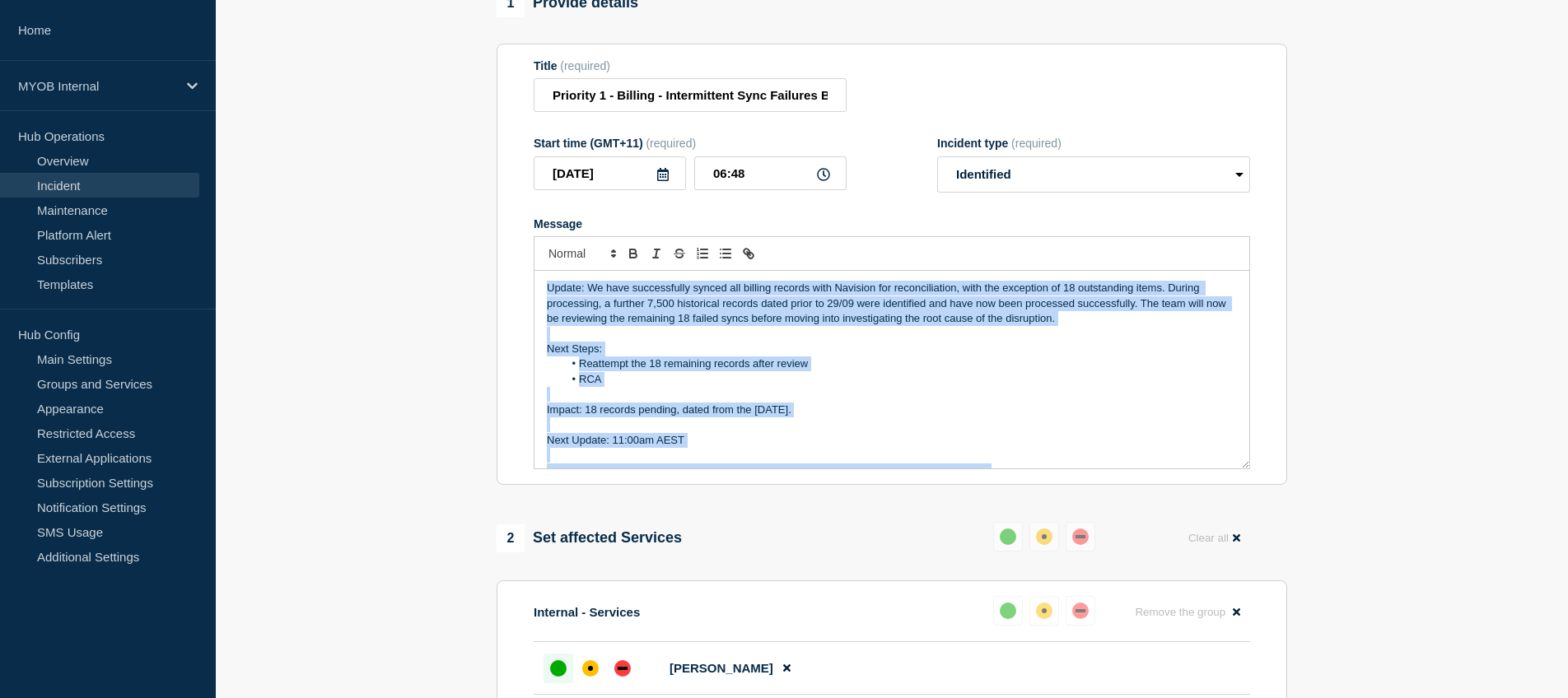
copy div "Update: We have successfully synced all billing records with Navision for recon…"
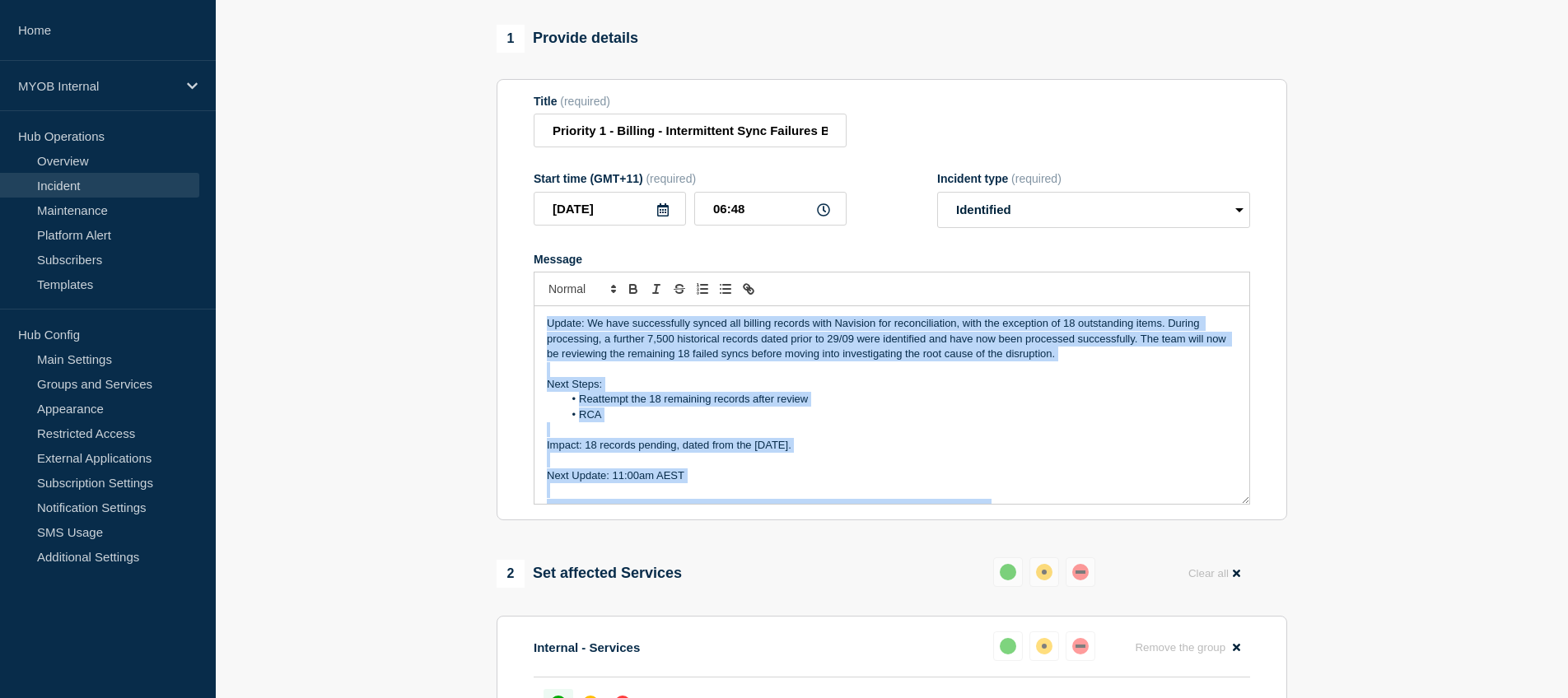
scroll to position [162, 0]
click at [1217, 213] on select "Select option Investigating Identified Monitoring Resolved" at bounding box center [1094, 211] width 313 height 37
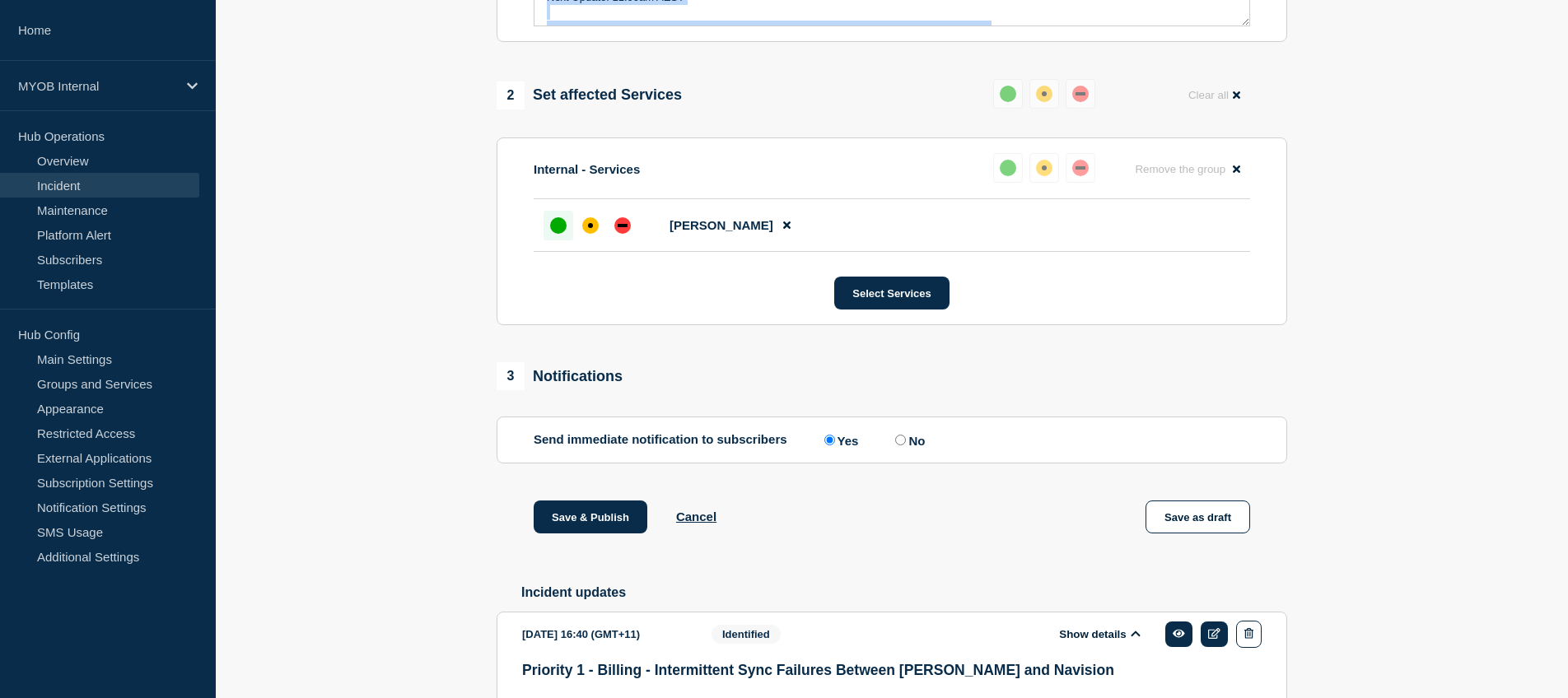
scroll to position [679, 0]
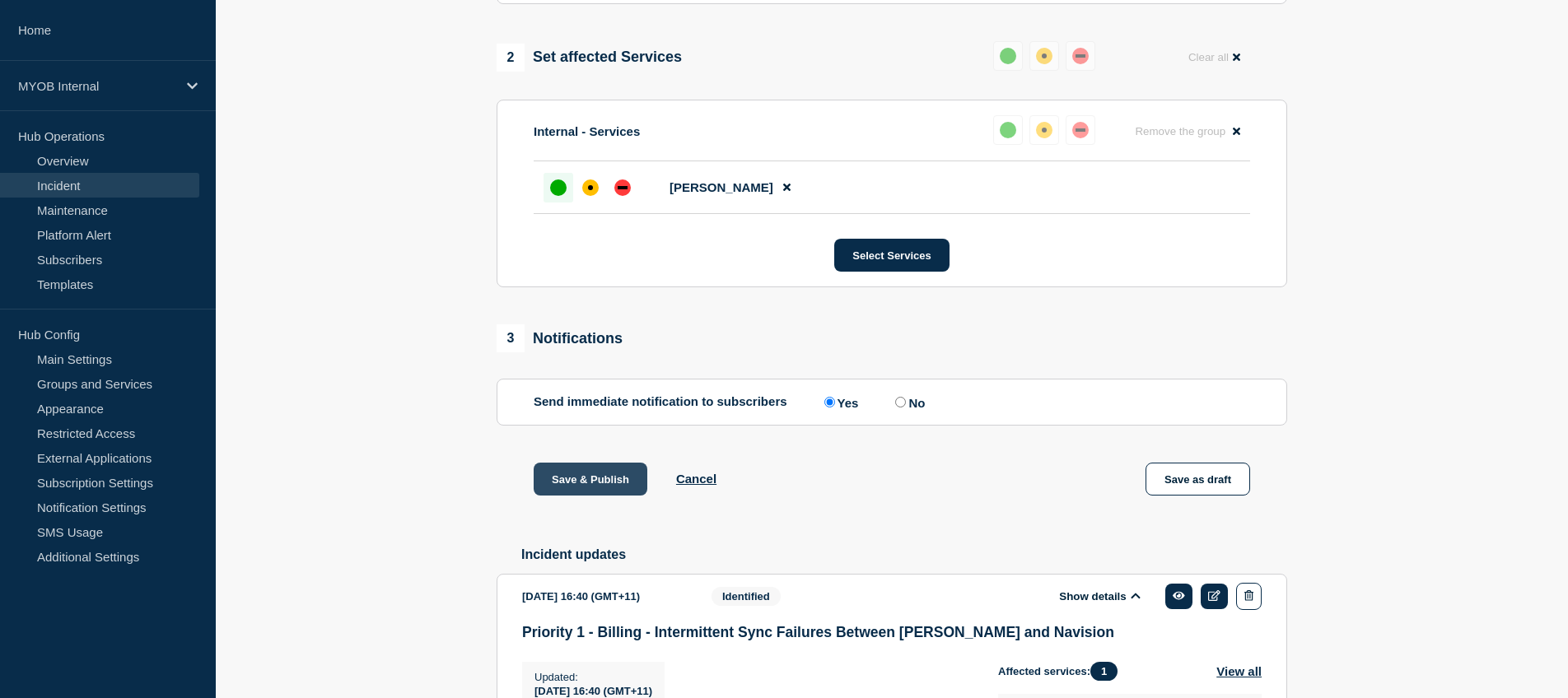
click at [604, 484] on button "Save & Publish" at bounding box center [590, 478] width 113 height 33
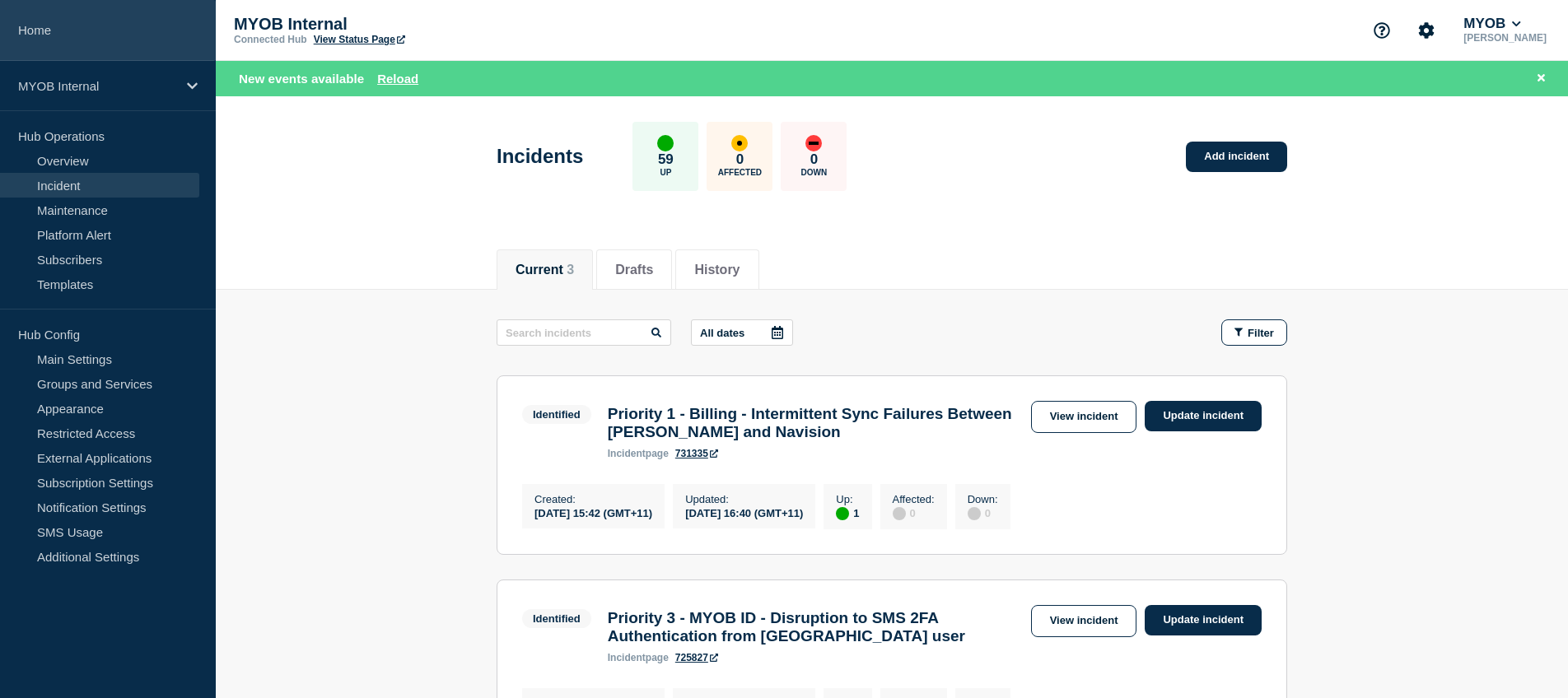
click at [62, 26] on link "Home" at bounding box center [107, 31] width 215 height 61
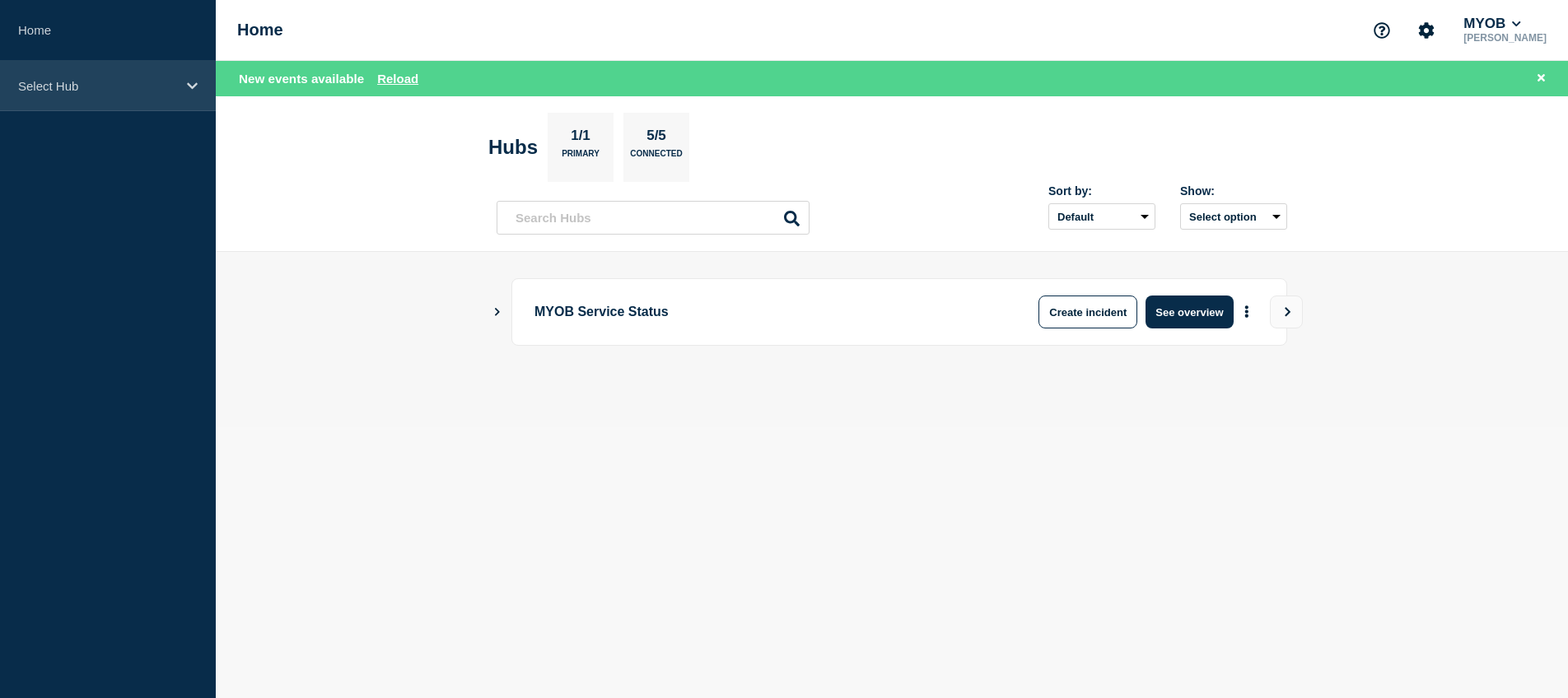
click at [88, 80] on p "Select Hub" at bounding box center [97, 86] width 158 height 14
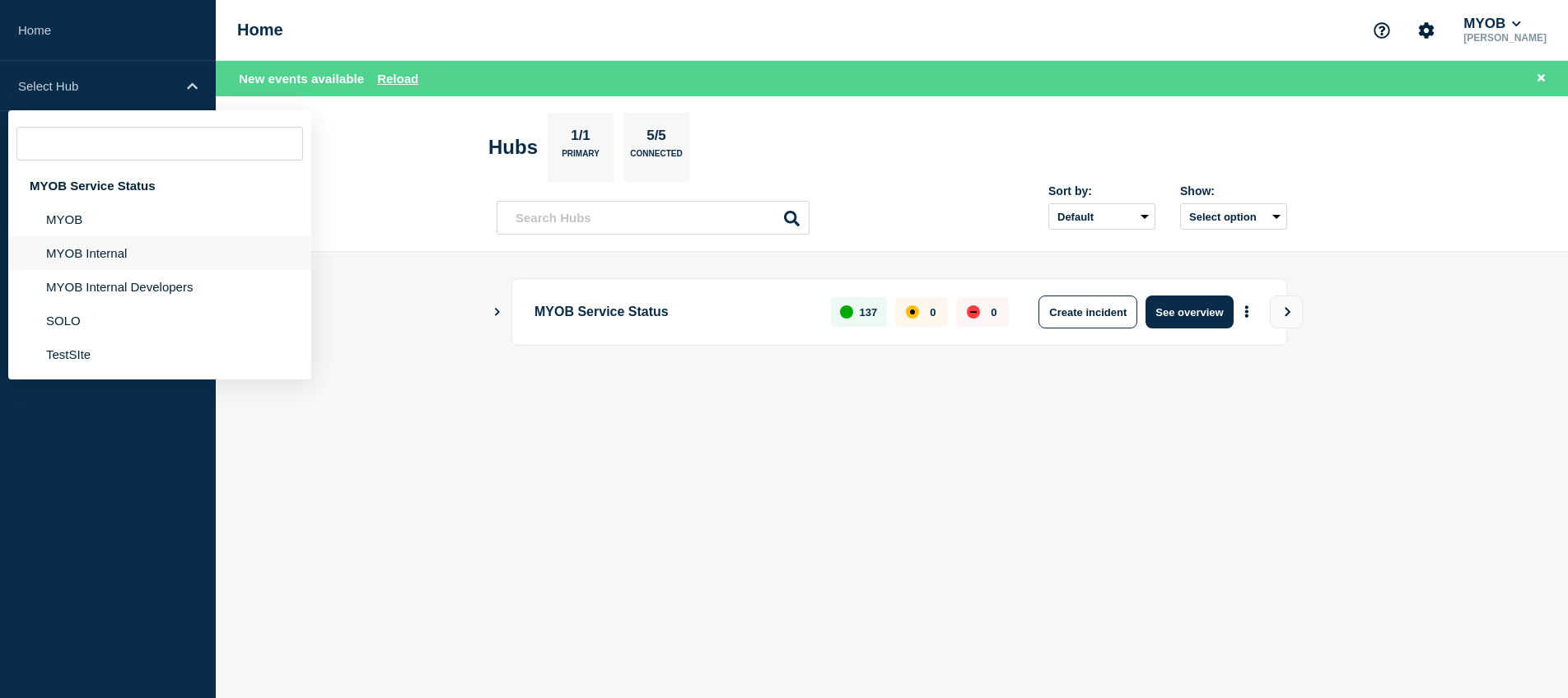
click at [85, 270] on li "MYOB Internal" at bounding box center [160, 254] width 303 height 34
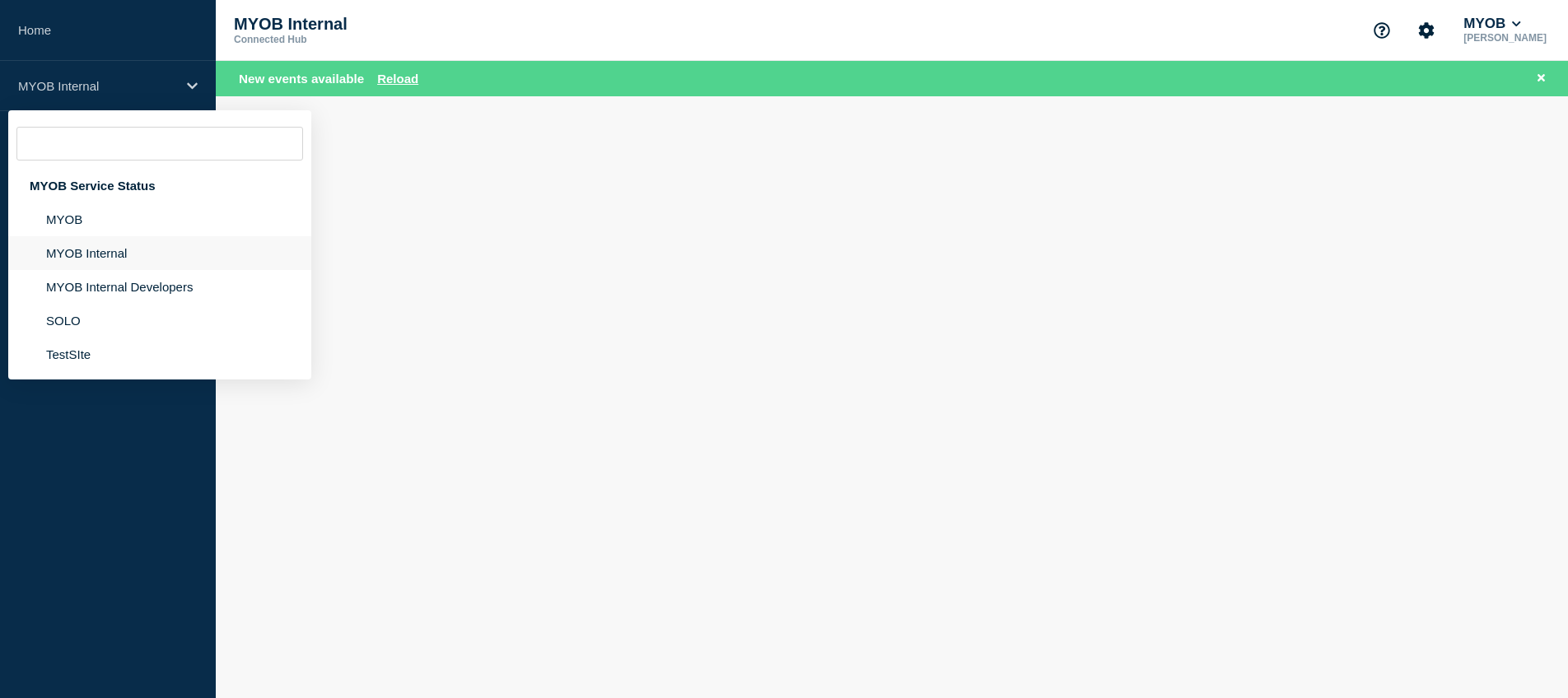
click at [85, 277] on ul "MYOB MYOB Internal MYOB Internal Developers SOLO TestSIte" at bounding box center [160, 287] width 303 height 169
